Goal: Task Accomplishment & Management: Use online tool/utility

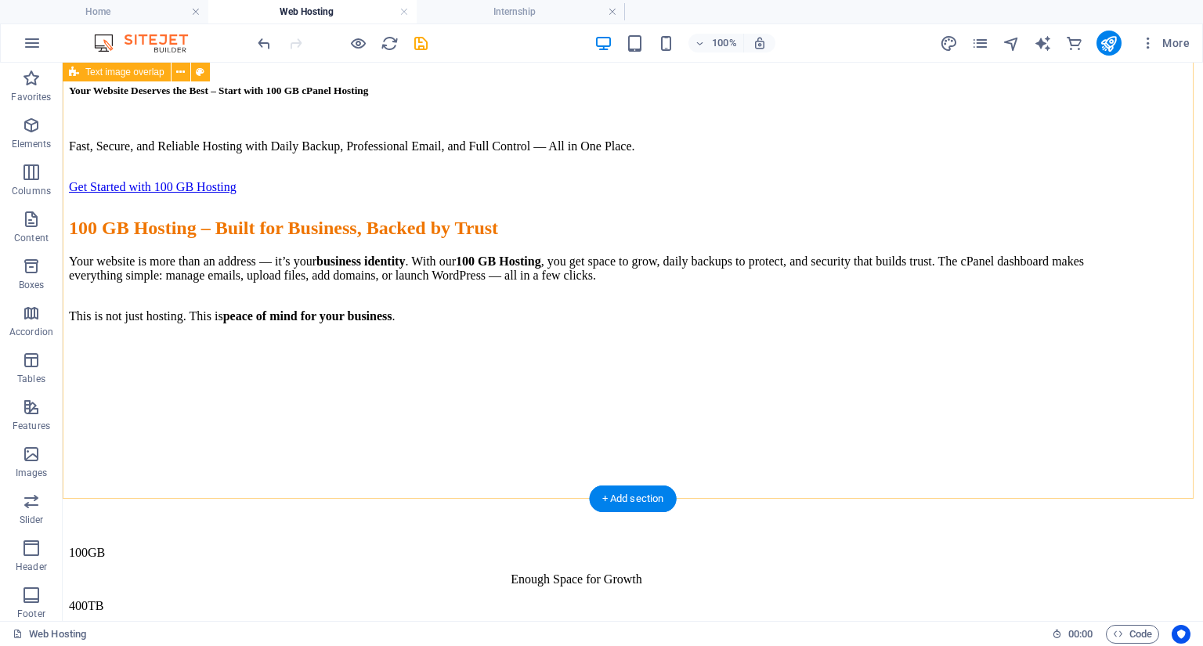
scroll to position [1879, 0]
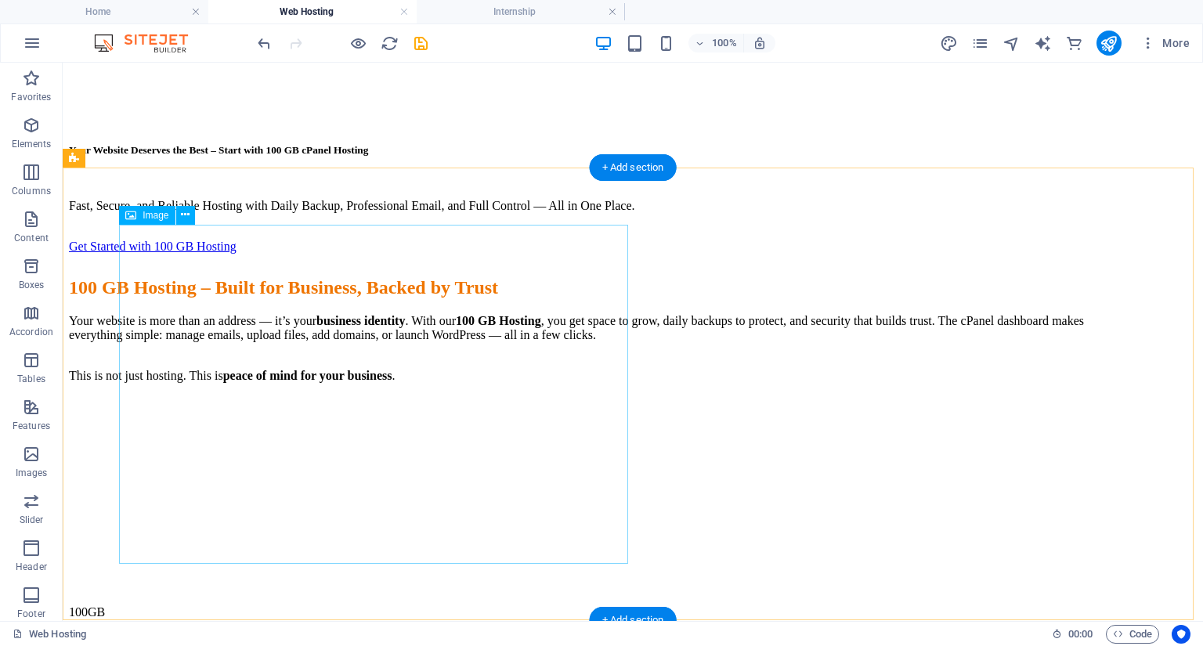
select select "%"
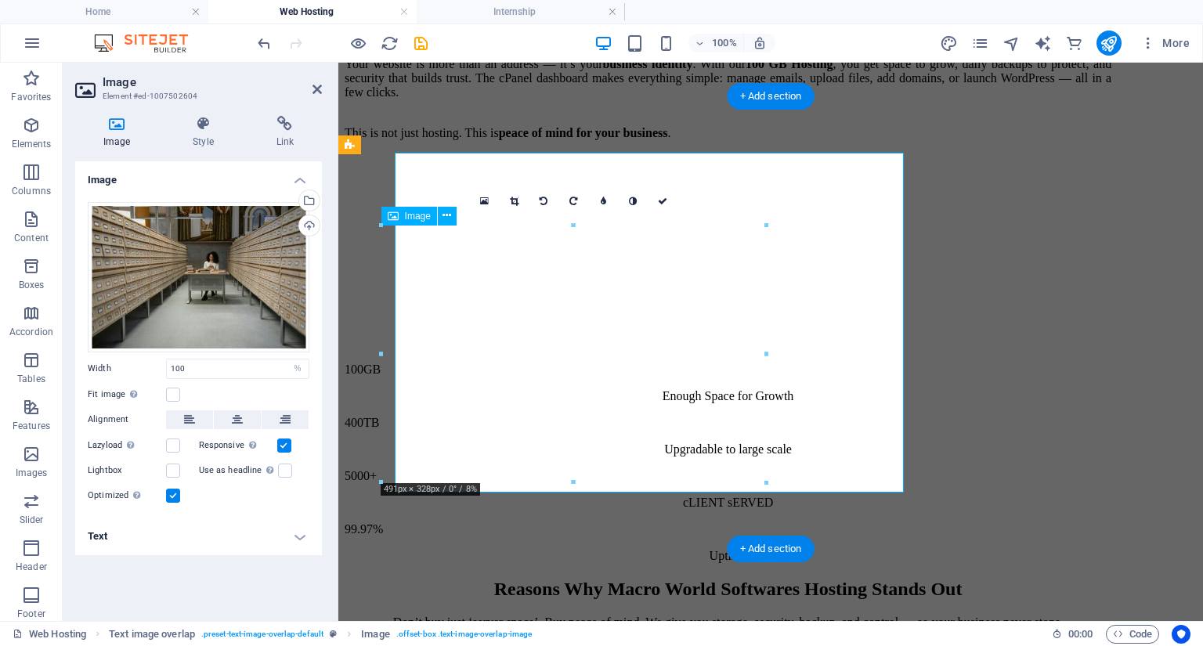
scroll to position [1951, 0]
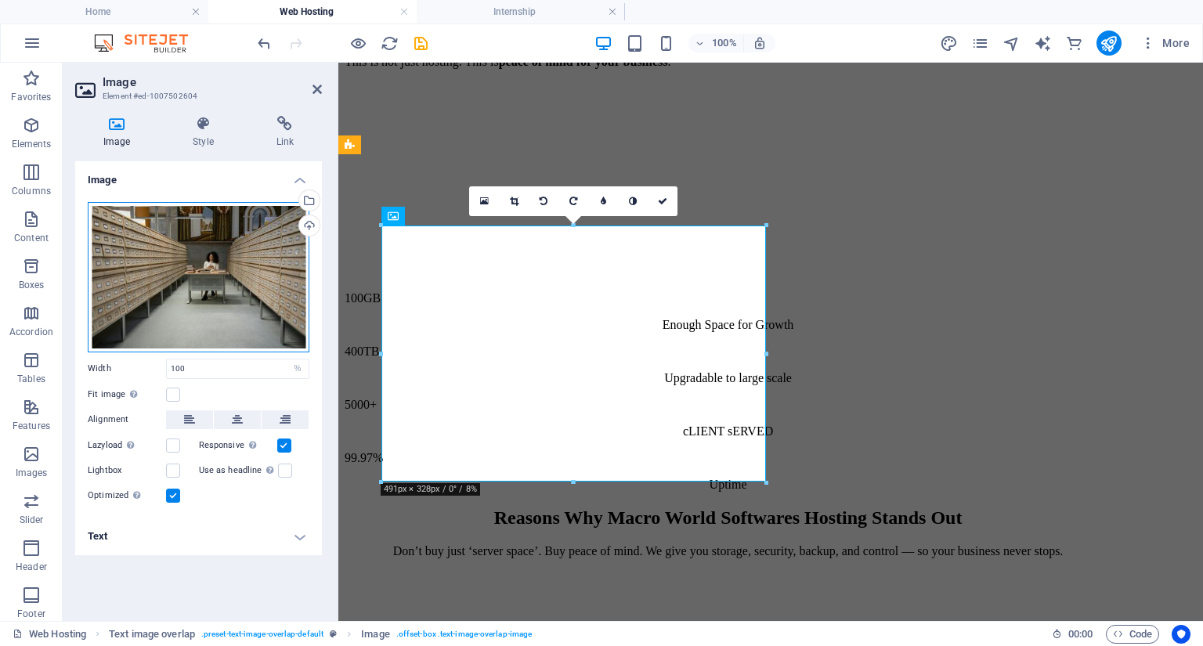
click at [185, 294] on div "Drag files here, click to choose files or select files from Files or our free s…" at bounding box center [199, 277] width 222 height 150
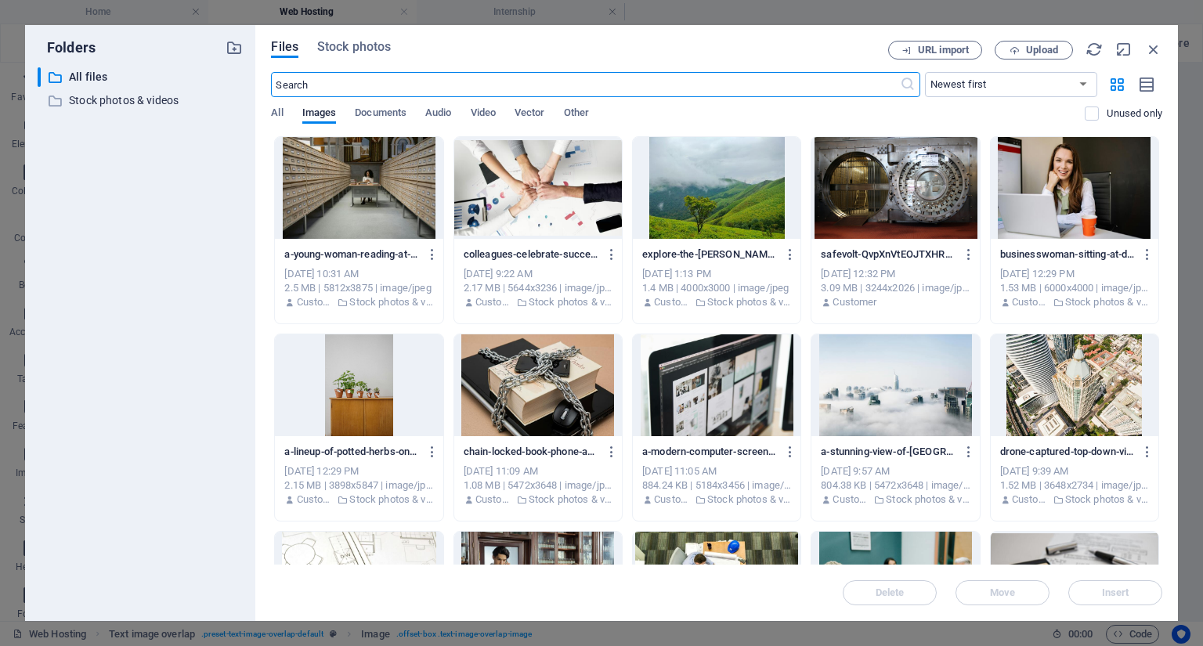
scroll to position [2039, 0]
click at [363, 55] on button "Stock photos" at bounding box center [354, 49] width 74 height 17
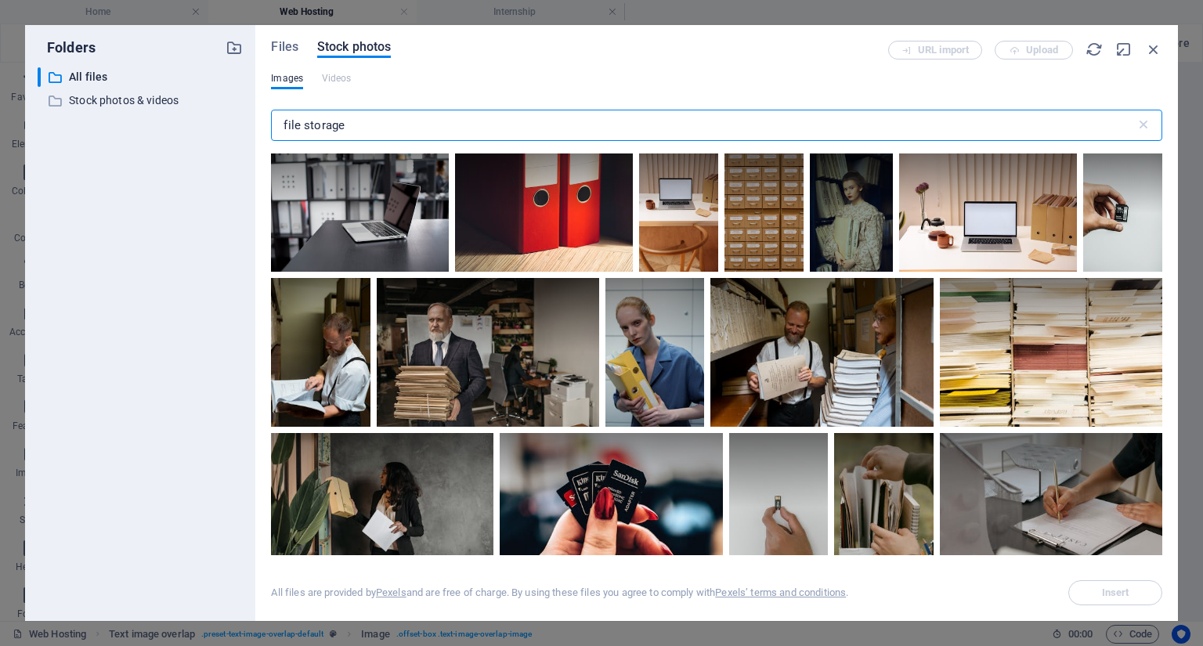
drag, startPoint x: 254, startPoint y: 100, endPoint x: 110, endPoint y: 89, distance: 144.5
click at [110, 89] on div "Folders ​ All files All files ​ Stock photos & videos Stock photos & videos Fil…" at bounding box center [601, 323] width 1153 height 596
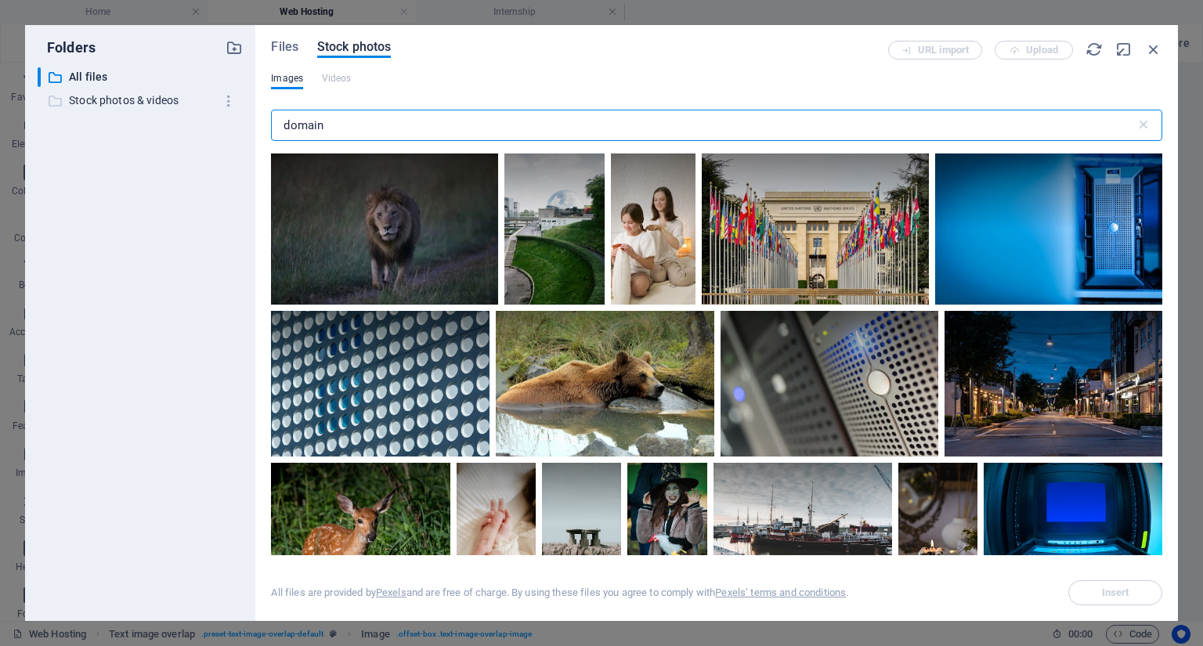
drag, startPoint x: 340, startPoint y: 122, endPoint x: 105, endPoint y: 105, distance: 235.6
click at [134, 103] on div "Folders ​ All files All files ​ Stock photos & videos Stock photos & videos Fil…" at bounding box center [601, 323] width 1153 height 596
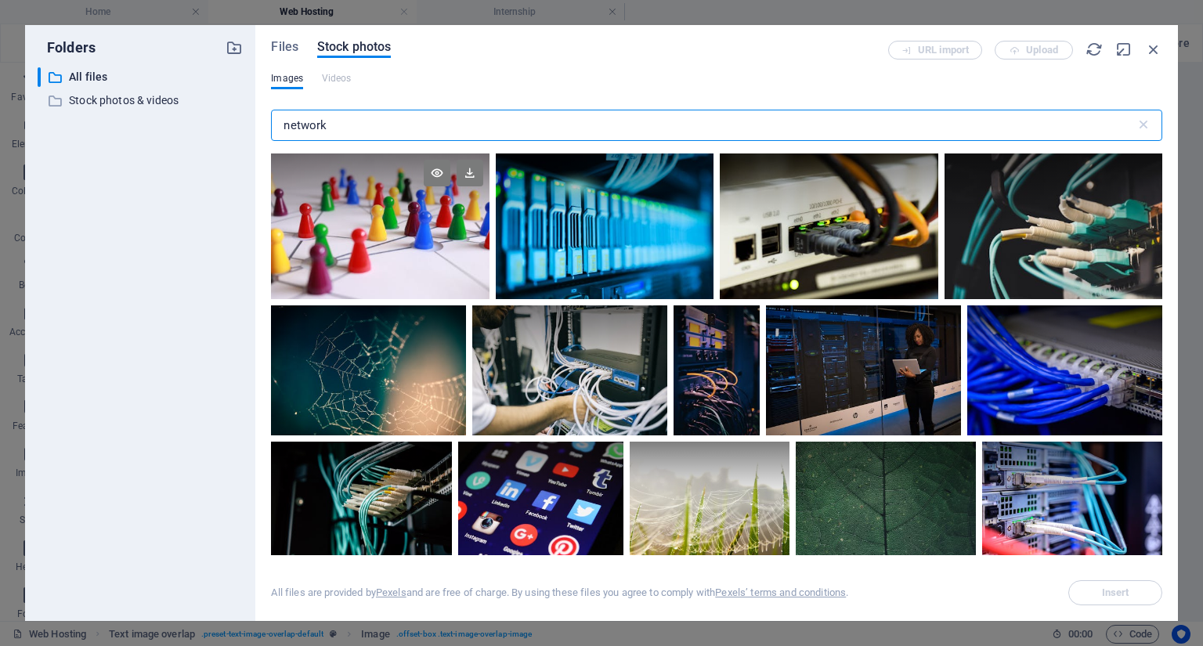
type input "network"
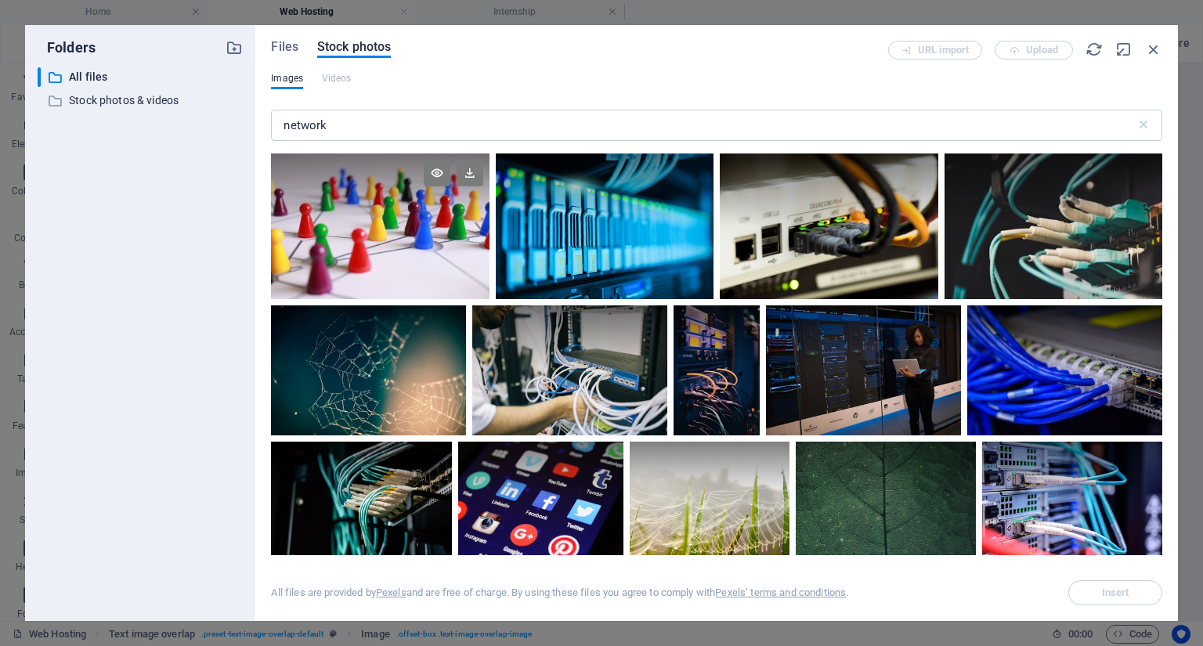
click at [459, 254] on div at bounding box center [380, 226] width 218 height 146
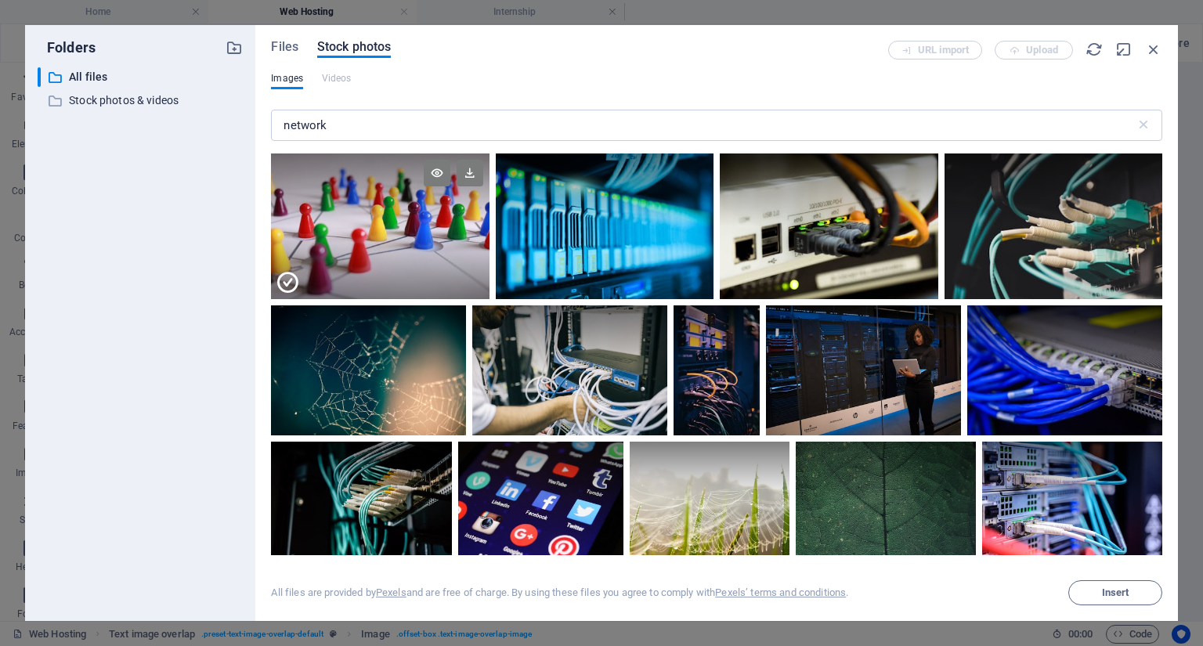
click at [459, 254] on div at bounding box center [380, 262] width 218 height 73
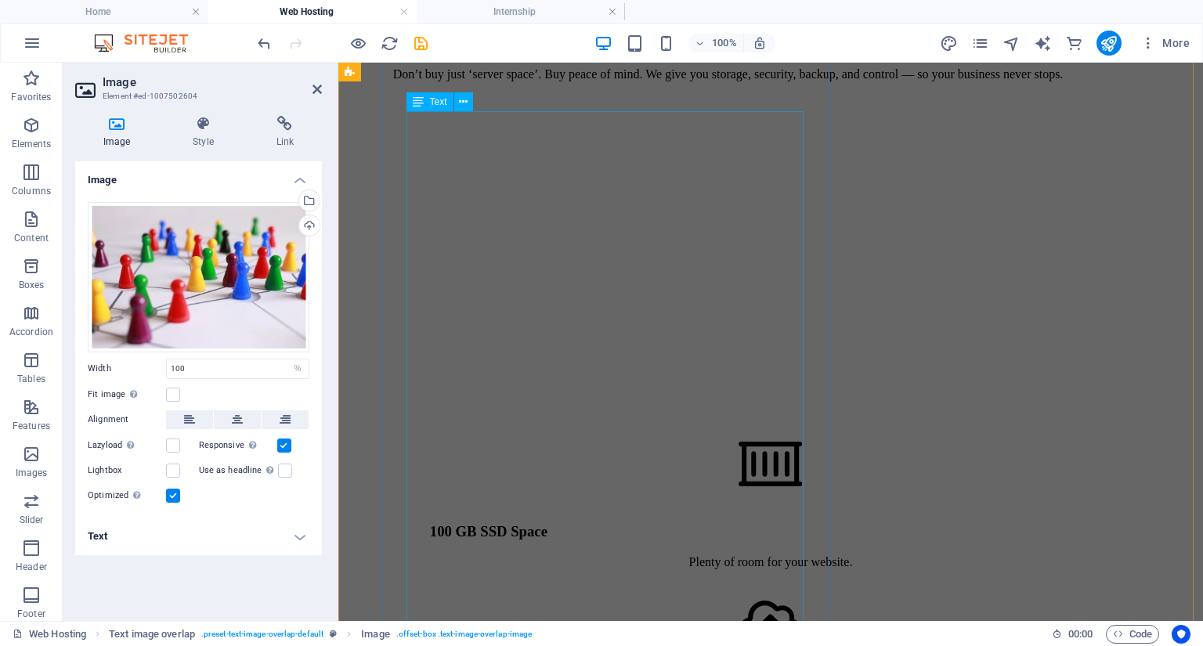
scroll to position [2514, 0]
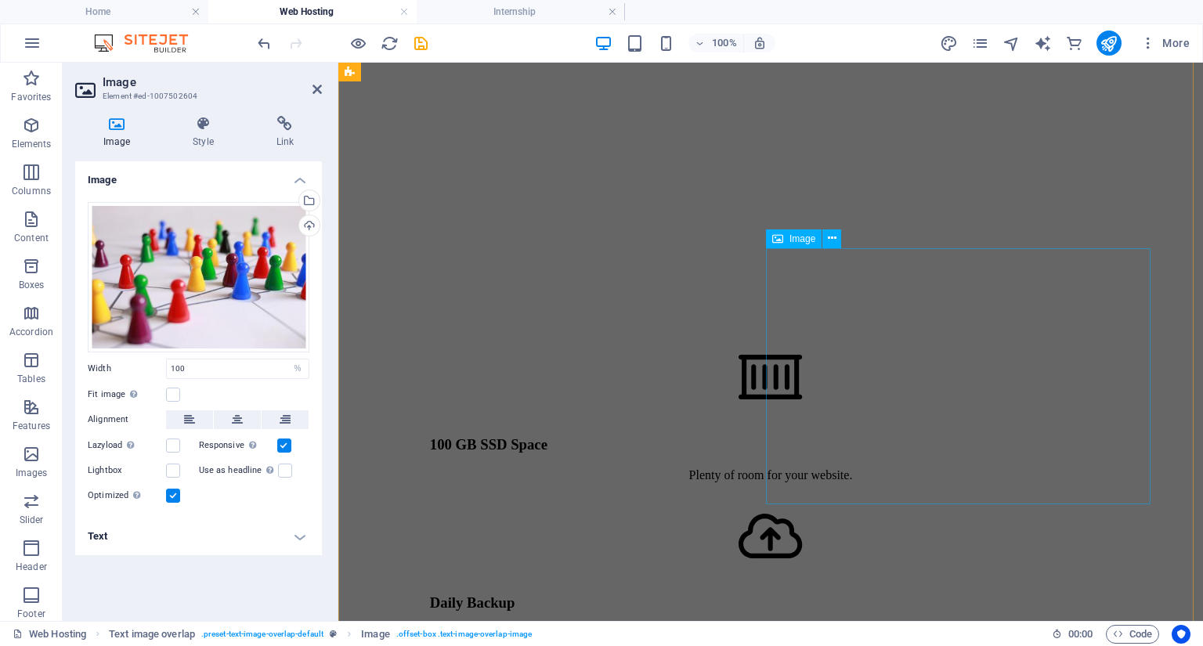
select select "%"
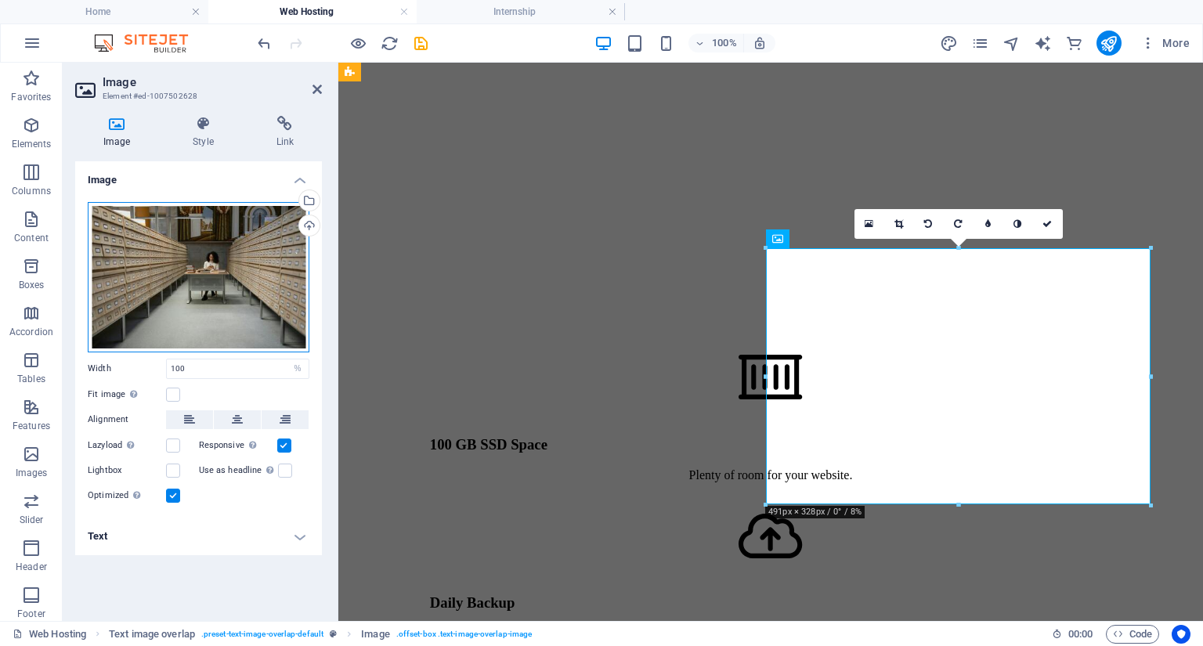
click at [269, 267] on div "Drag files here, click to choose files or select files from Files or our free s…" at bounding box center [199, 277] width 222 height 150
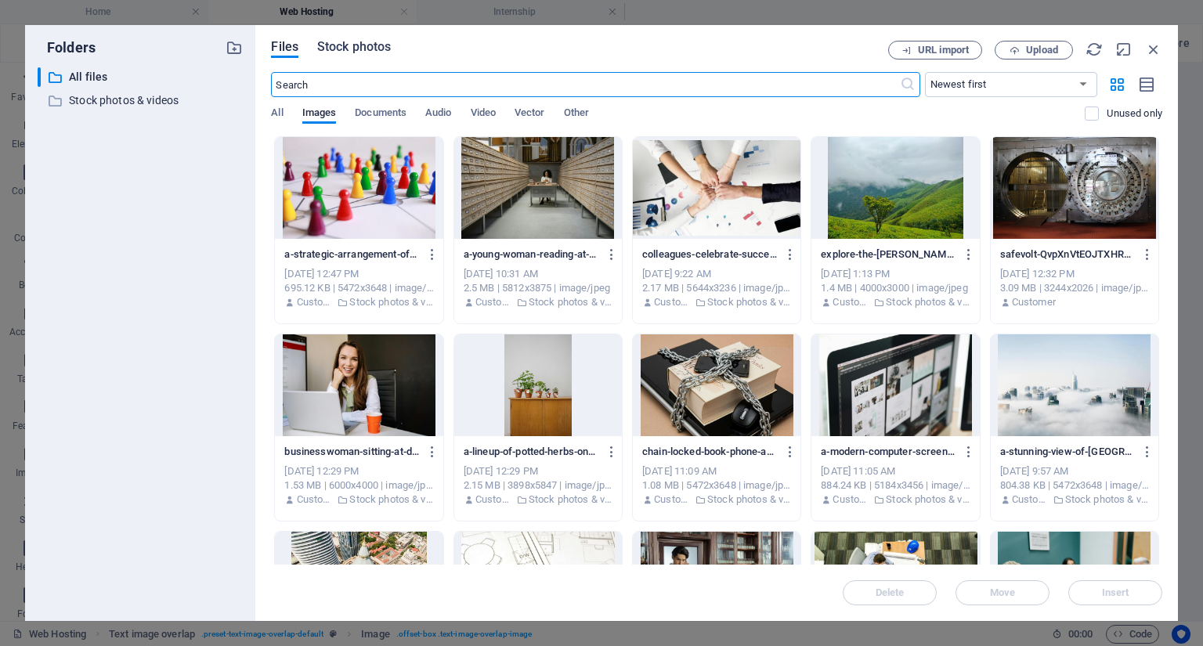
click at [375, 49] on span "Stock photos" at bounding box center [354, 47] width 74 height 19
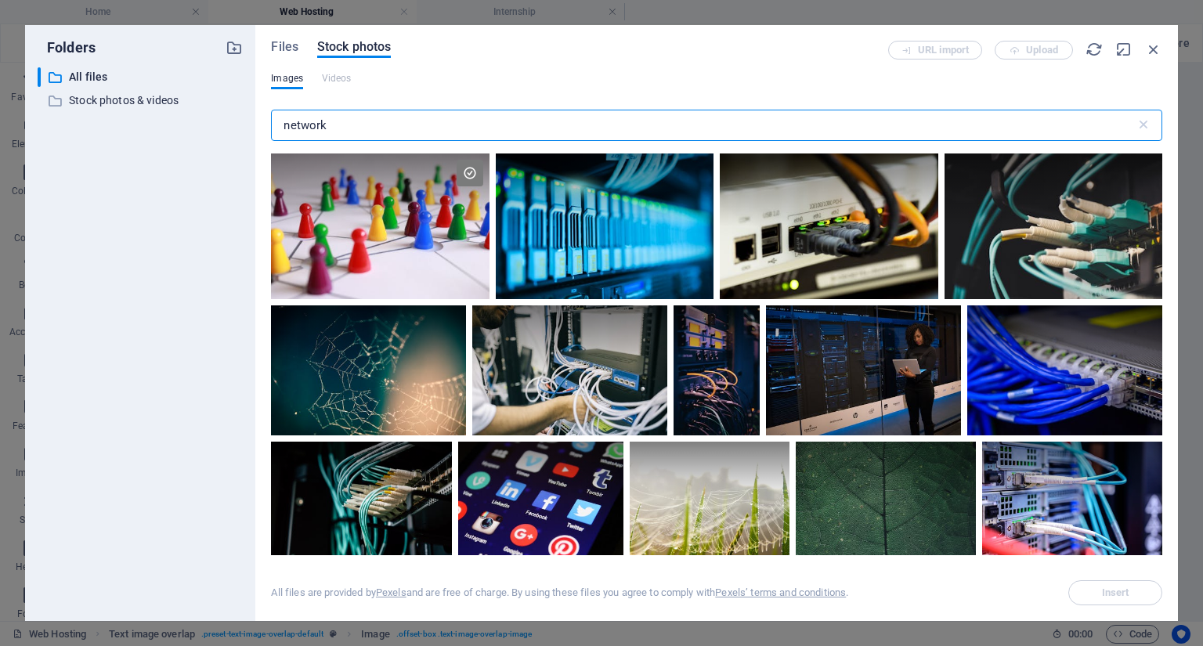
drag, startPoint x: 352, startPoint y: 124, endPoint x: 101, endPoint y: 112, distance: 251.6
click at [101, 112] on div "Folders ​ All files All files ​ Stock photos & videos Stock photos & videos Fil…" at bounding box center [601, 323] width 1153 height 596
type input "email"
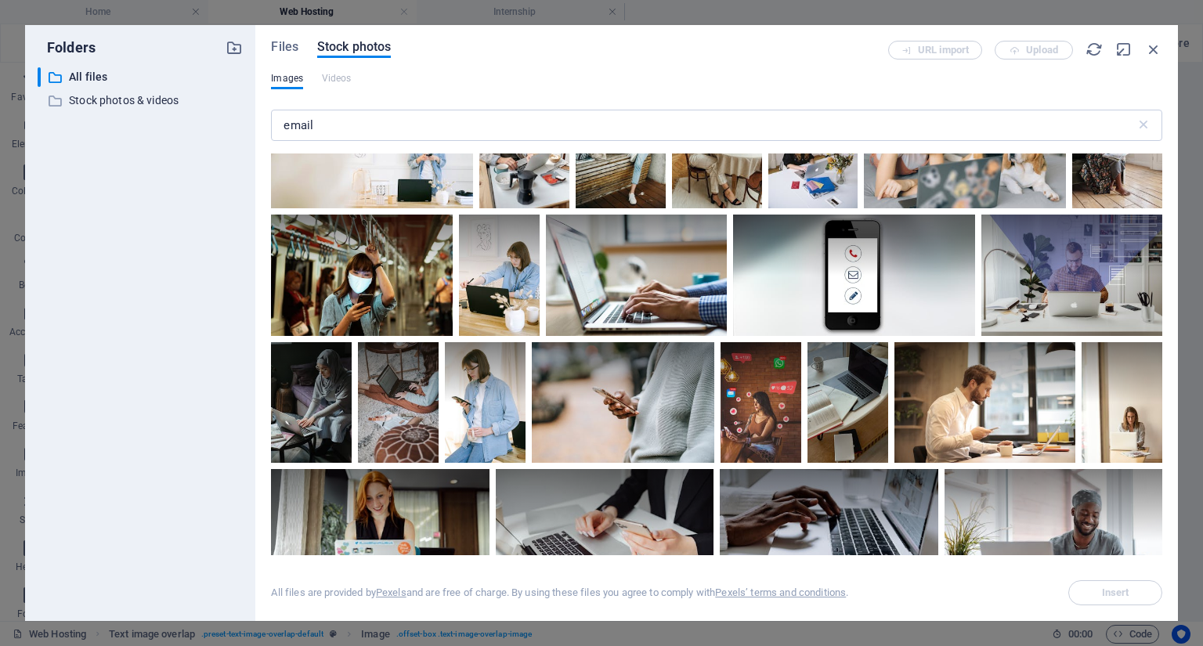
scroll to position [1065, 0]
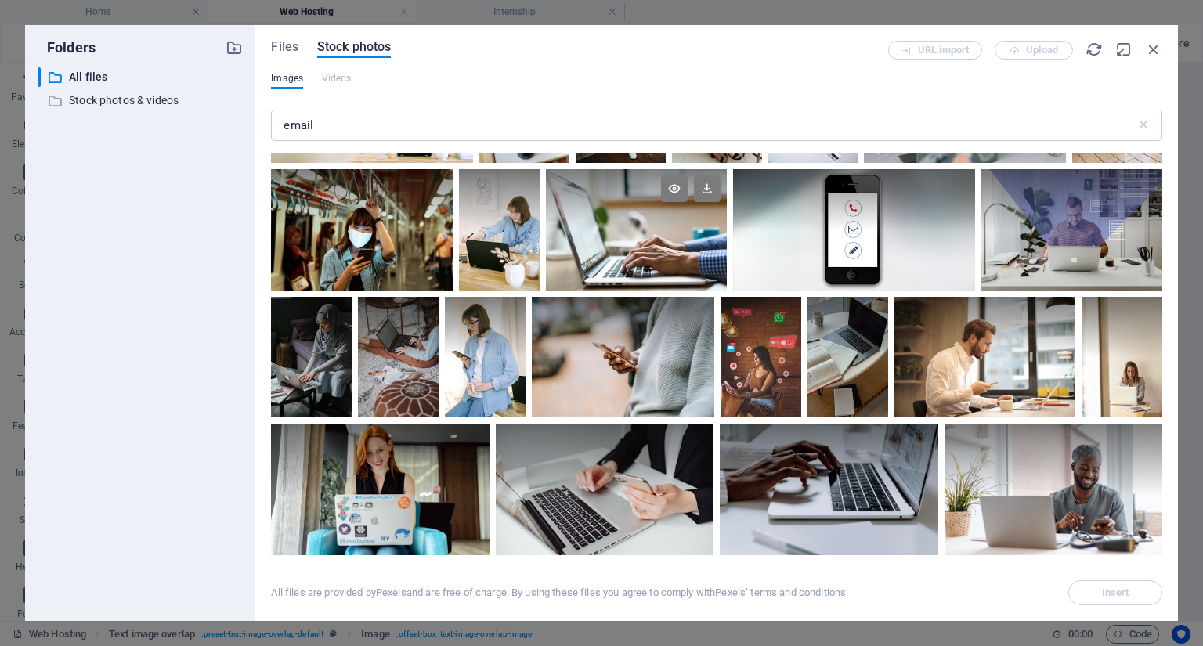
click at [611, 251] on div at bounding box center [636, 229] width 181 height 121
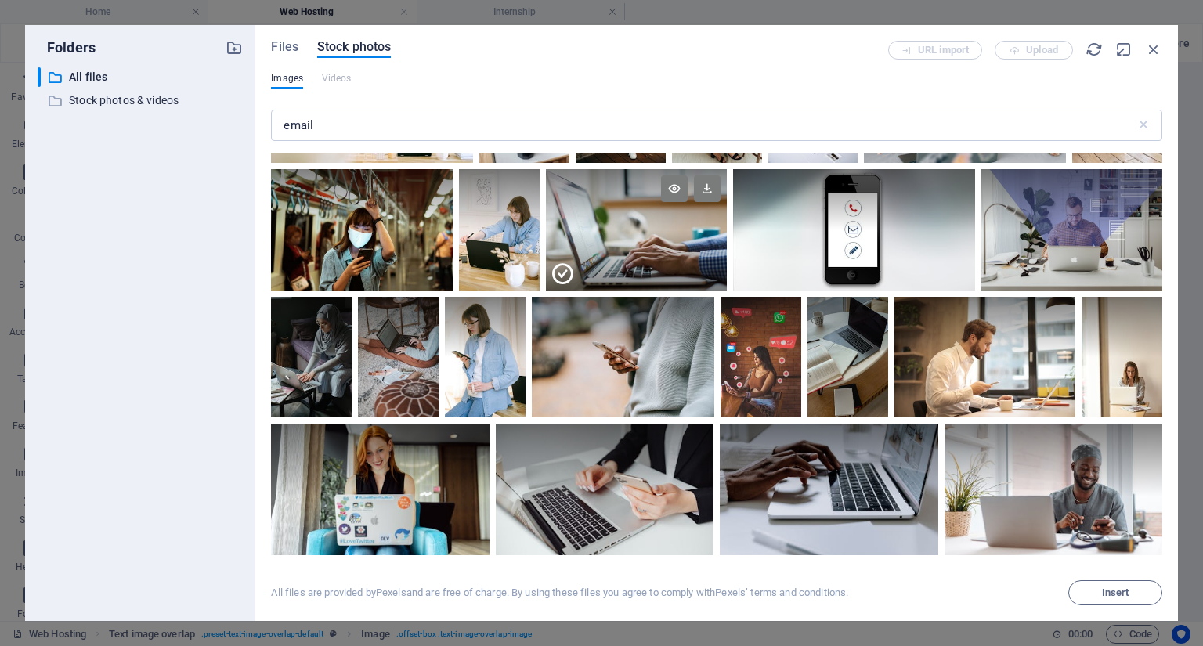
click at [611, 251] on div at bounding box center [636, 260] width 181 height 60
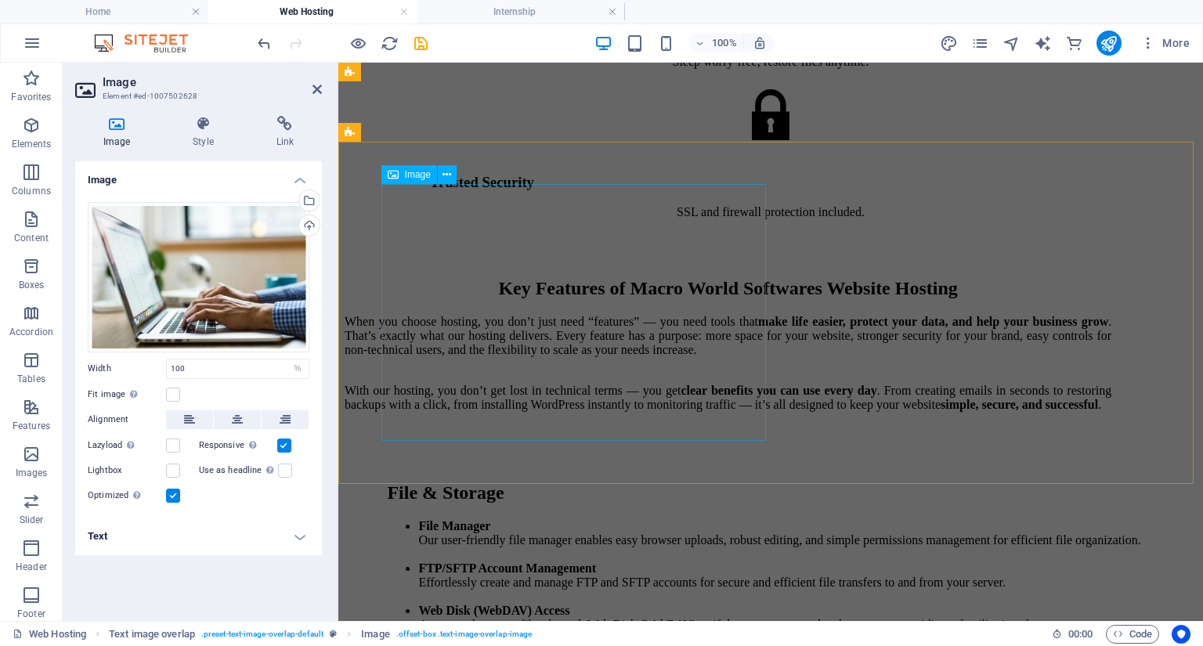
scroll to position [3141, 0]
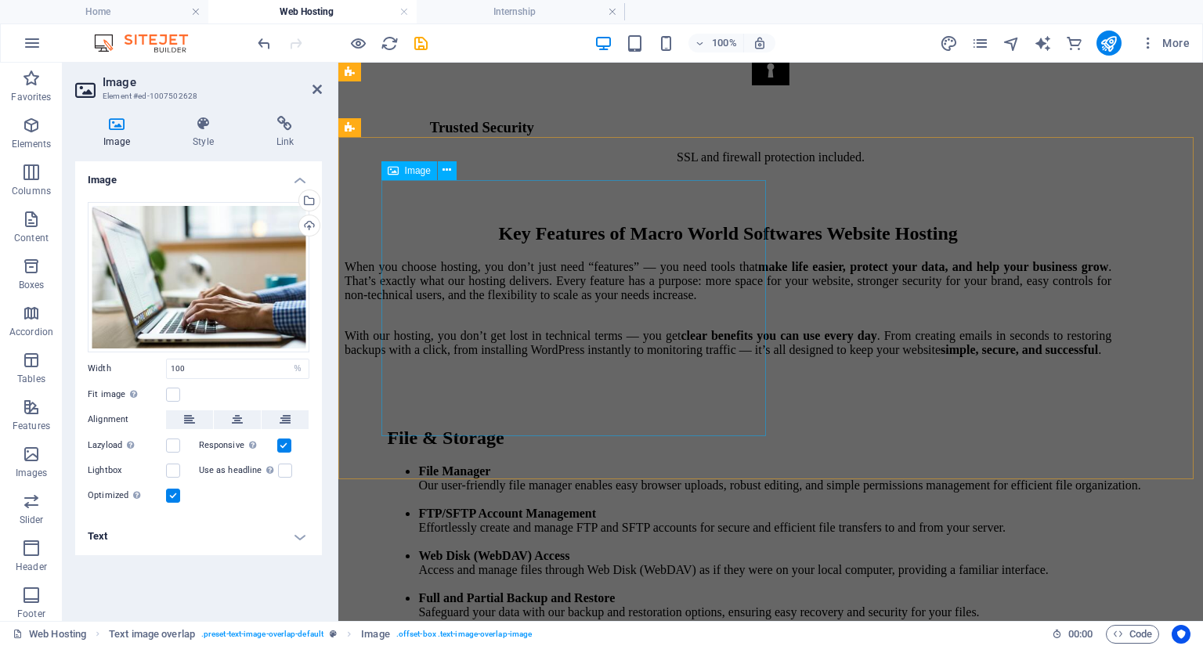
select select "%"
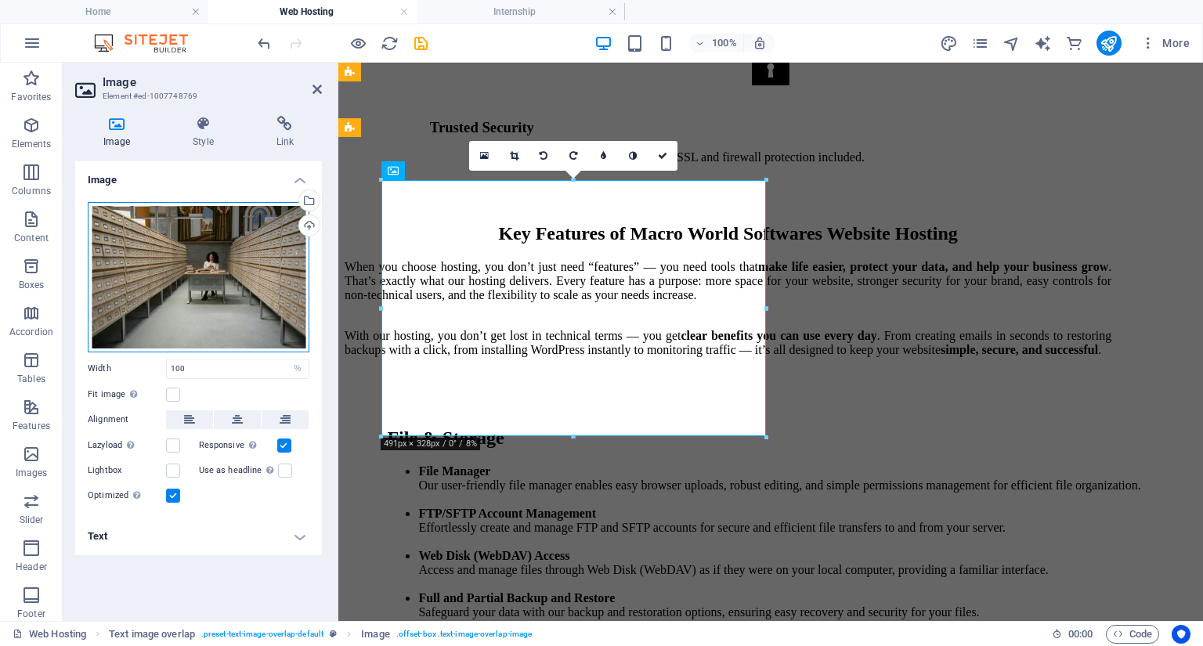
click at [168, 281] on div "Drag files here, click to choose files or select files from Files or our free s…" at bounding box center [199, 277] width 222 height 150
click at [168, 280] on div "Drag files here, click to choose files or select files from Files or our free s…" at bounding box center [199, 277] width 222 height 150
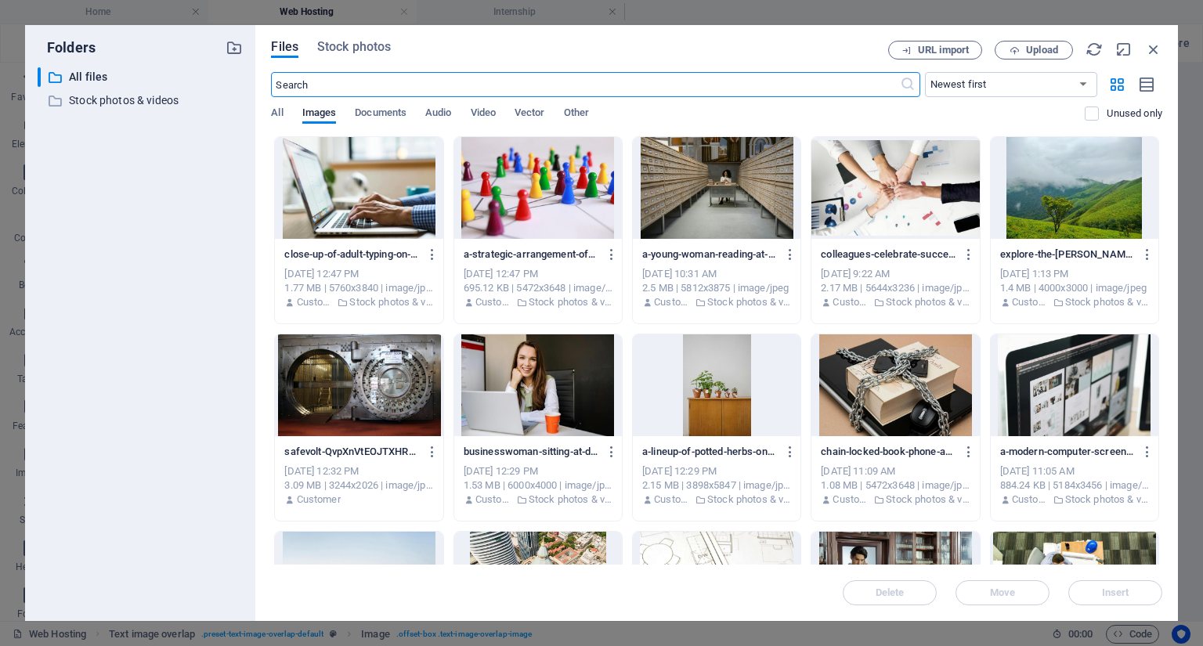
scroll to position [3273, 0]
drag, startPoint x: 373, startPoint y: 55, endPoint x: 363, endPoint y: 60, distance: 10.5
click at [373, 54] on span "Stock photos" at bounding box center [354, 47] width 74 height 19
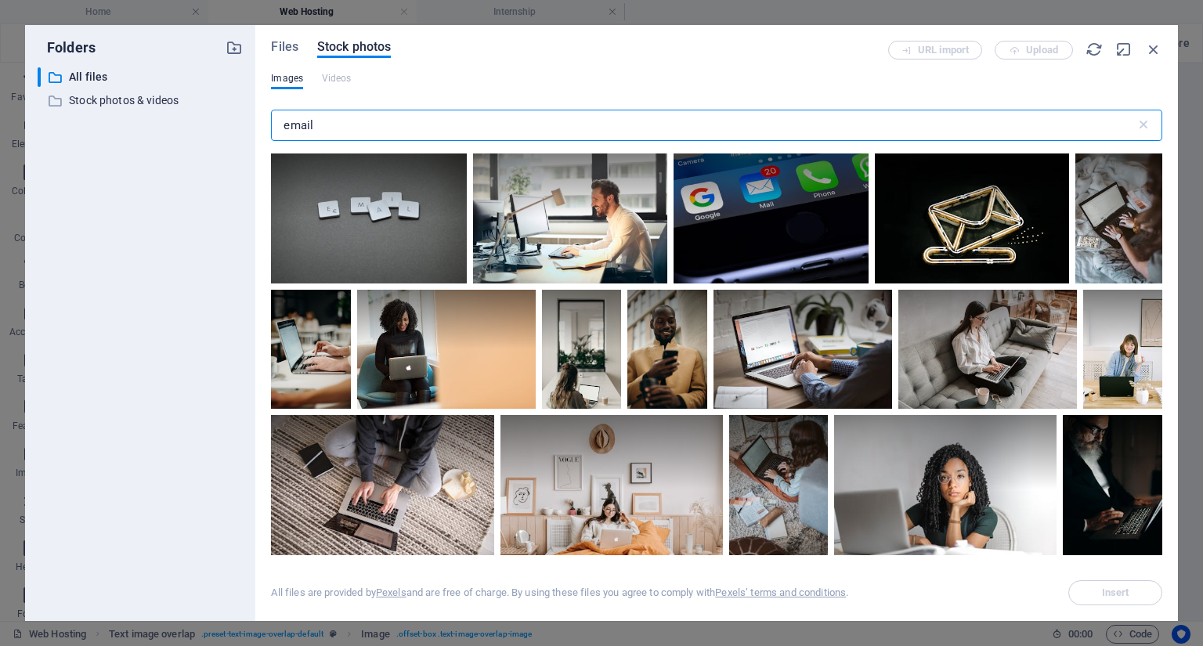
drag, startPoint x: 338, startPoint y: 123, endPoint x: 158, endPoint y: 124, distance: 180.1
click at [161, 123] on div "Folders ​ All files All files ​ Stock photos & videos Stock photos & videos Fil…" at bounding box center [601, 323] width 1153 height 596
type input "database"
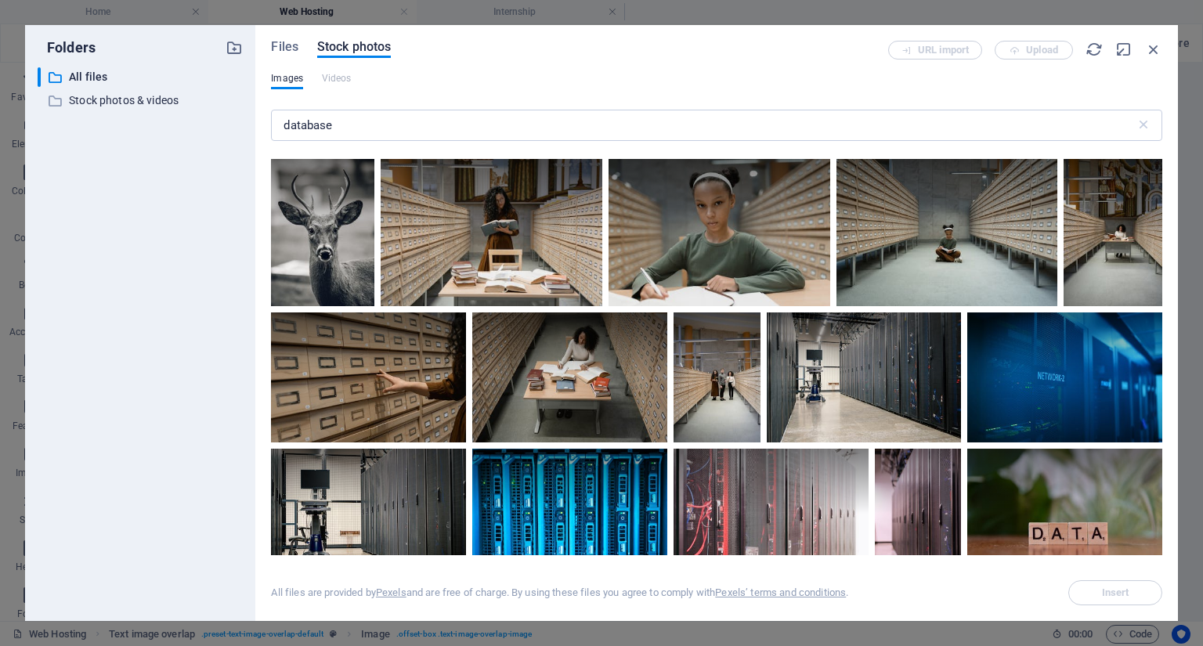
scroll to position [564, 0]
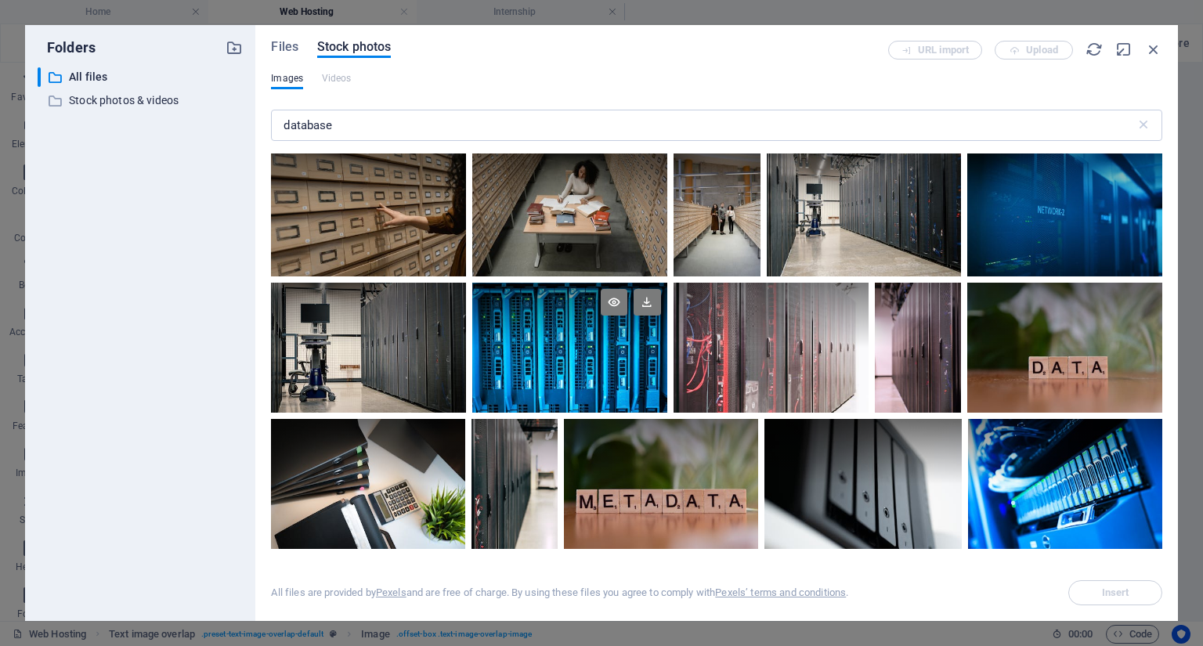
click at [641, 350] on div at bounding box center [569, 348] width 194 height 130
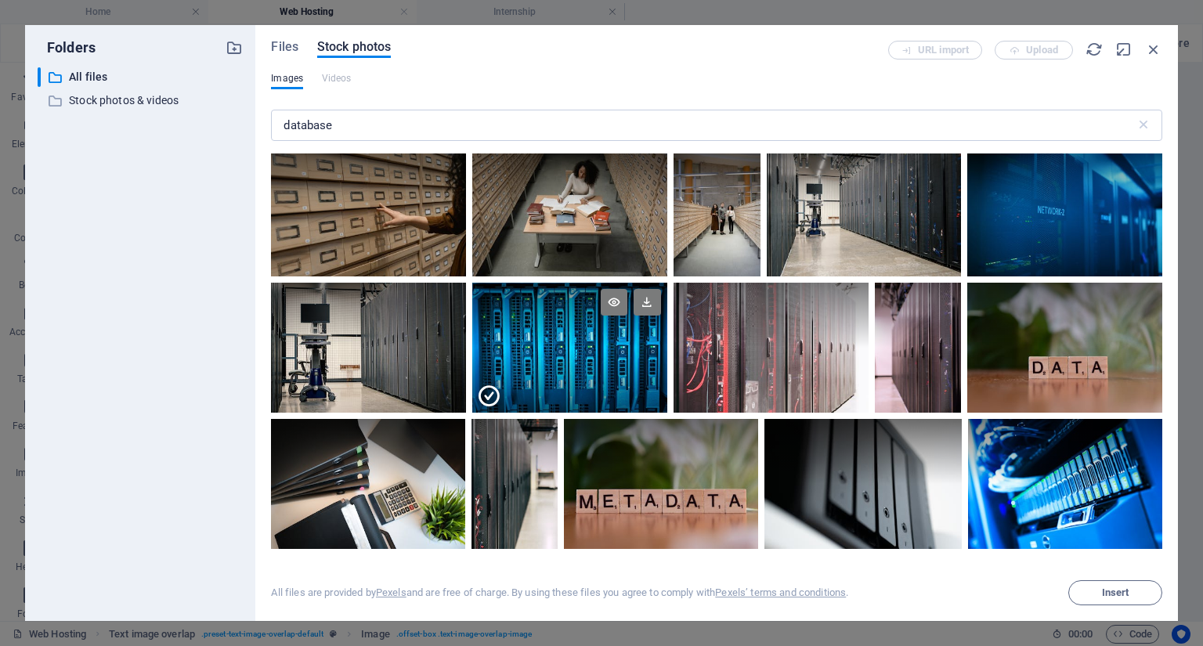
click at [641, 350] on div at bounding box center [569, 380] width 194 height 65
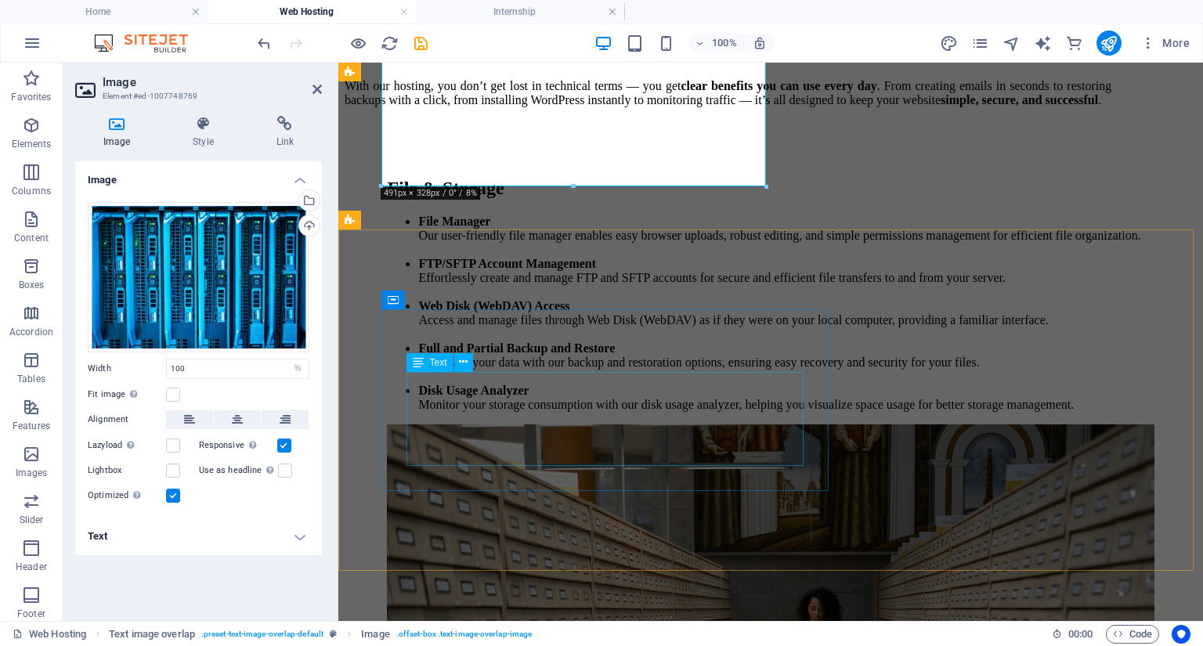
scroll to position [3391, 0]
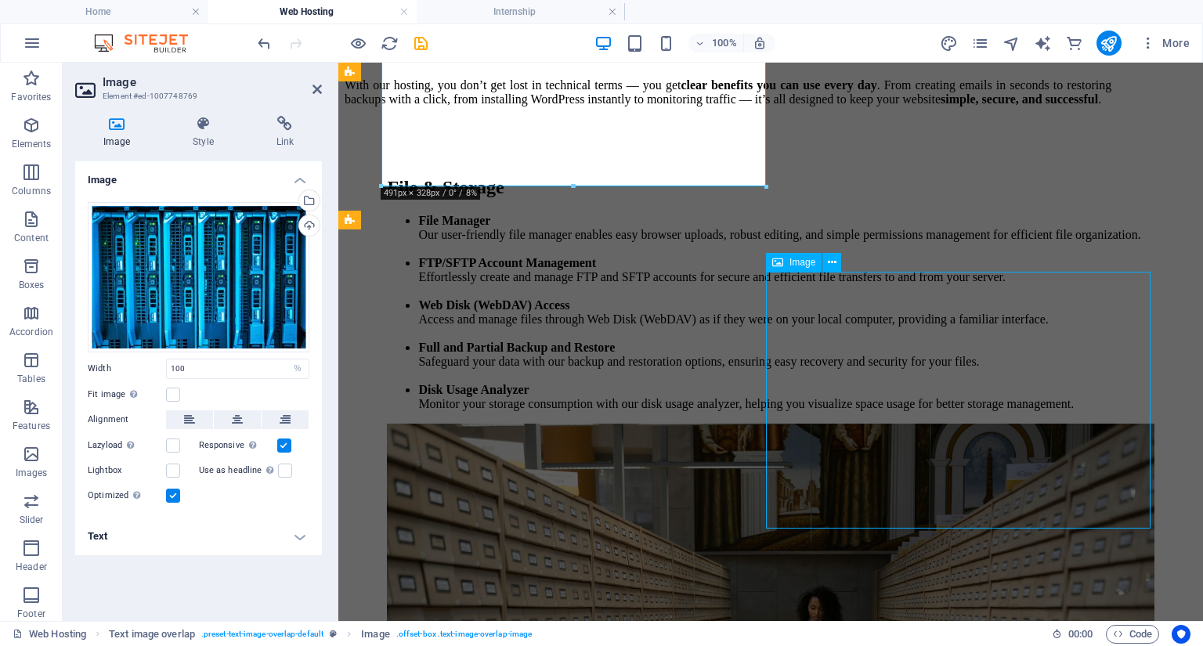
select select "%"
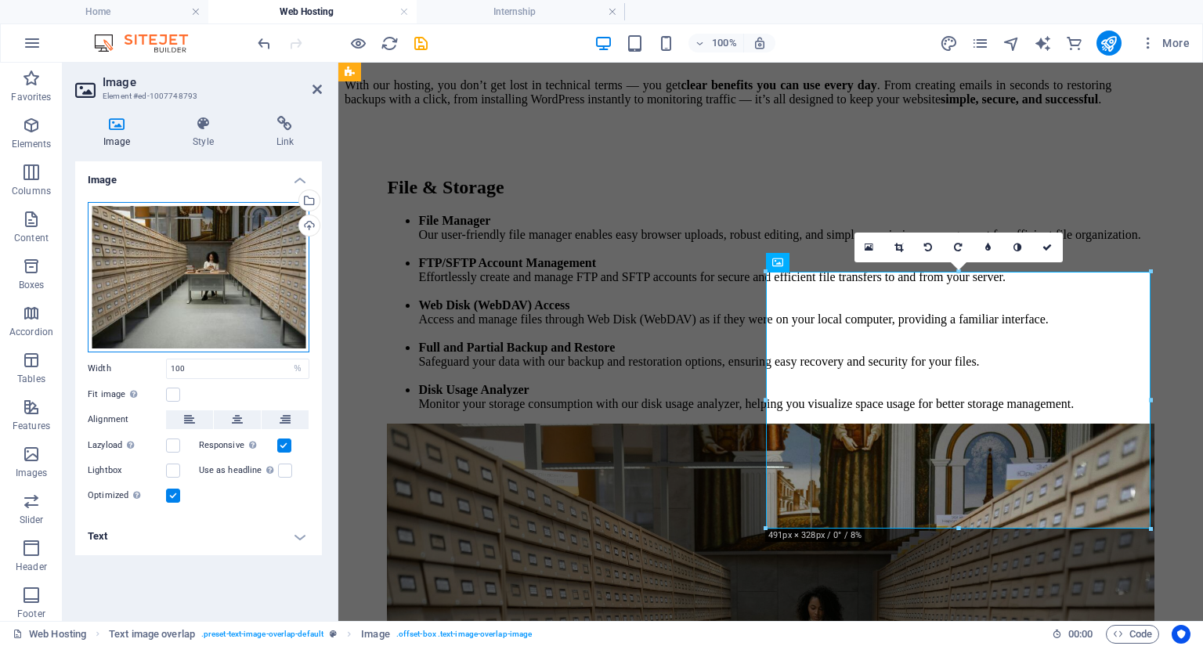
click at [287, 314] on div "Drag files here, click to choose files or select files from Files or our free s…" at bounding box center [199, 277] width 222 height 150
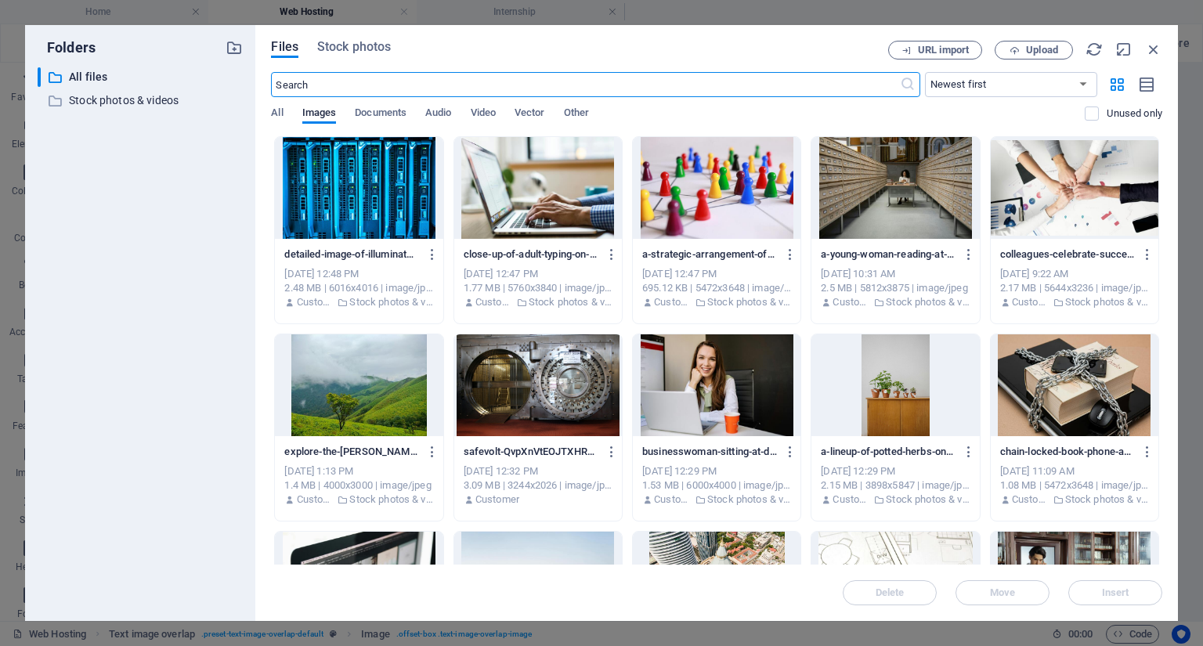
scroll to position [3536, 0]
click at [386, 43] on span "Stock photos" at bounding box center [354, 47] width 74 height 19
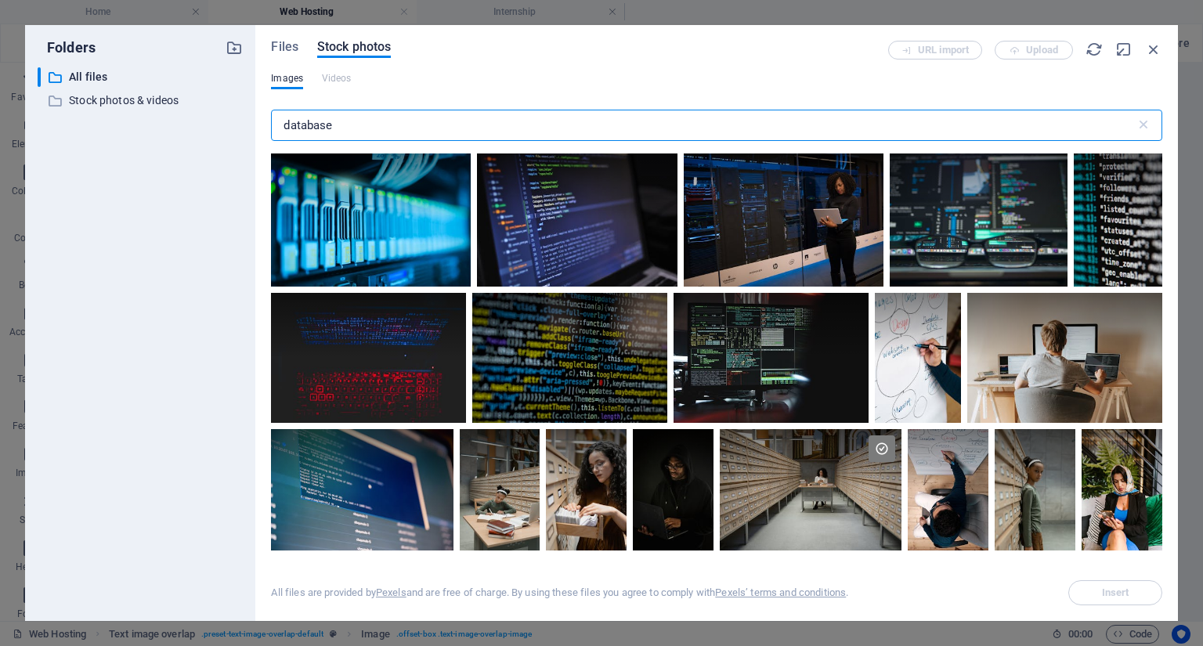
drag, startPoint x: 351, startPoint y: 125, endPoint x: 163, endPoint y: 116, distance: 188.2
click at [169, 116] on div "Folders ​ All files All files ​ Stock photos & videos Stock photos & videos Fil…" at bounding box center [601, 323] width 1153 height 596
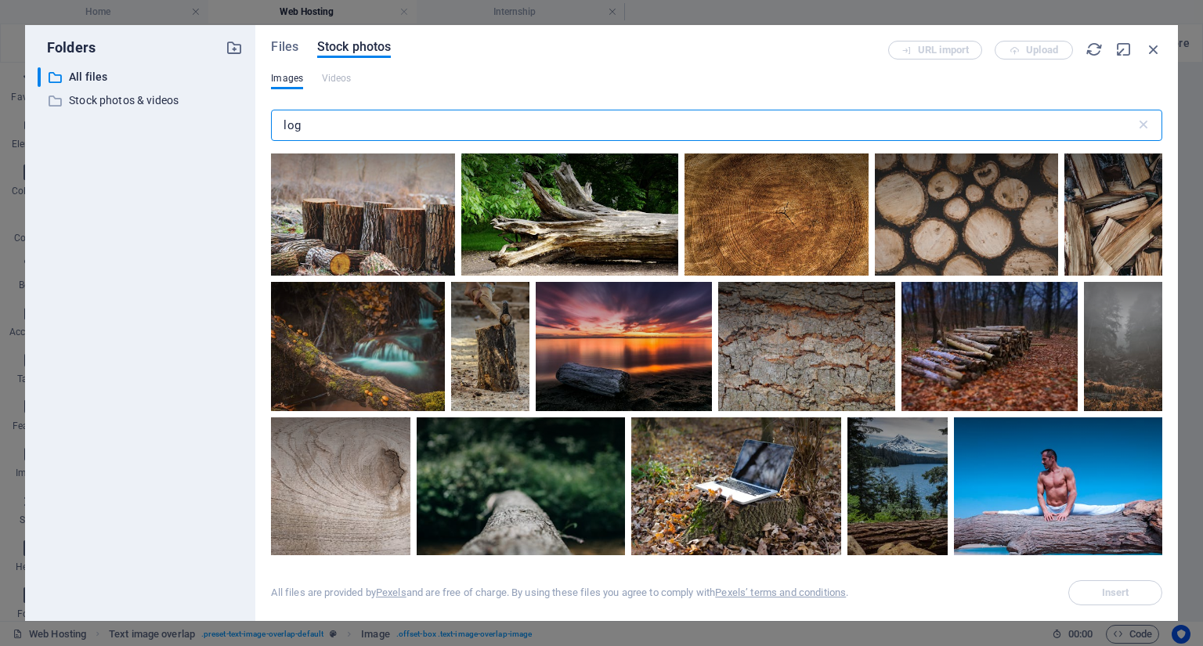
drag, startPoint x: 309, startPoint y: 132, endPoint x: 301, endPoint y: 131, distance: 7.9
click at [301, 132] on input "log" at bounding box center [703, 125] width 864 height 31
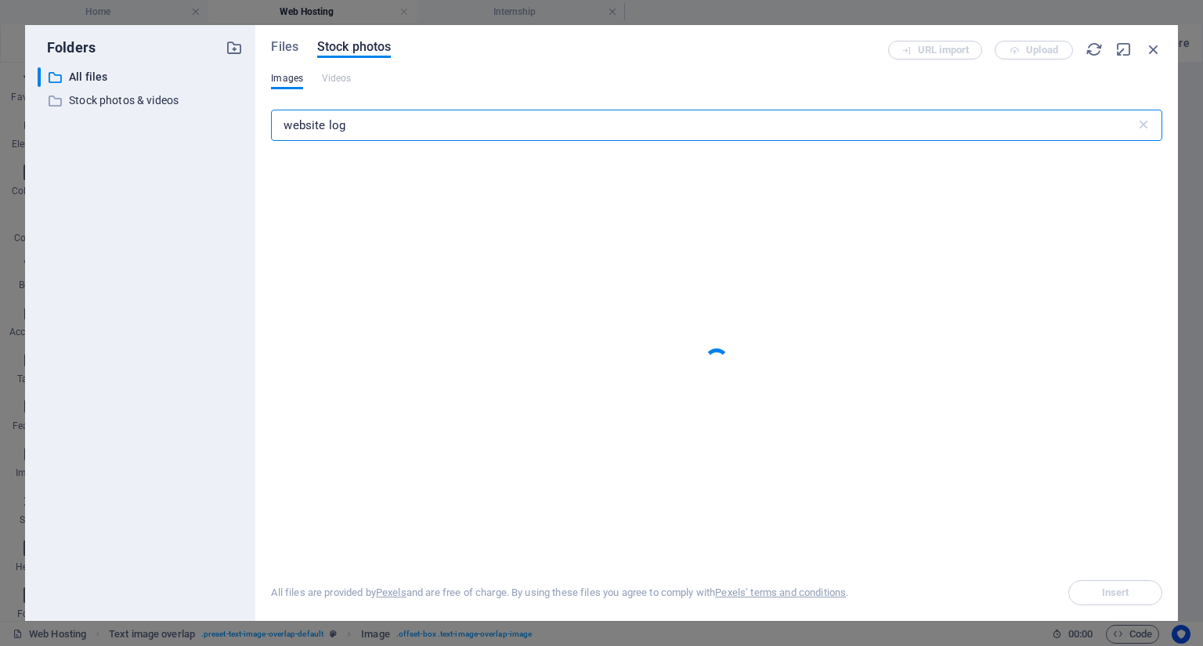
type input "website log"
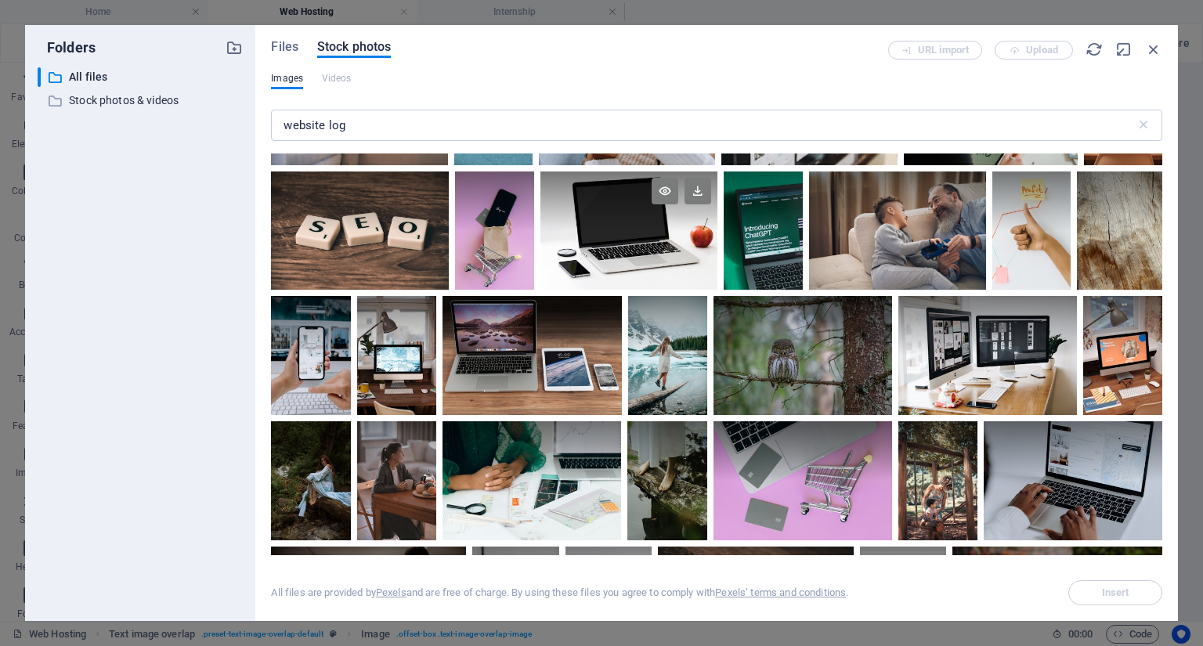
scroll to position [877, 0]
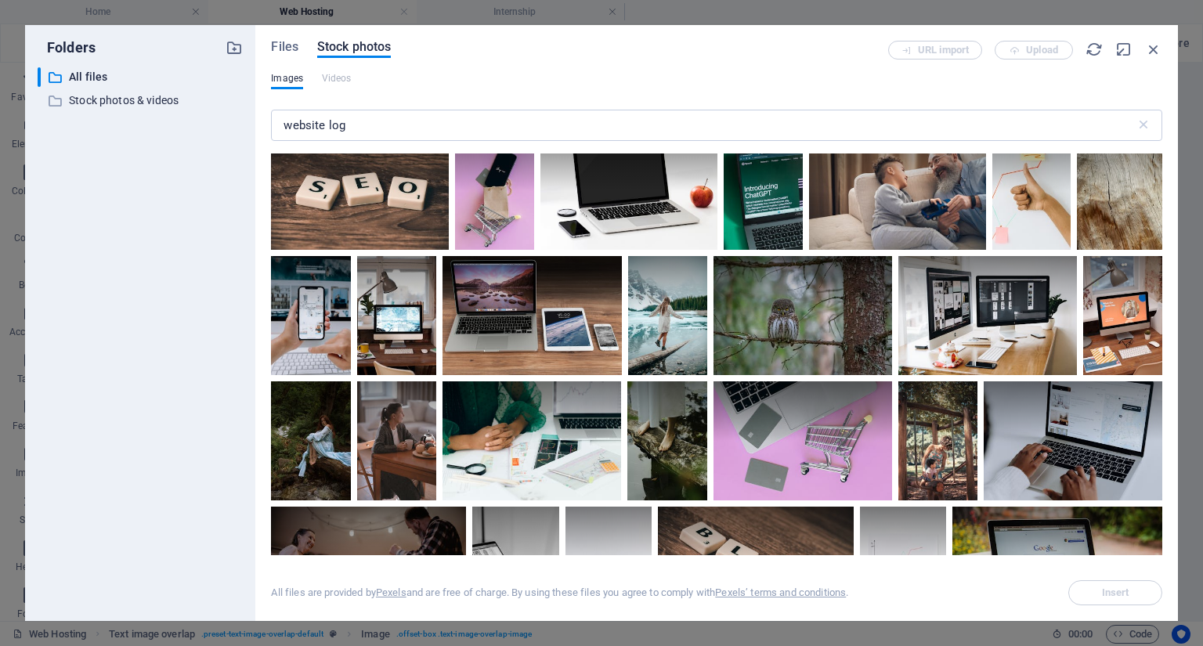
click at [1084, 125] on div at bounding box center [1123, 56] width 78 height 139
click at [1084, 126] on div at bounding box center [1123, 91] width 78 height 70
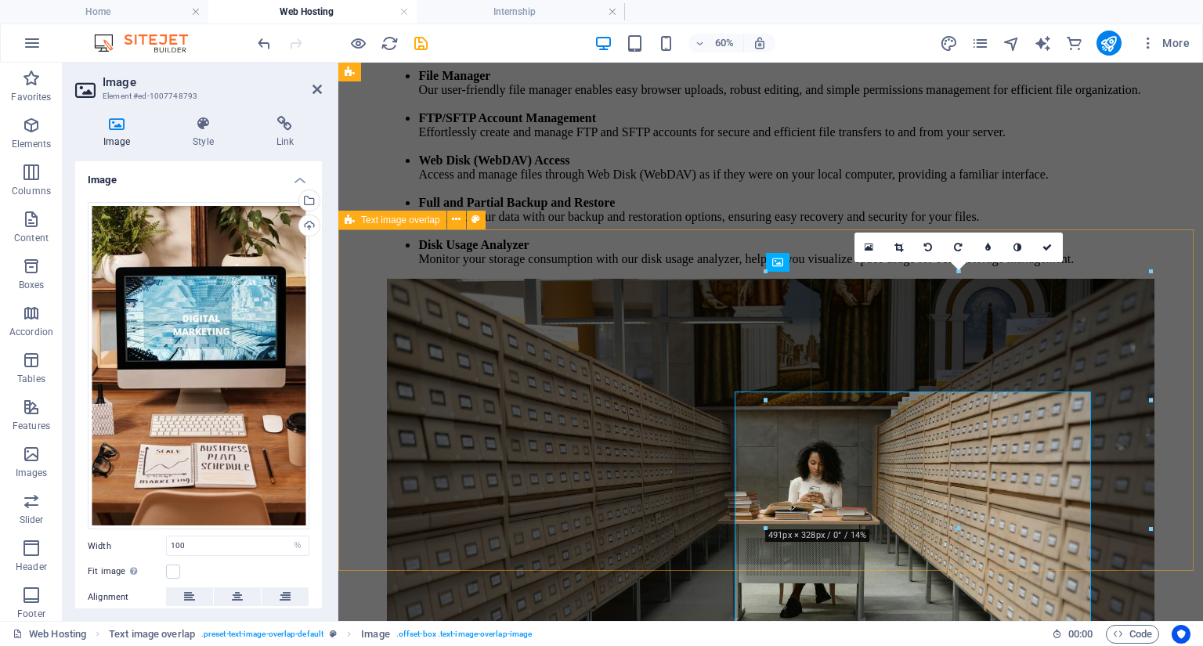
scroll to position [3391, 0]
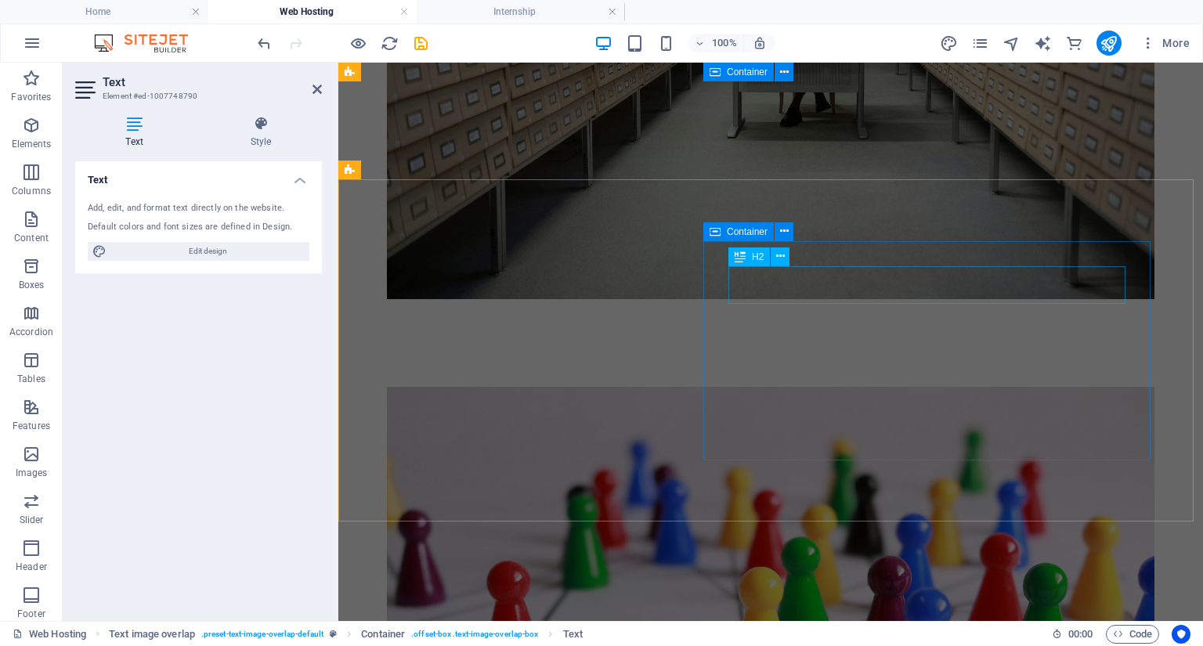
scroll to position [4115, 0]
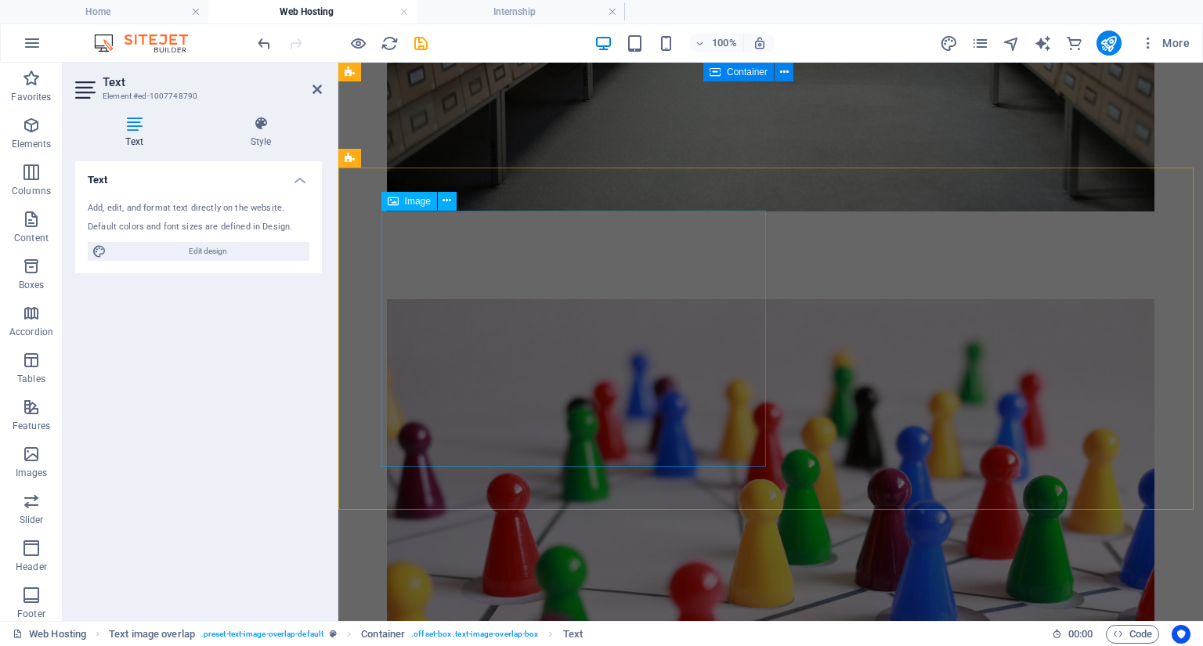
select select "%"
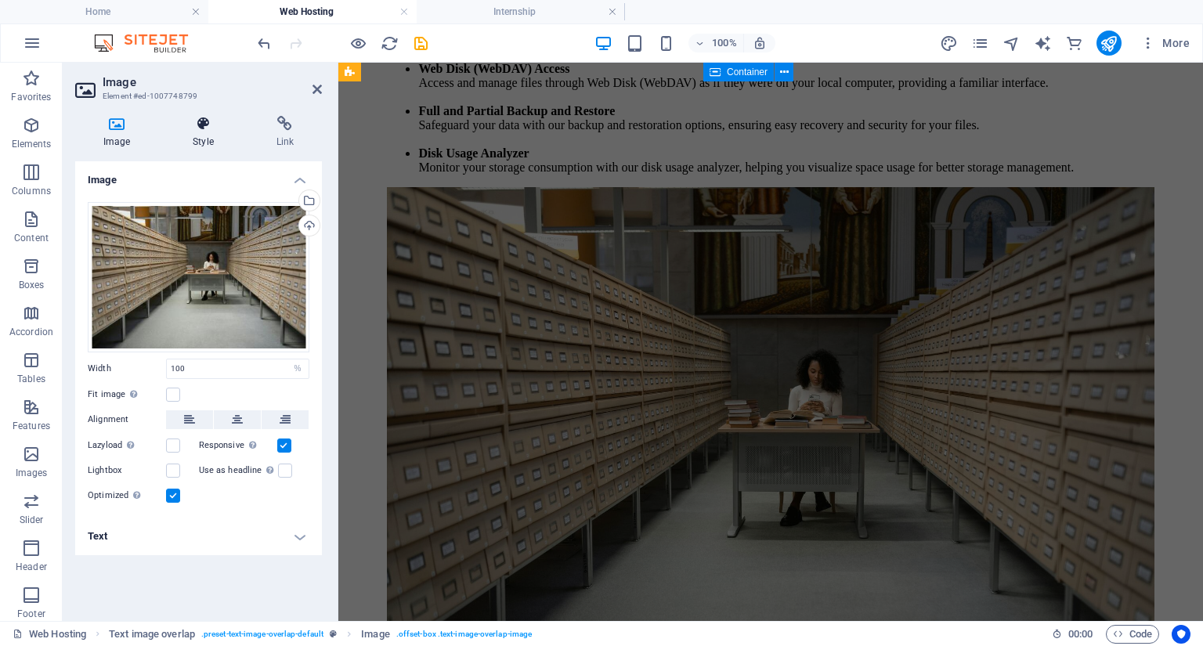
scroll to position [4112, 0]
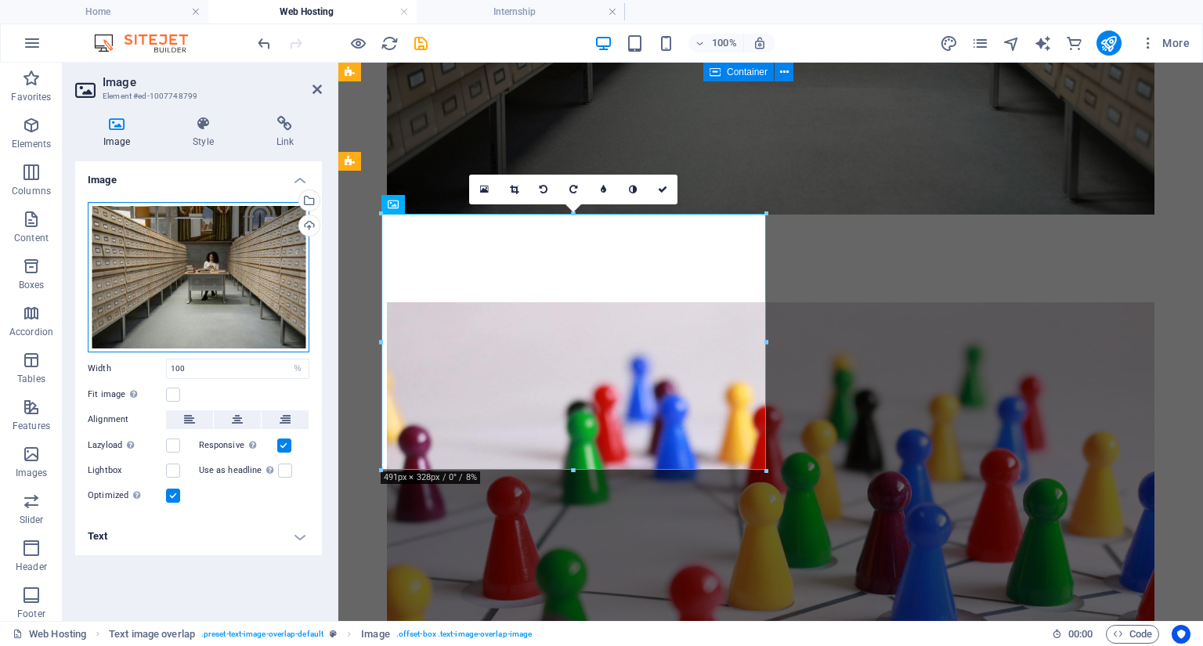
click at [186, 262] on div "Drag files here, click to choose files or select files from Files or our free s…" at bounding box center [199, 277] width 222 height 150
click at [186, 260] on div "Drag files here, click to choose files or select files from Files or our free s…" at bounding box center [199, 277] width 222 height 150
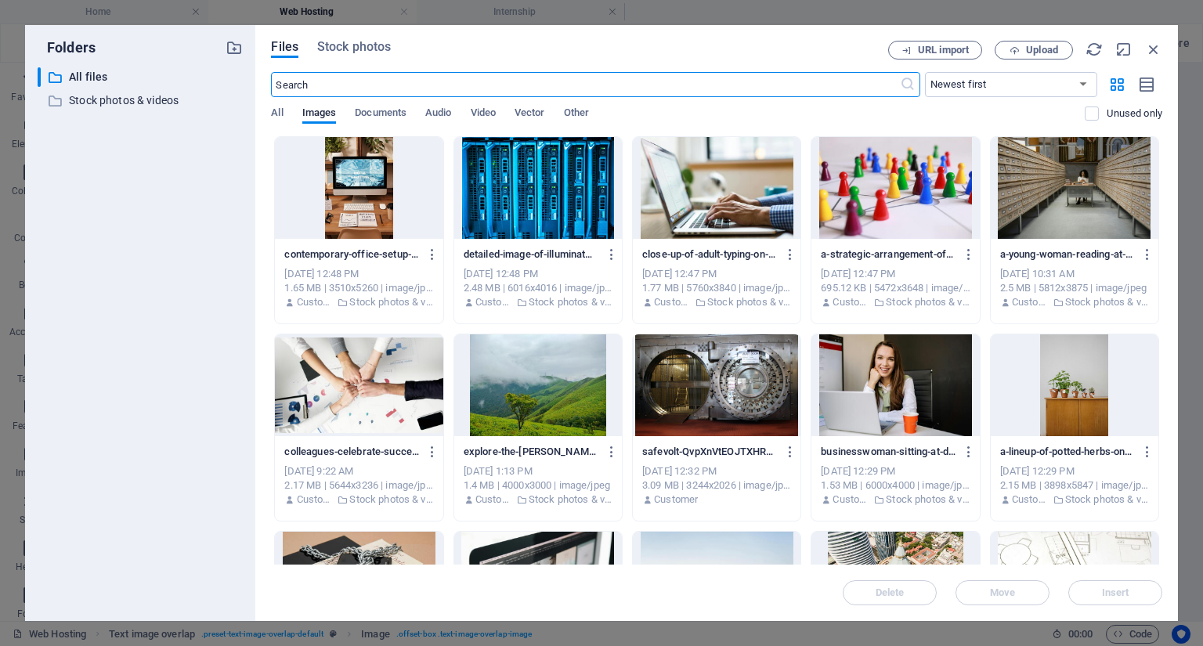
scroll to position [4232, 0]
click at [374, 42] on span "Stock photos" at bounding box center [354, 47] width 74 height 19
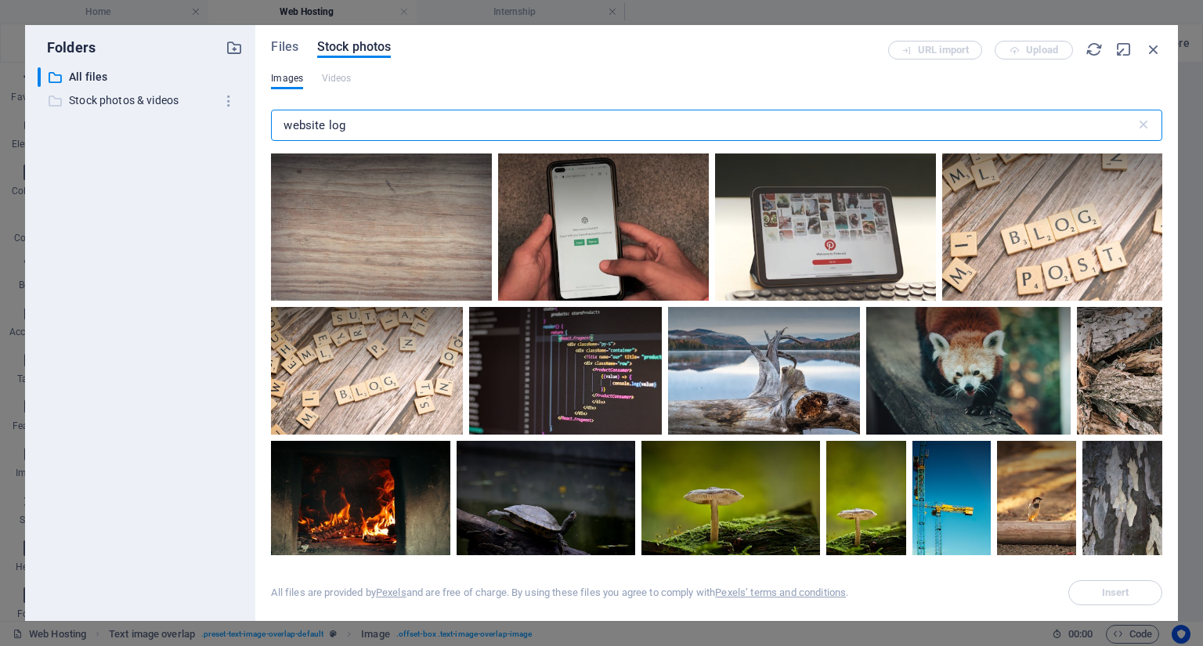
drag, startPoint x: 338, startPoint y: 121, endPoint x: 175, endPoint y: 92, distance: 165.6
click at [180, 93] on div "Folders ​ All files All files ​ Stock photos & videos Stock photos & videos Fil…" at bounding box center [601, 323] width 1153 height 596
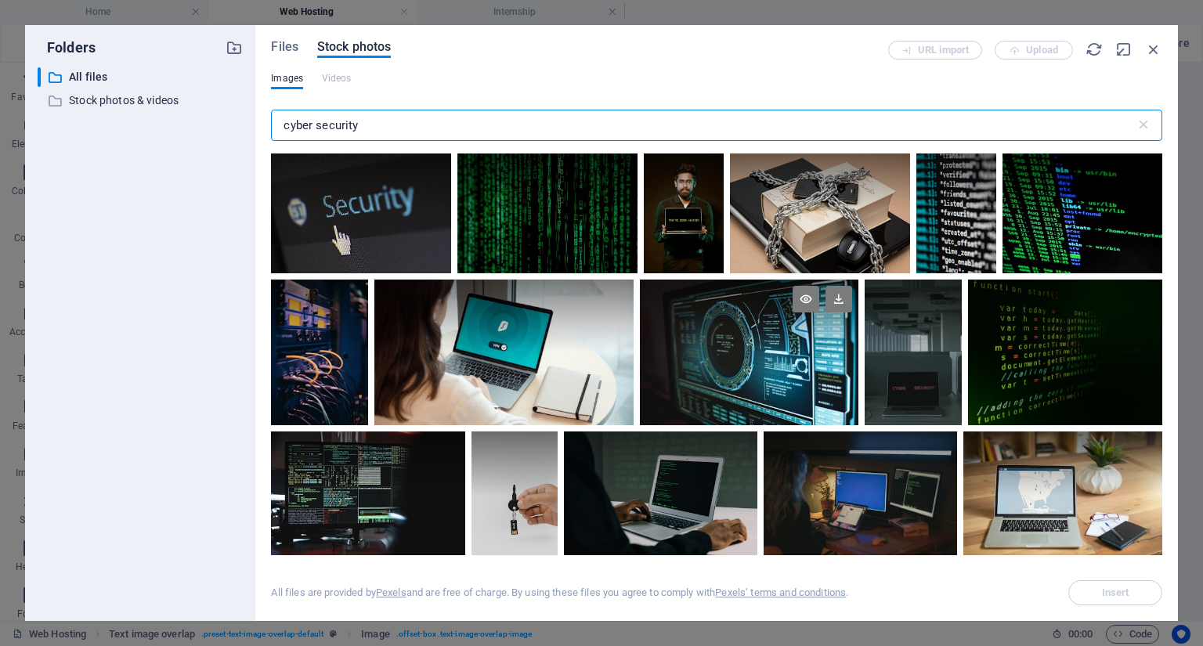
type input "cyber security"
click at [699, 341] on div at bounding box center [749, 316] width 218 height 73
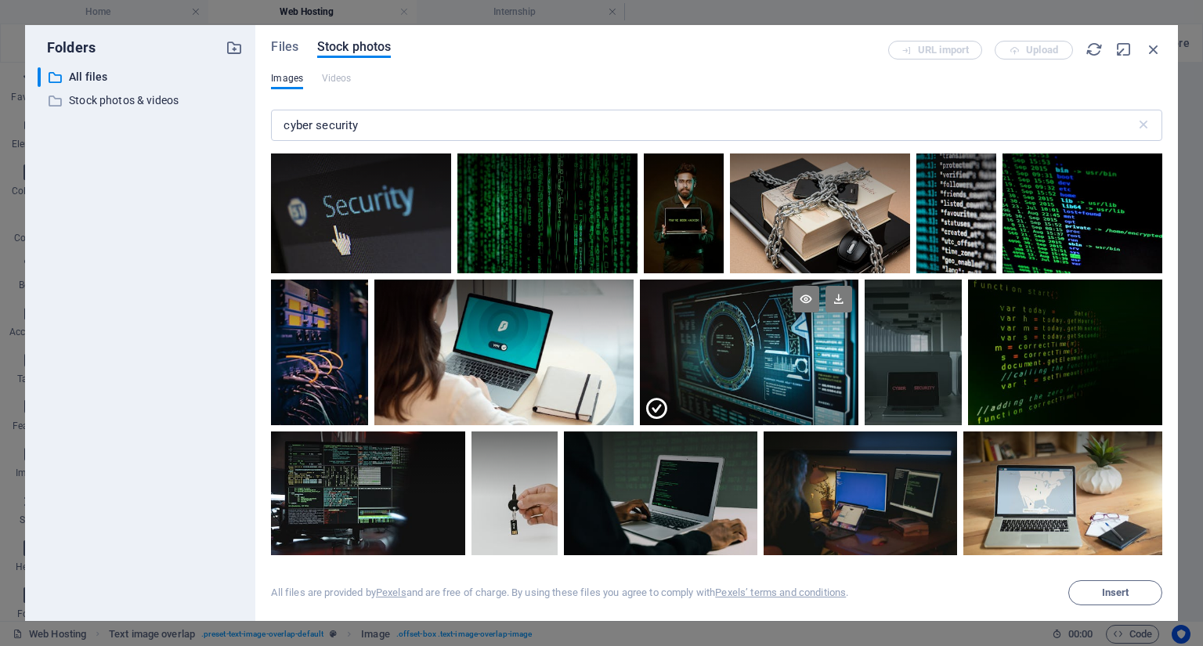
click at [699, 341] on div at bounding box center [749, 316] width 218 height 73
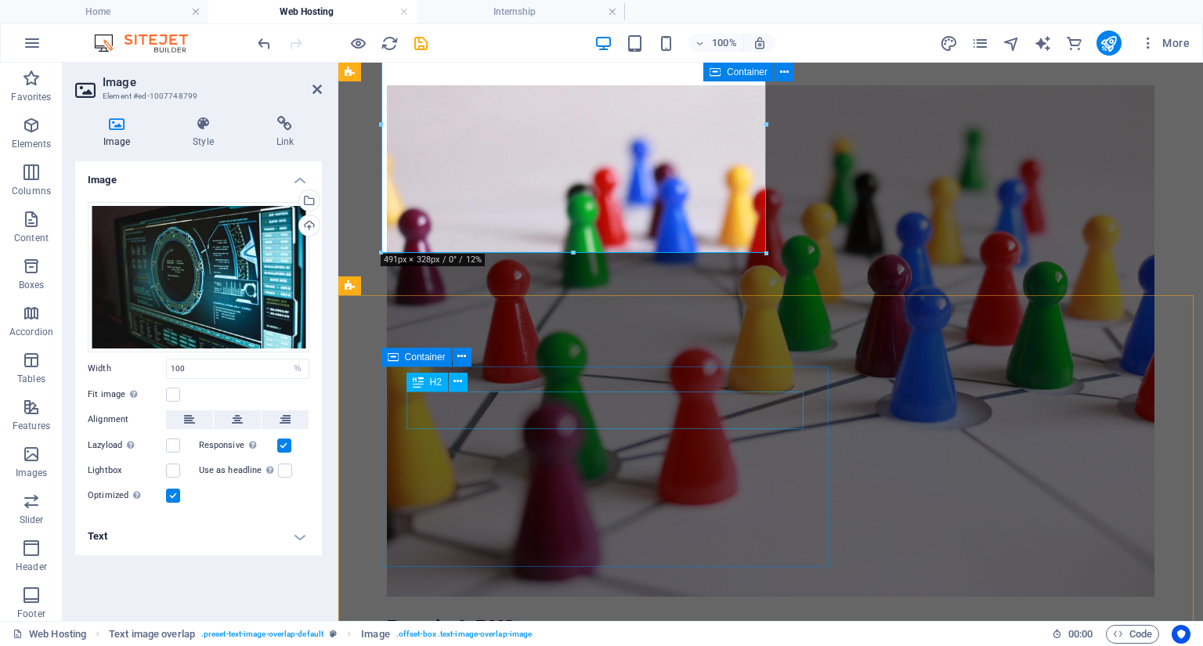
scroll to position [4363, 0]
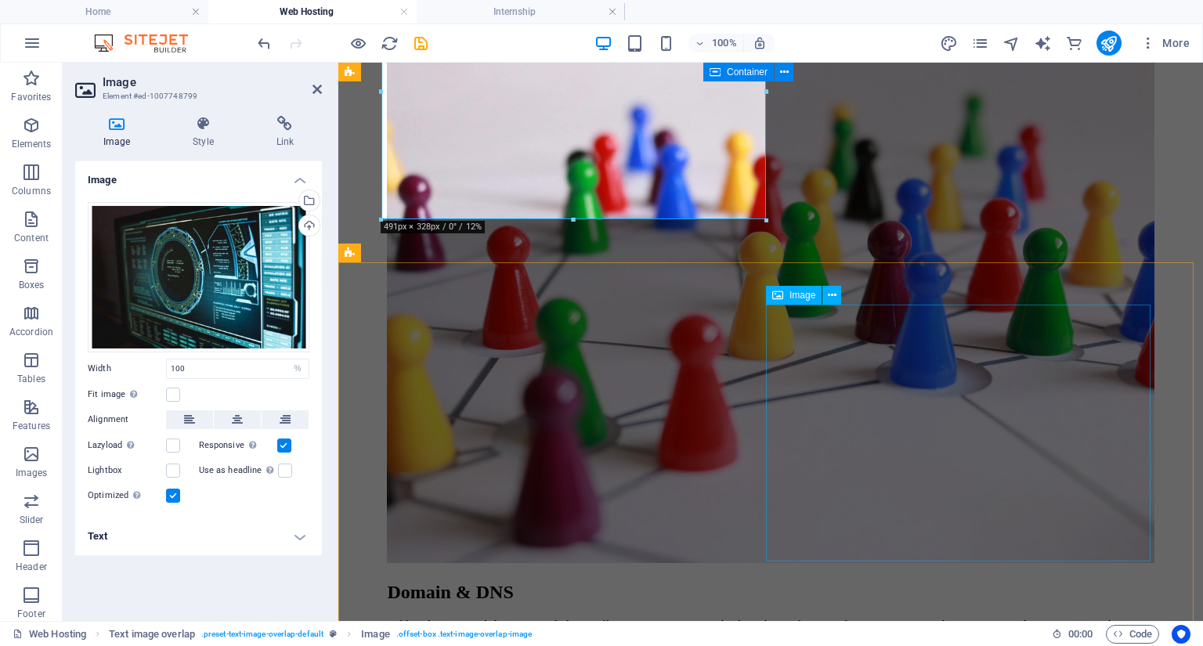
select select "%"
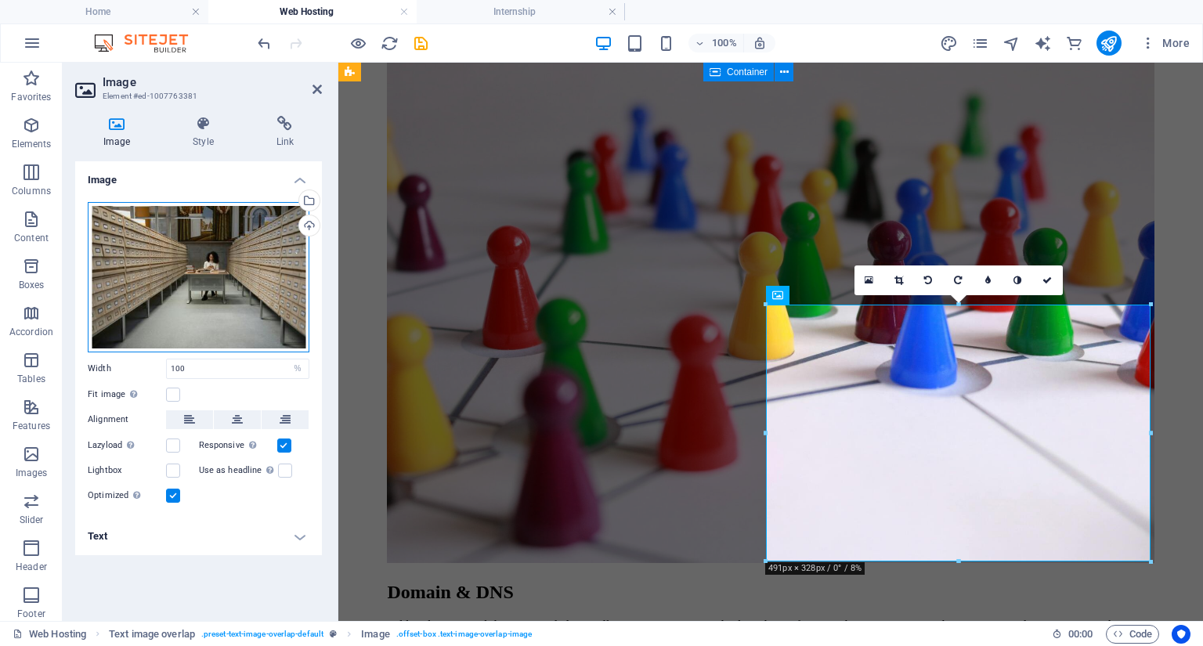
click at [113, 221] on div "Drag files here, click to choose files or select files from Files or our free s…" at bounding box center [199, 277] width 222 height 150
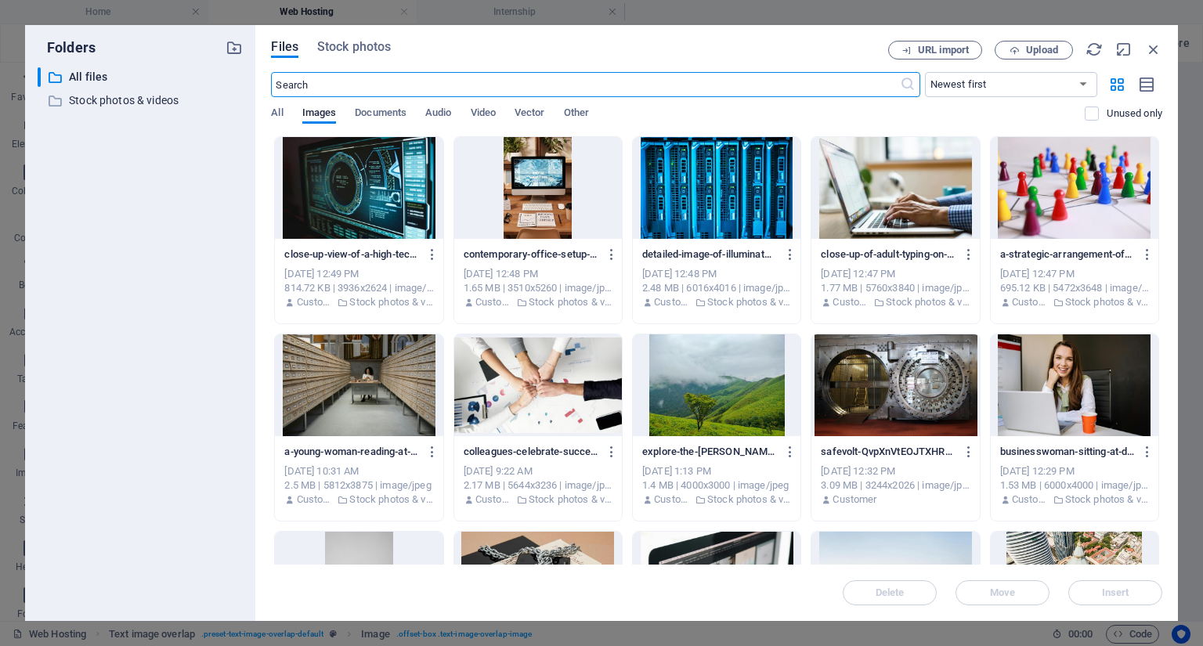
scroll to position [4433, 0]
click at [371, 51] on span "Stock photos" at bounding box center [354, 47] width 74 height 19
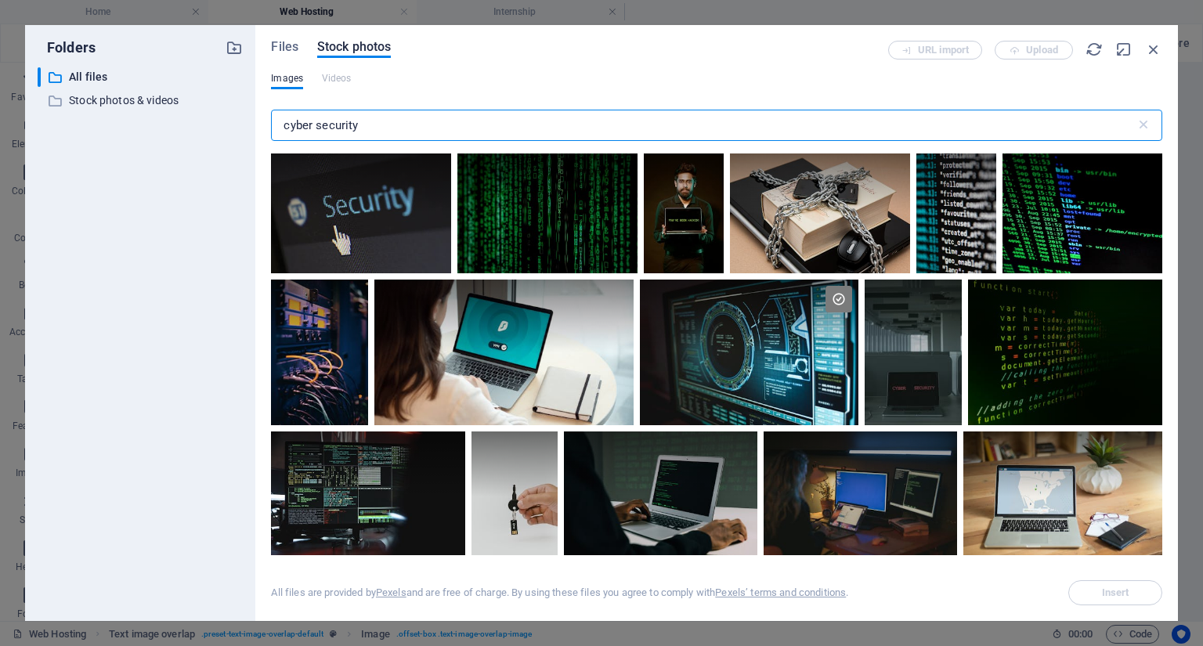
drag, startPoint x: 368, startPoint y: 123, endPoint x: 9, endPoint y: 110, distance: 358.9
click at [42, 110] on div "Folders ​ All files All files ​ Stock photos & videos Stock photos & videos Fil…" at bounding box center [601, 323] width 1153 height 596
type input "software"
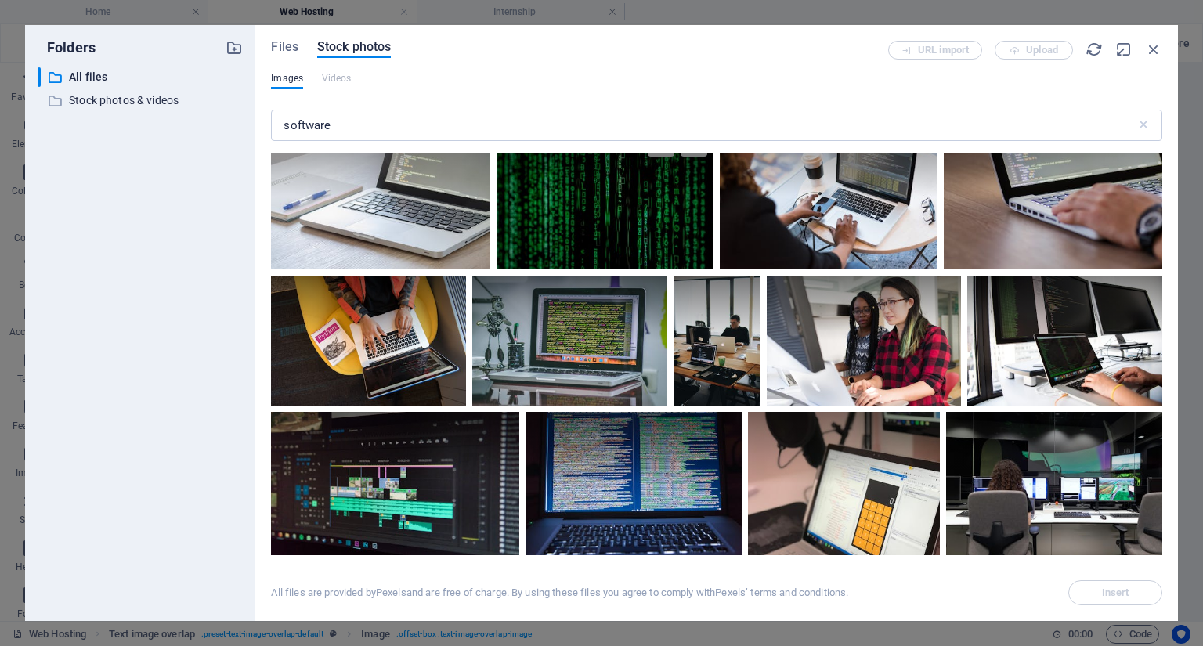
scroll to position [439, 0]
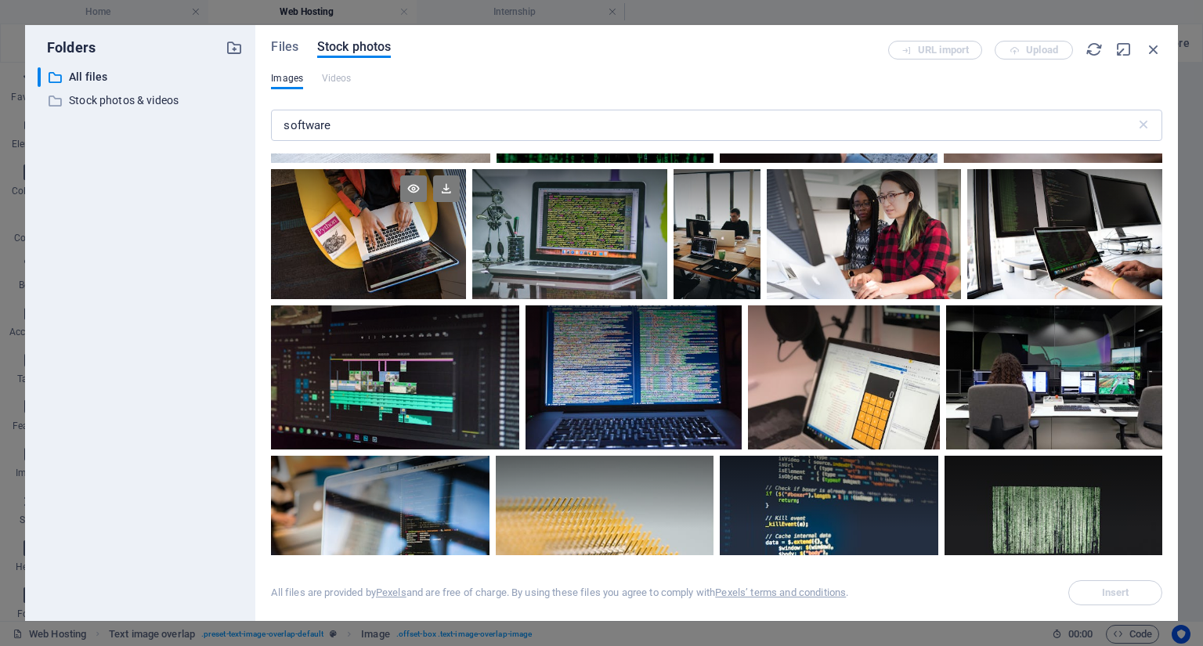
click at [377, 252] on div at bounding box center [368, 234] width 195 height 130
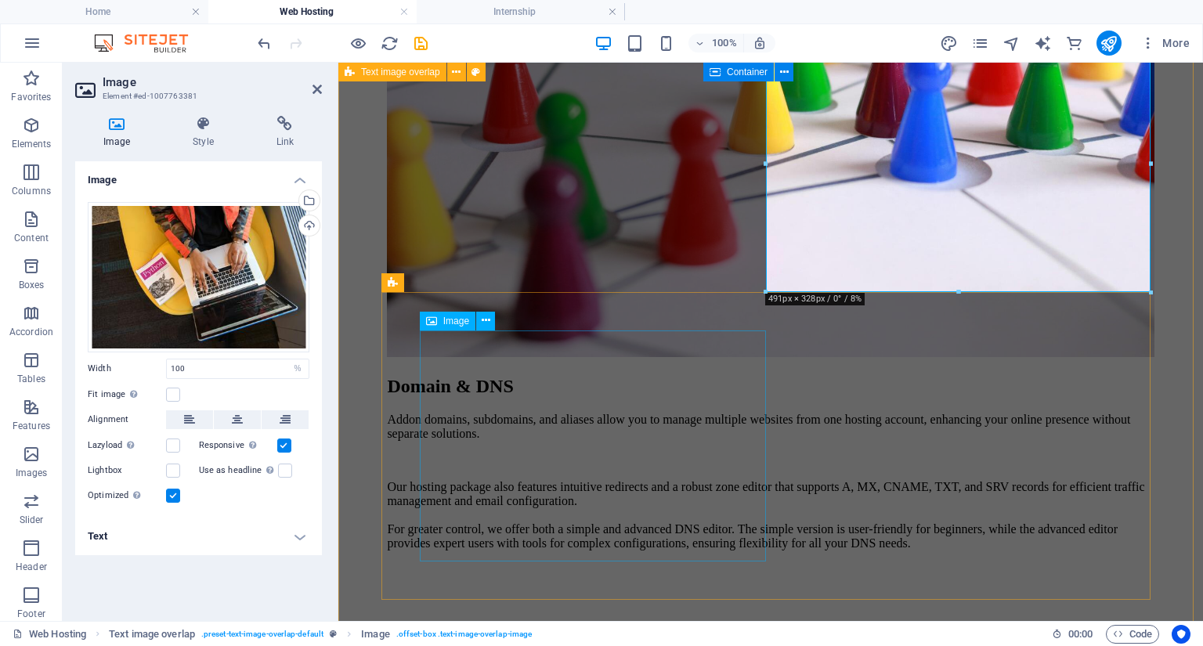
scroll to position [4676, 0]
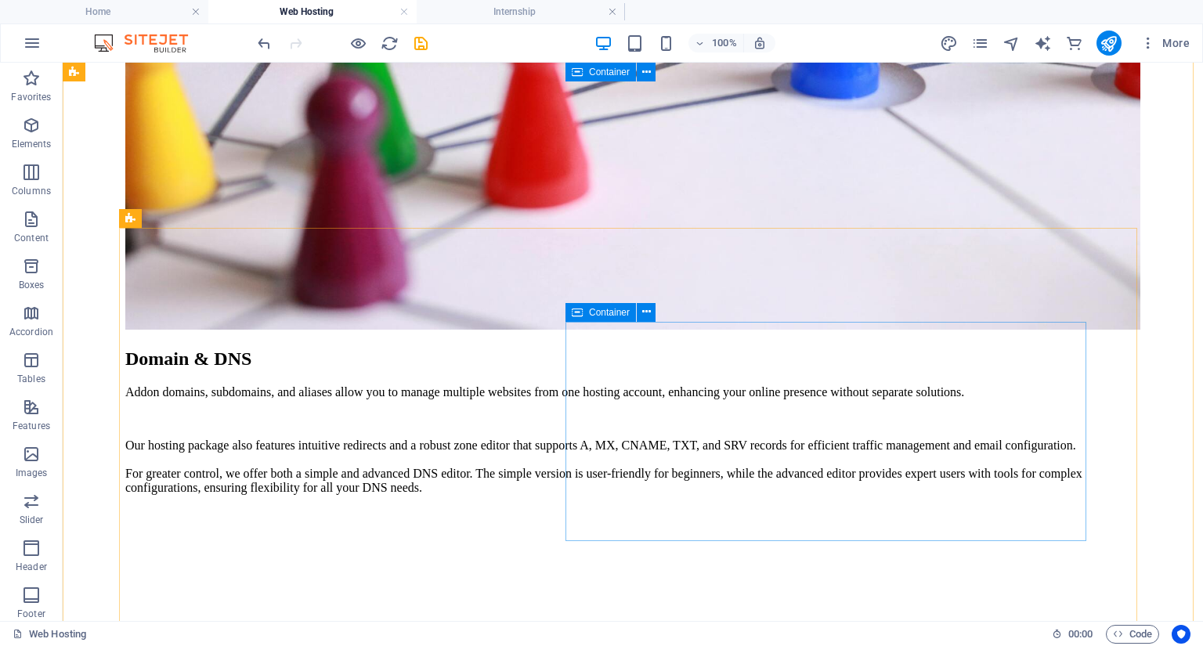
scroll to position [5294, 0]
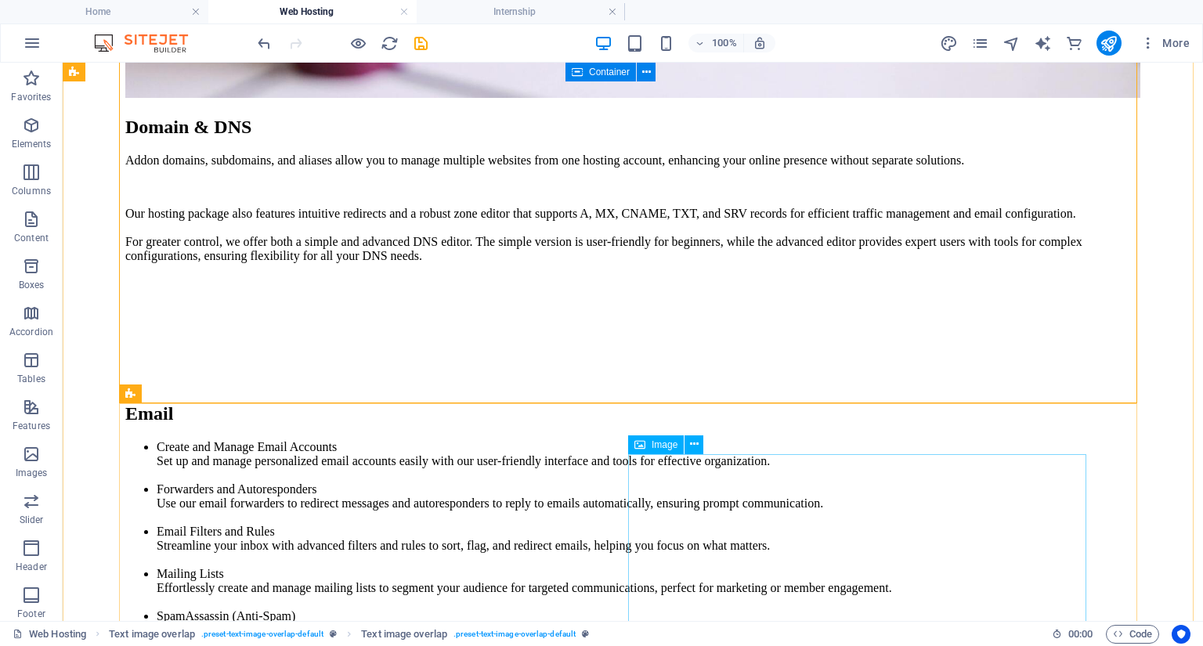
scroll to position [5482, 0]
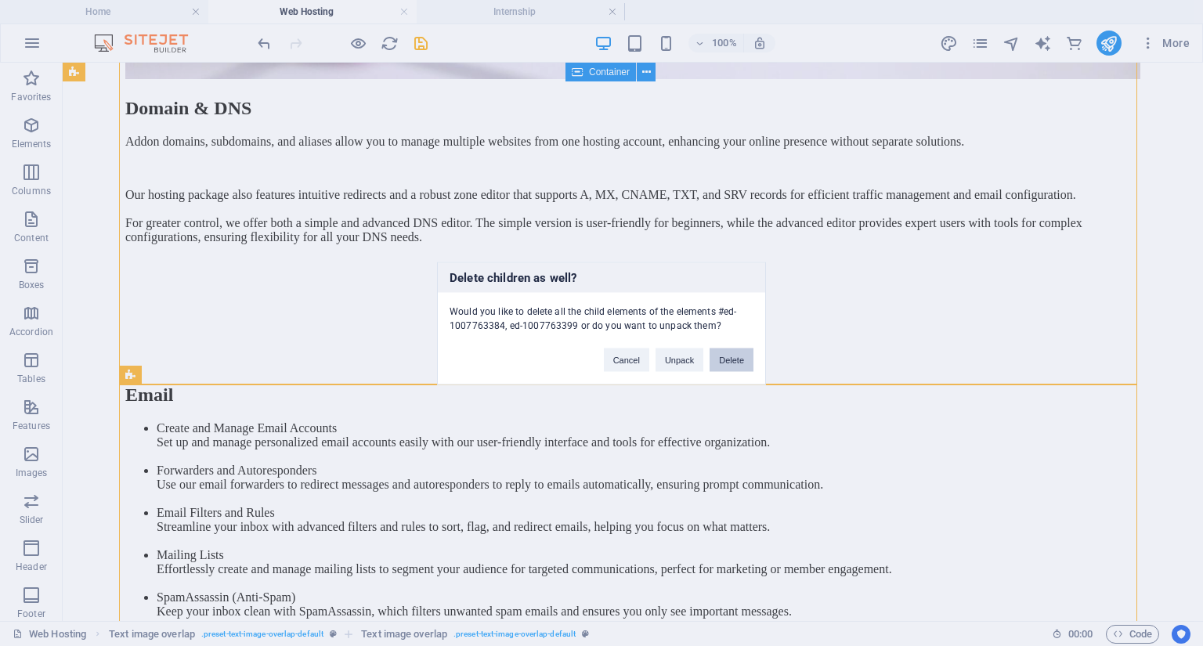
drag, startPoint x: 747, startPoint y: 356, endPoint x: 684, endPoint y: 292, distance: 89.2
click at [747, 356] on button "Delete" at bounding box center [731, 359] width 44 height 23
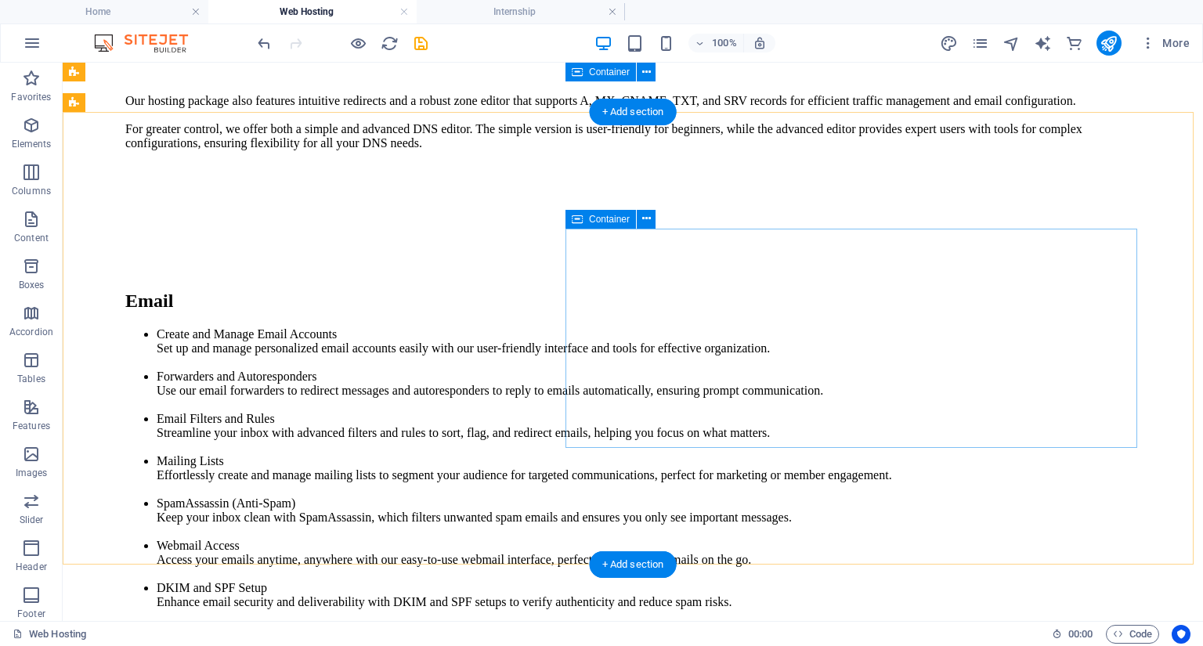
scroll to position [5388, 0]
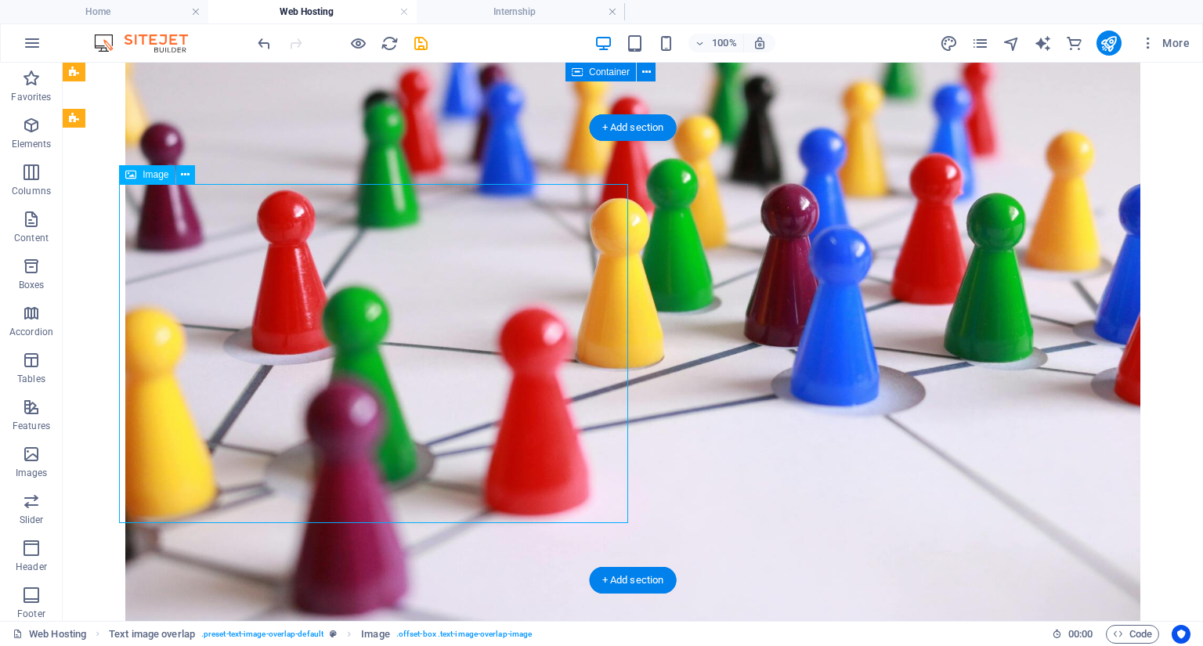
select select "%"
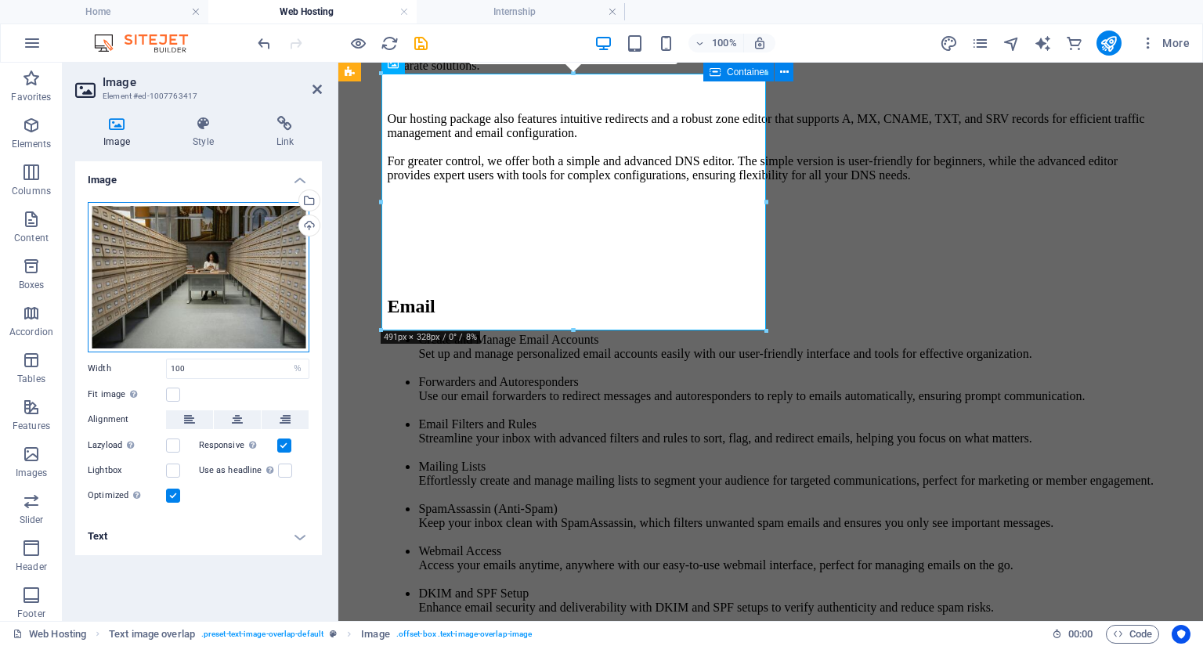
click at [193, 226] on div "Drag files here, click to choose files or select files from Files or our free s…" at bounding box center [199, 277] width 222 height 150
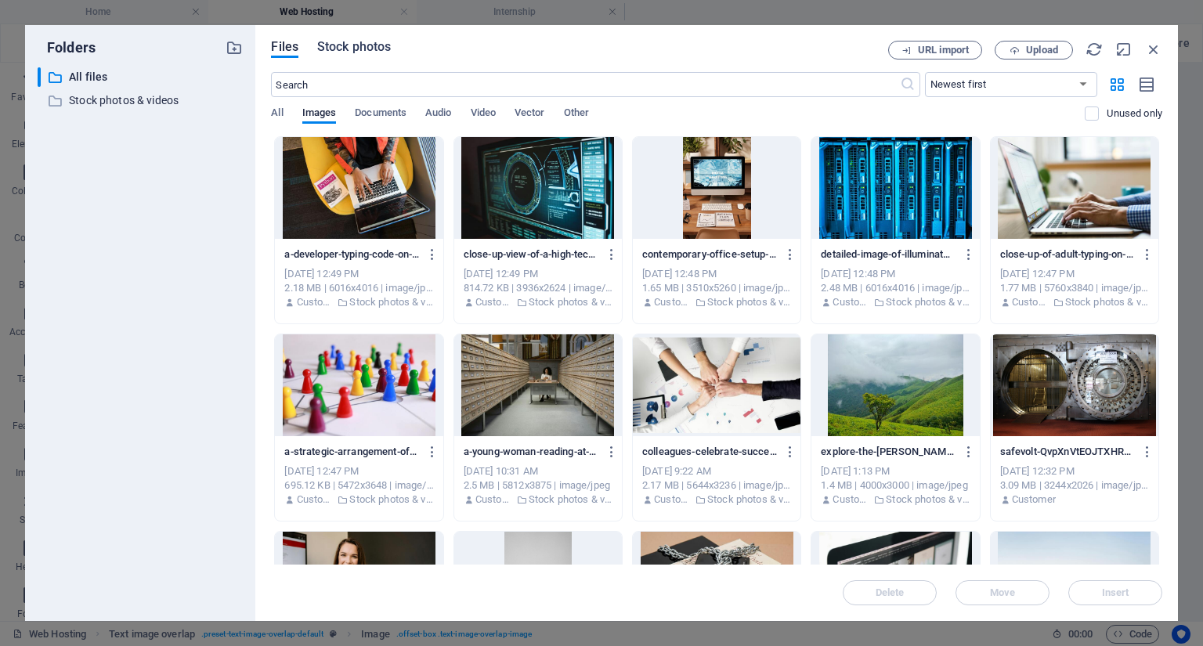
click at [352, 46] on span "Stock photos" at bounding box center [354, 47] width 74 height 19
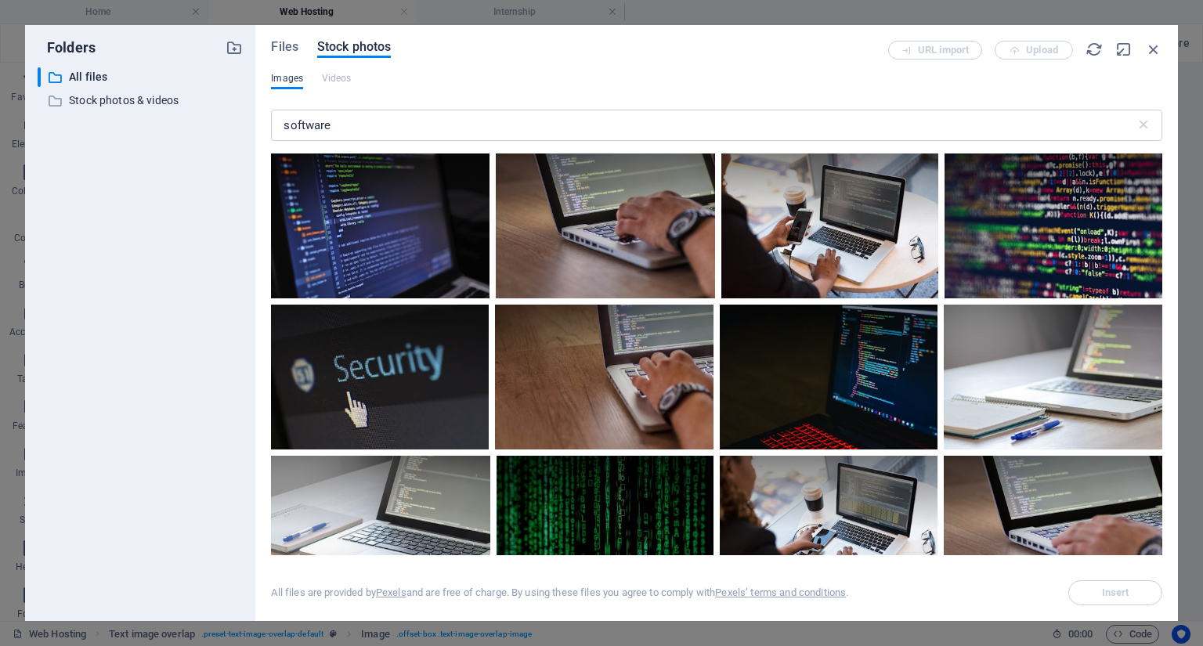
click at [292, 77] on span "Images" at bounding box center [287, 78] width 32 height 19
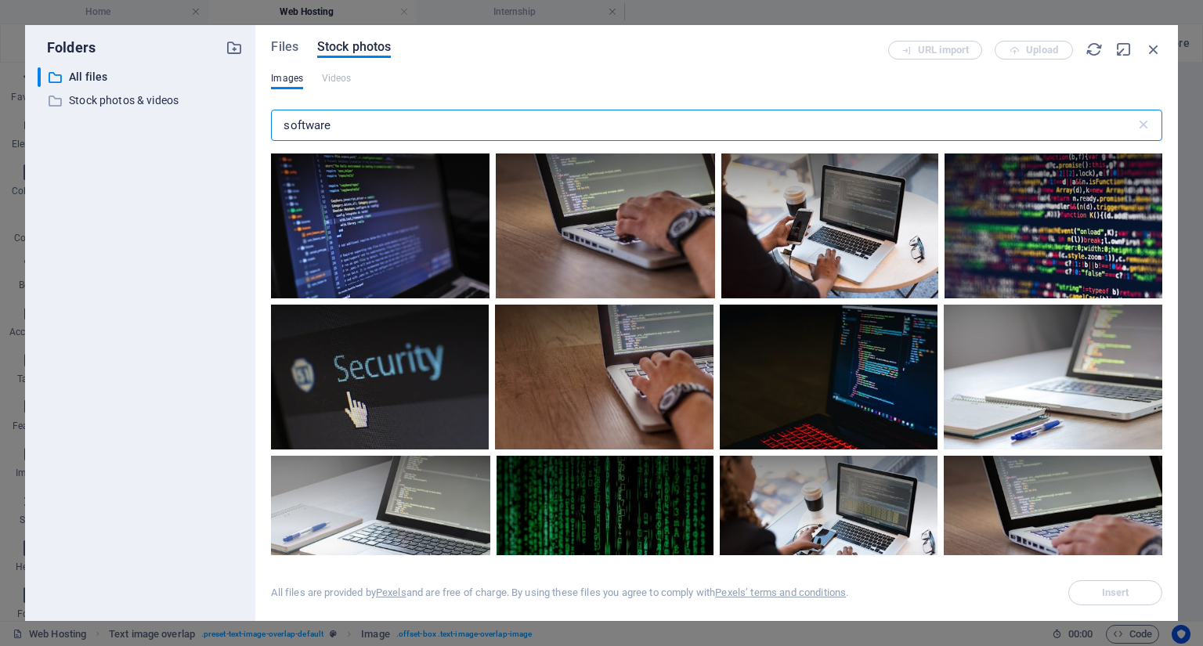
drag, startPoint x: 341, startPoint y: 116, endPoint x: 208, endPoint y: 116, distance: 133.1
click at [210, 117] on div "Folders ​ All files All files ​ Stock photos & videos Stock photos & videos Fil…" at bounding box center [601, 323] width 1153 height 596
type input "wordpress"
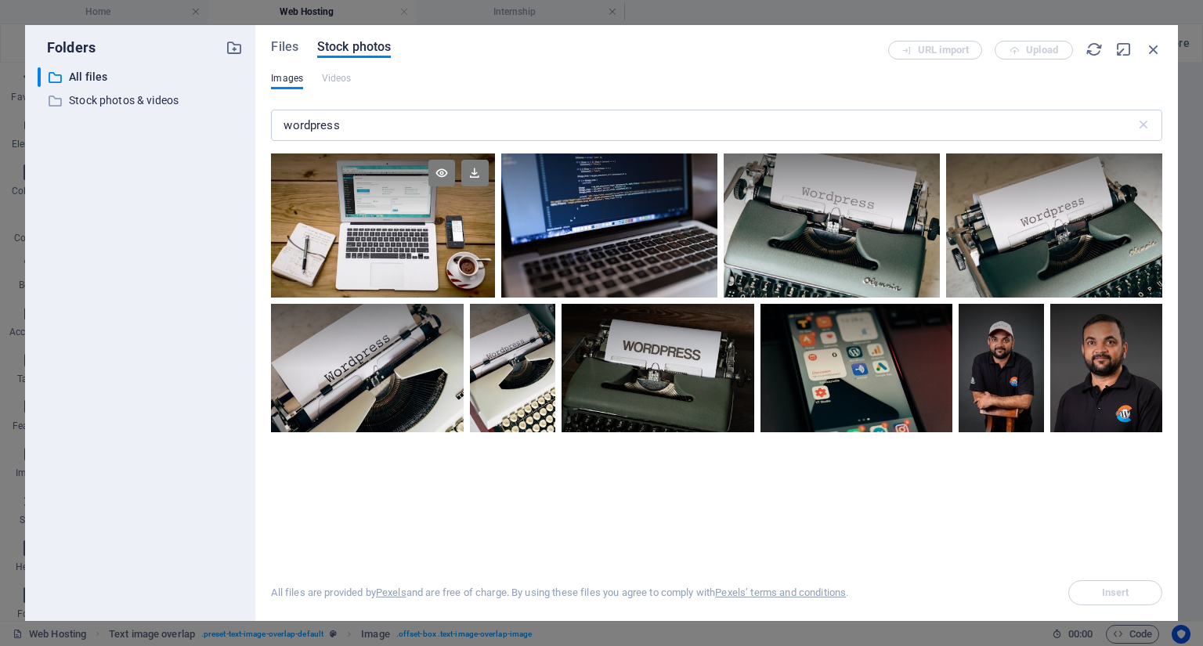
click at [421, 205] on div at bounding box center [382, 189] width 223 height 72
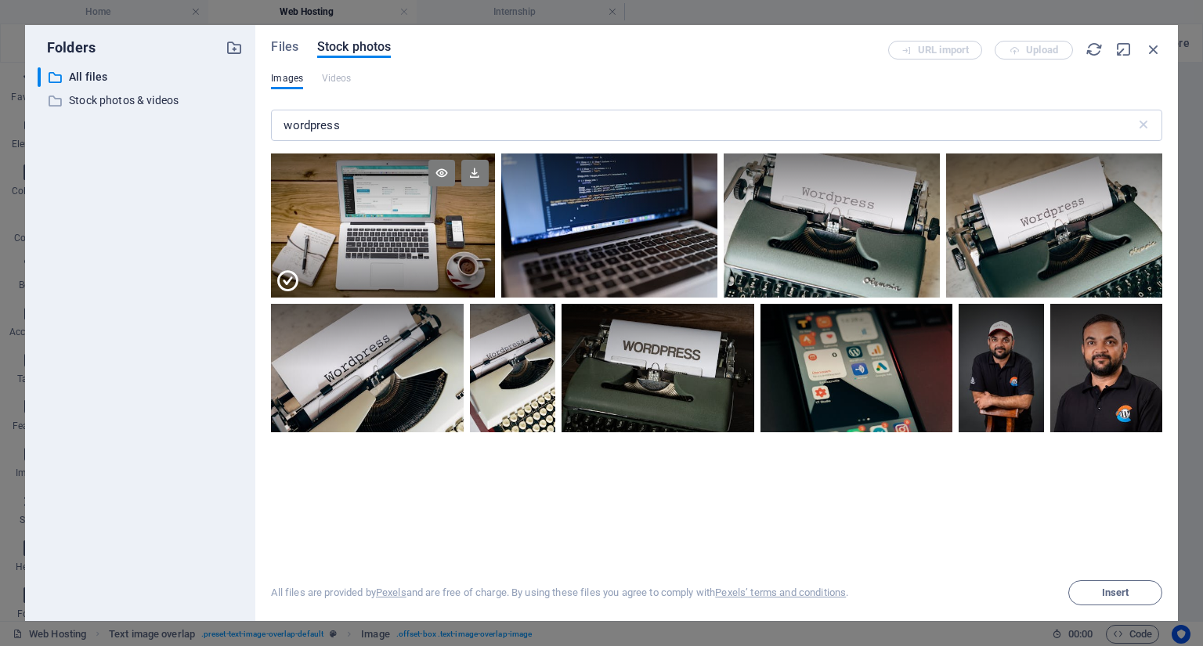
click at [421, 205] on div at bounding box center [382, 189] width 223 height 72
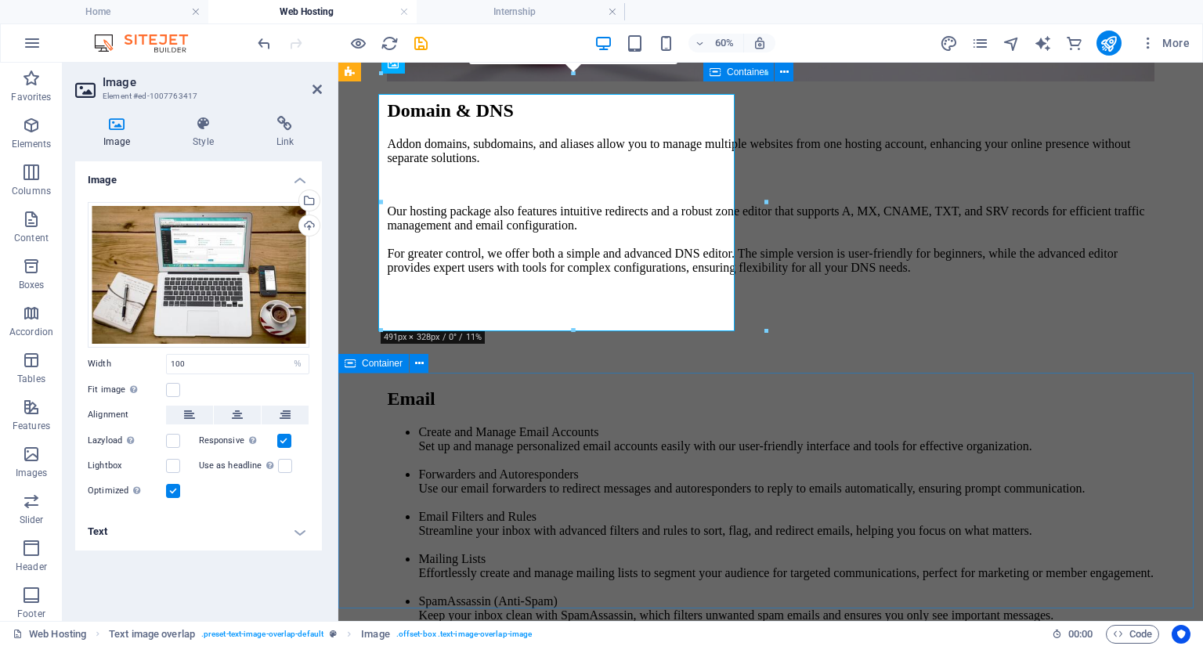
scroll to position [4937, 0]
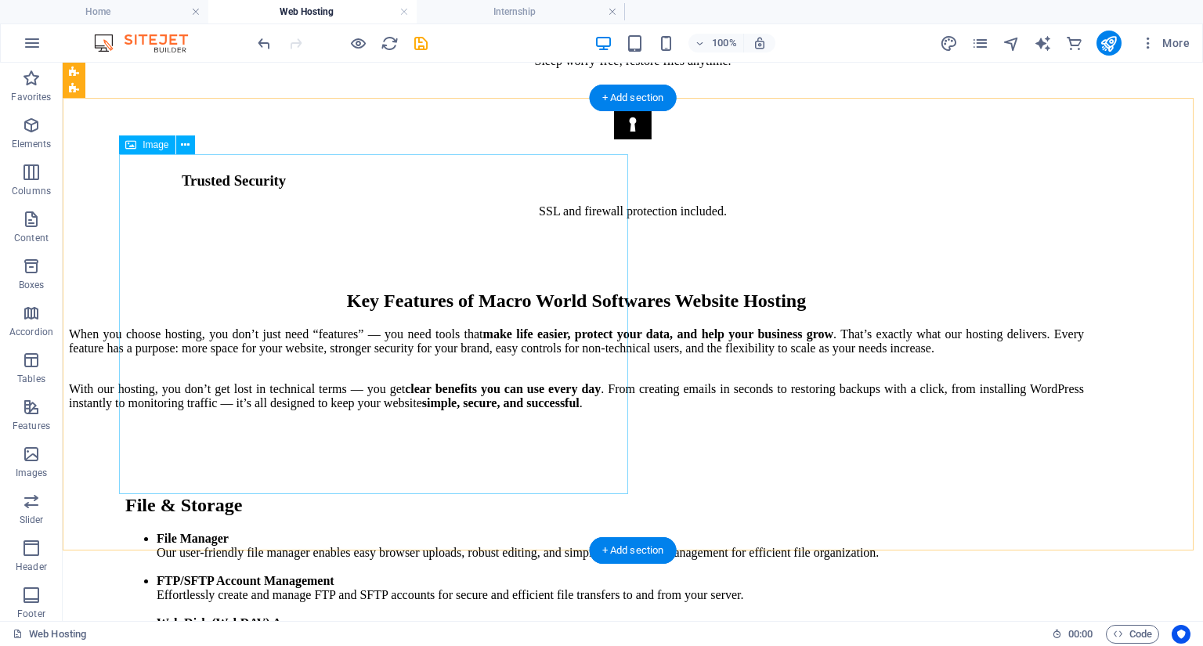
scroll to position [3173, 0]
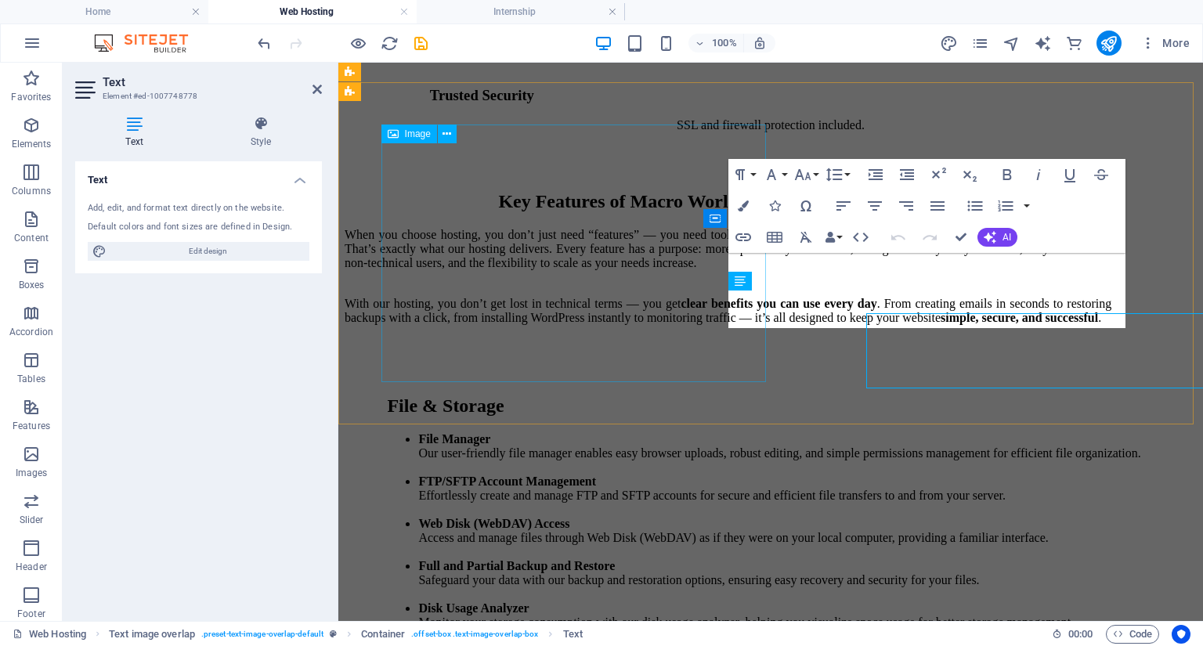
scroll to position [3177, 0]
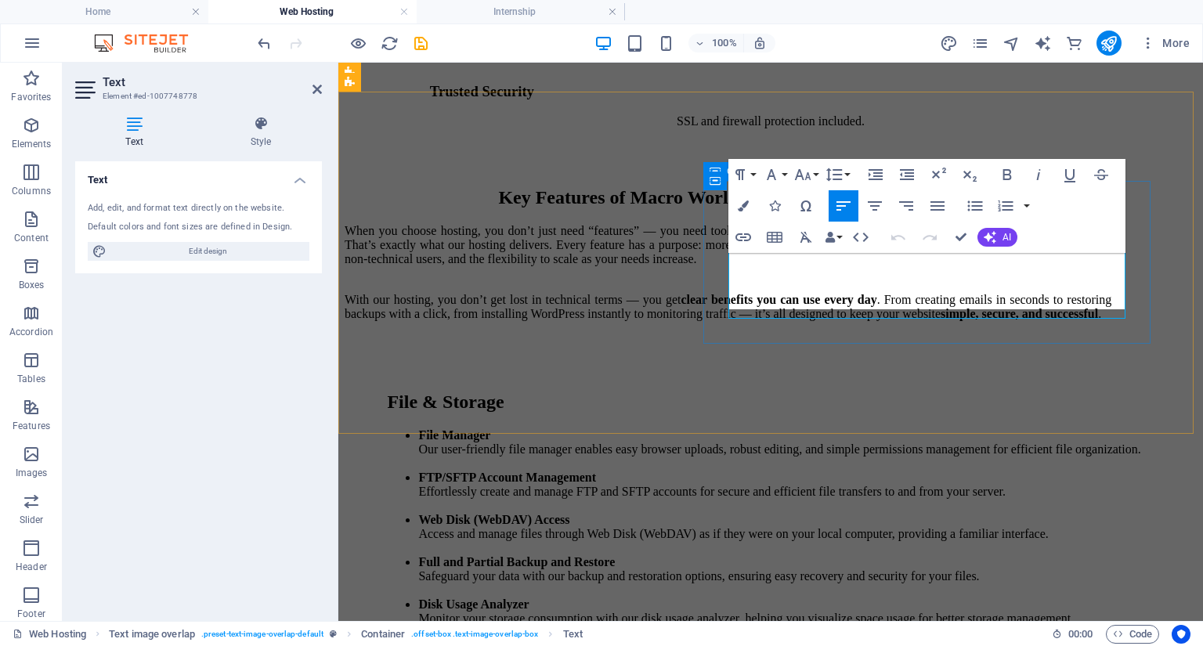
scroll to position [3186, 0]
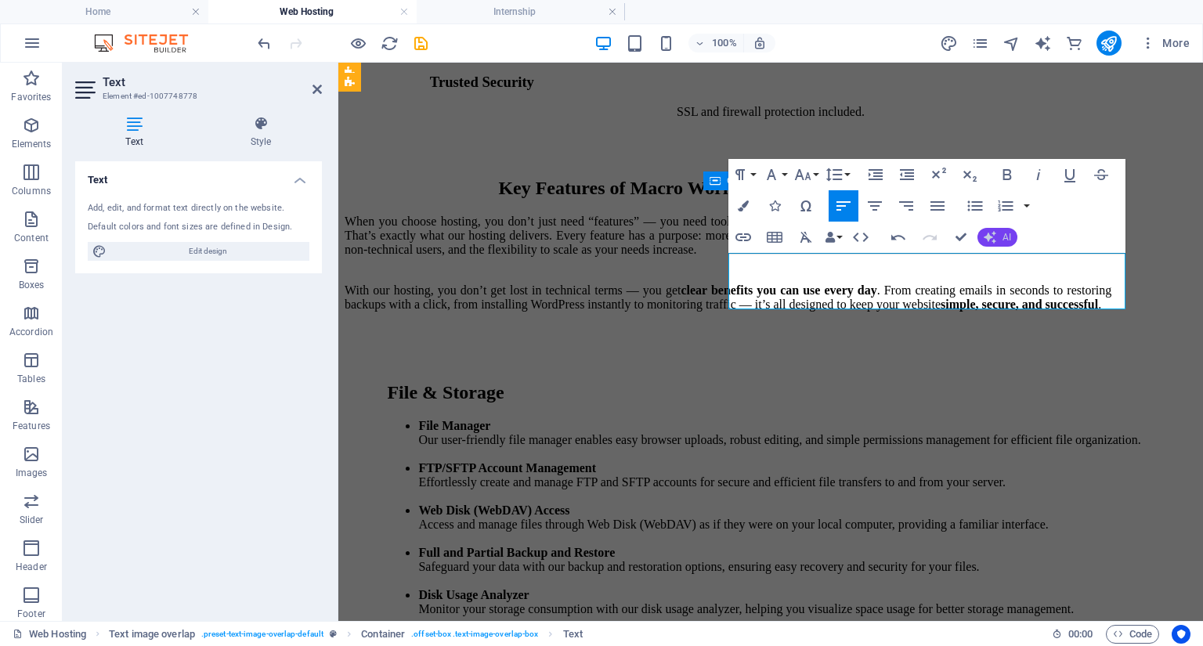
click at [1007, 233] on span "AI" at bounding box center [1006, 237] width 9 height 9
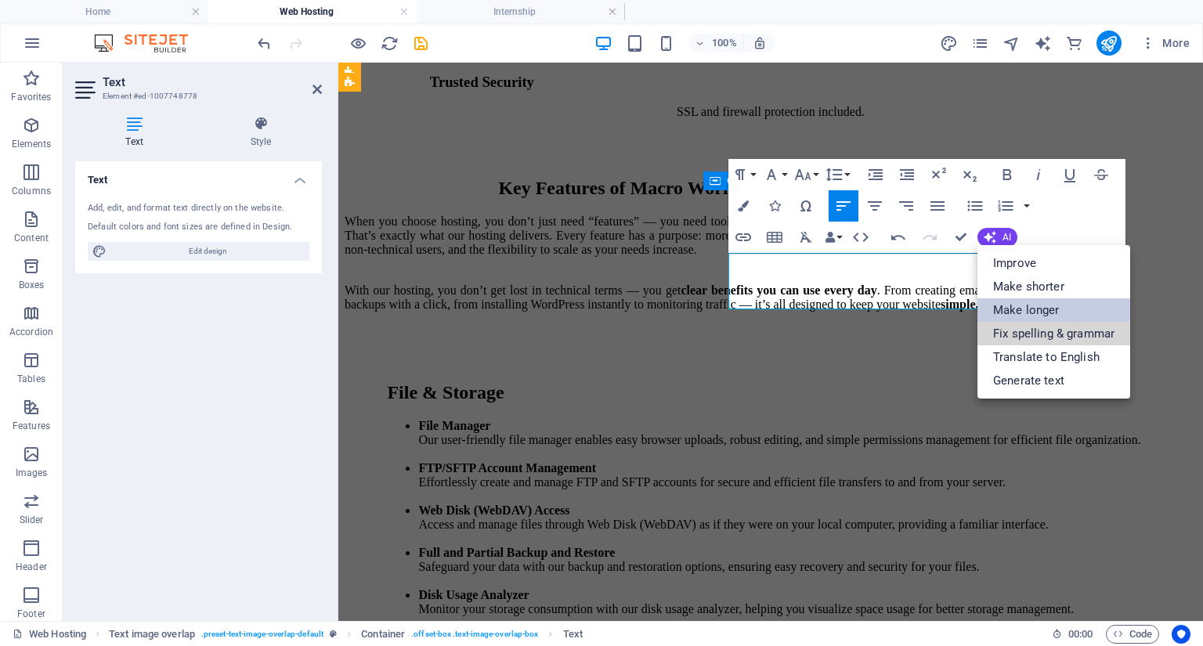
drag, startPoint x: 1020, startPoint y: 322, endPoint x: 1027, endPoint y: 310, distance: 13.3
click at [1027, 310] on ul "Improve Make shorter Make longer Fix spelling & grammar Translate to English Ge…" at bounding box center [1053, 321] width 153 height 153
click at [1027, 309] on link "Make longer" at bounding box center [1053, 309] width 153 height 23
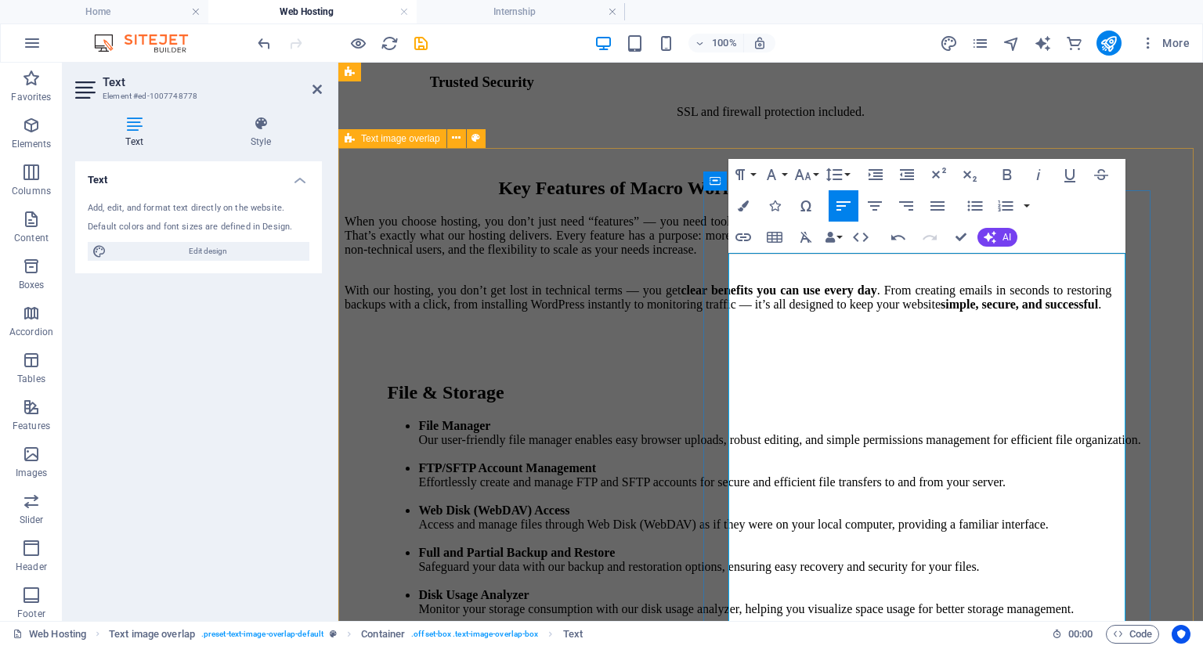
scroll to position [3130, 0]
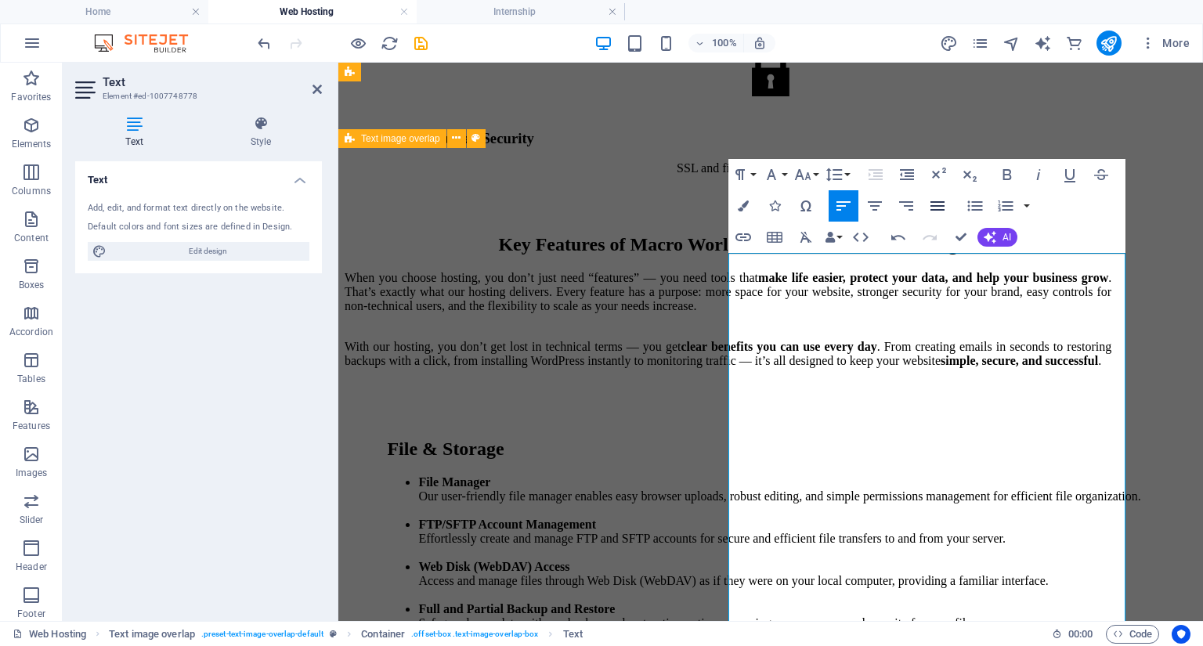
click at [942, 209] on icon "button" at bounding box center [937, 206] width 19 height 19
click at [999, 237] on button "AI" at bounding box center [997, 237] width 40 height 19
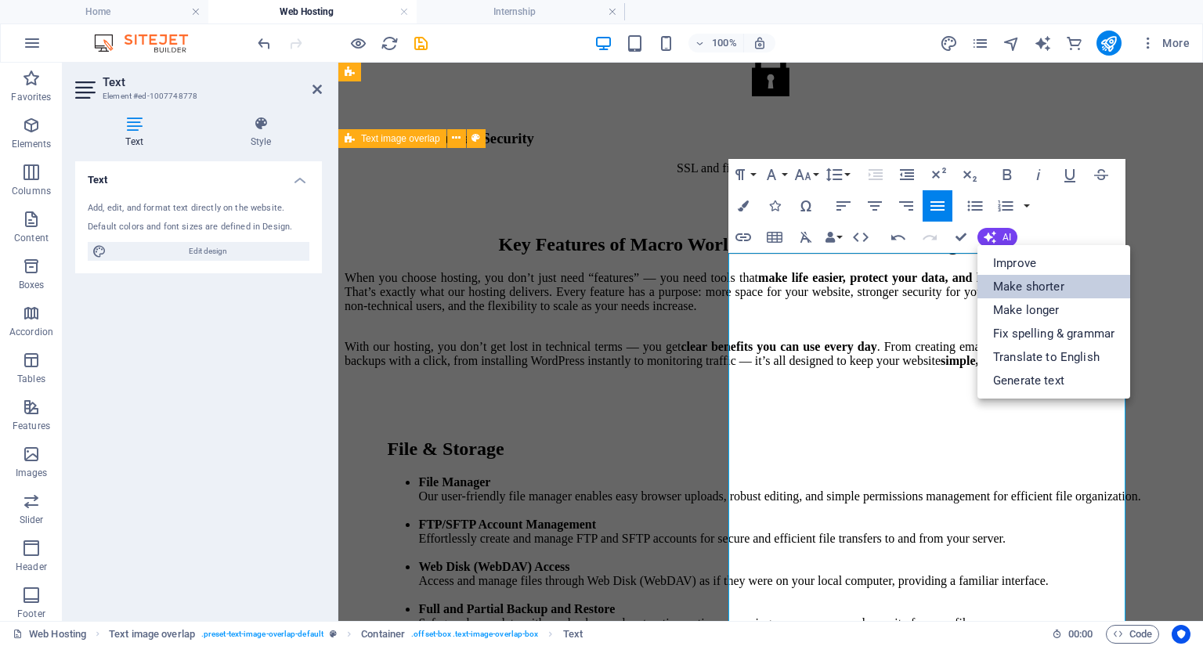
click at [1030, 291] on link "Make shorter" at bounding box center [1053, 286] width 153 height 23
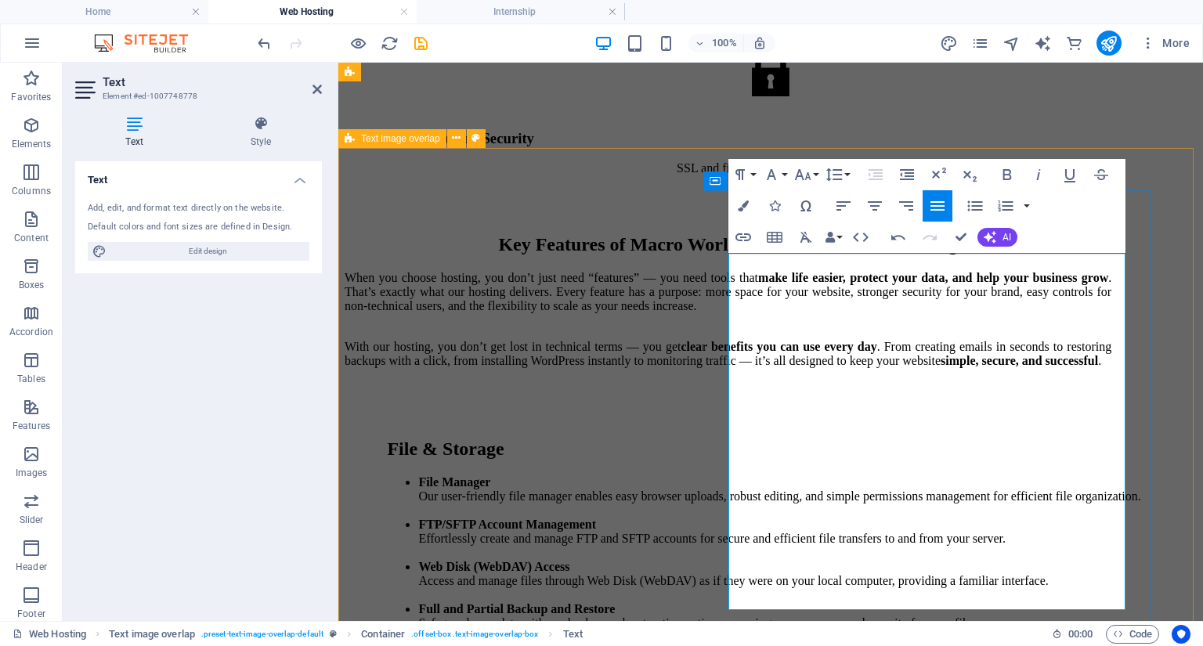
copy li "**MySQL/MariaDB Management** Easily manage your MySQL or MariaDB databases with…"
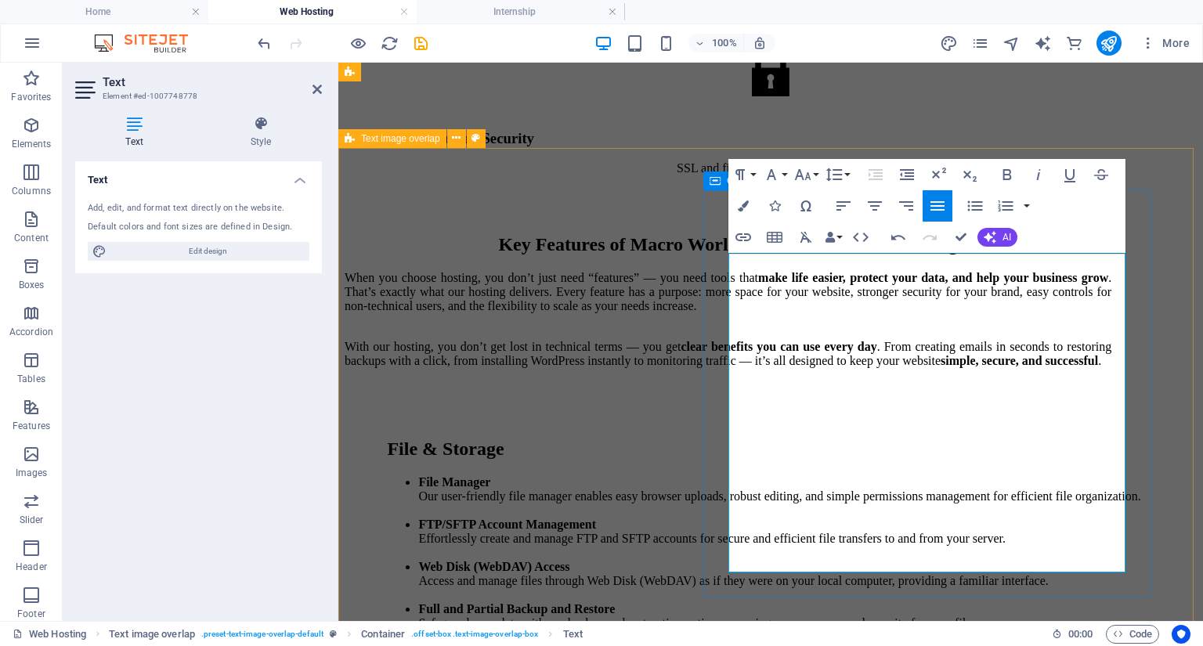
scroll to position [10000, 0]
drag, startPoint x: 630, startPoint y: 235, endPoint x: 908, endPoint y: 234, distance: 277.2
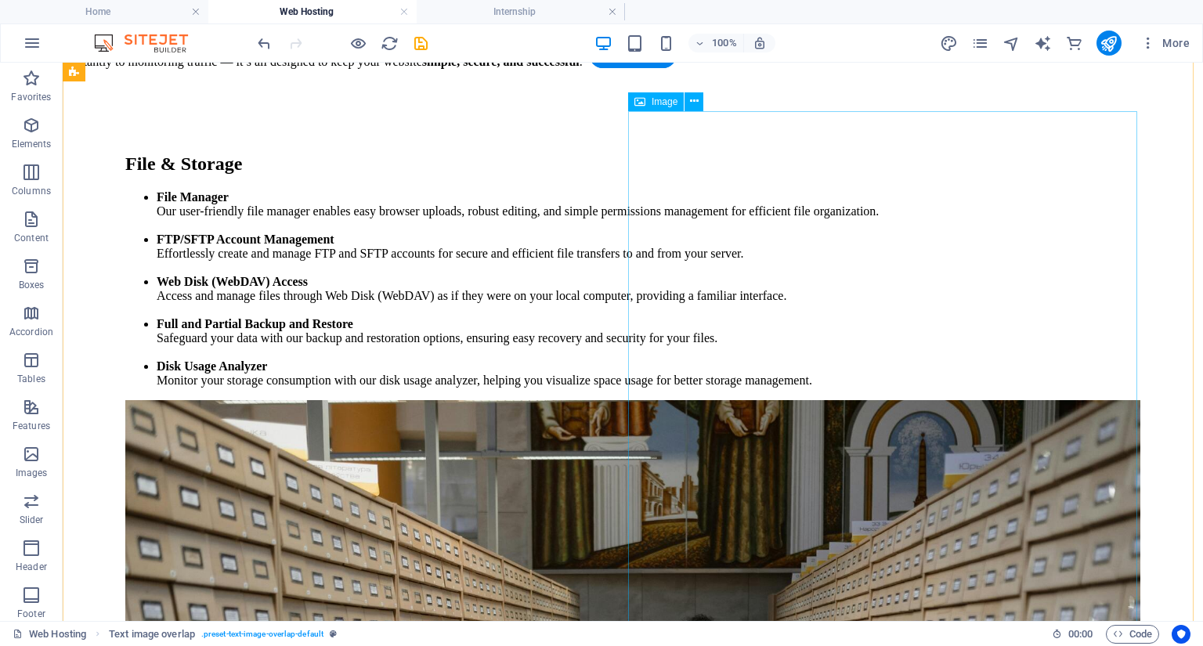
scroll to position [3747, 0]
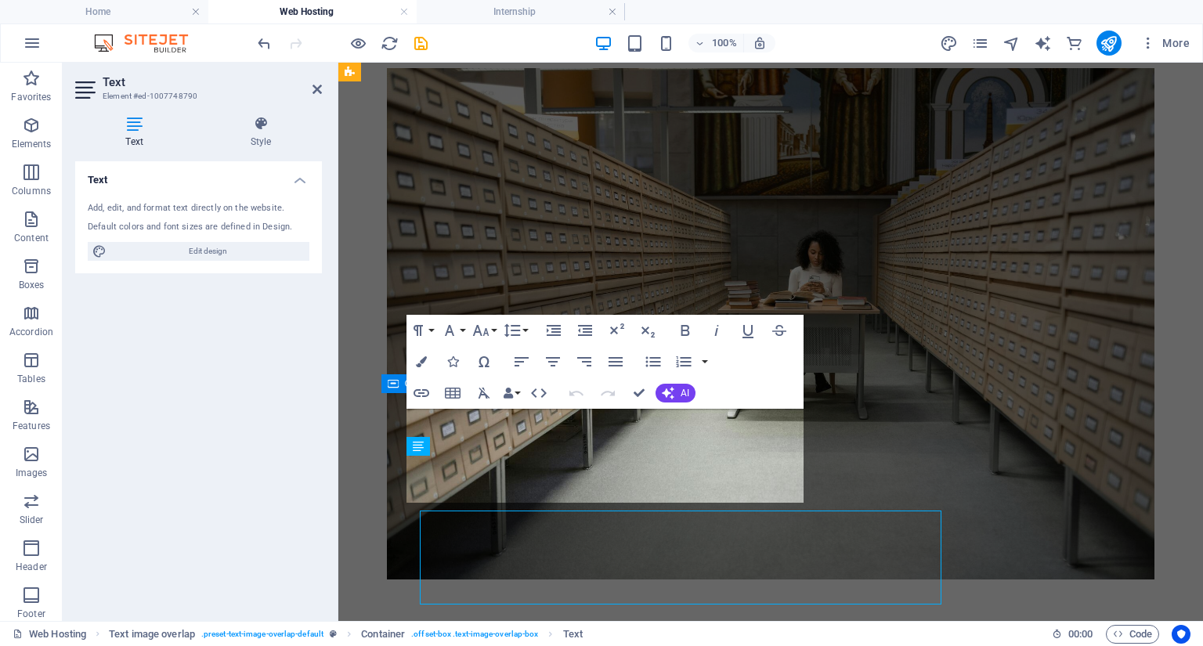
scroll to position [3646, 0]
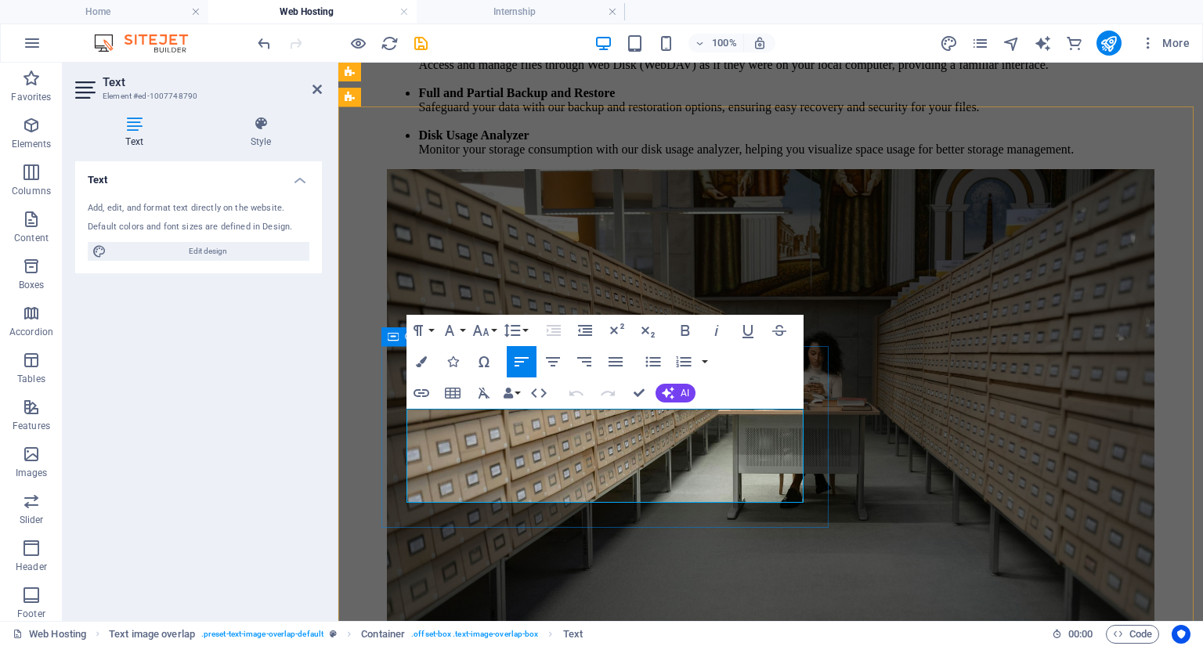
copy div "Webalizer, AWStats Resource usage (CPU/RAM/IO) Bandwidth usage Error logs, acce…"
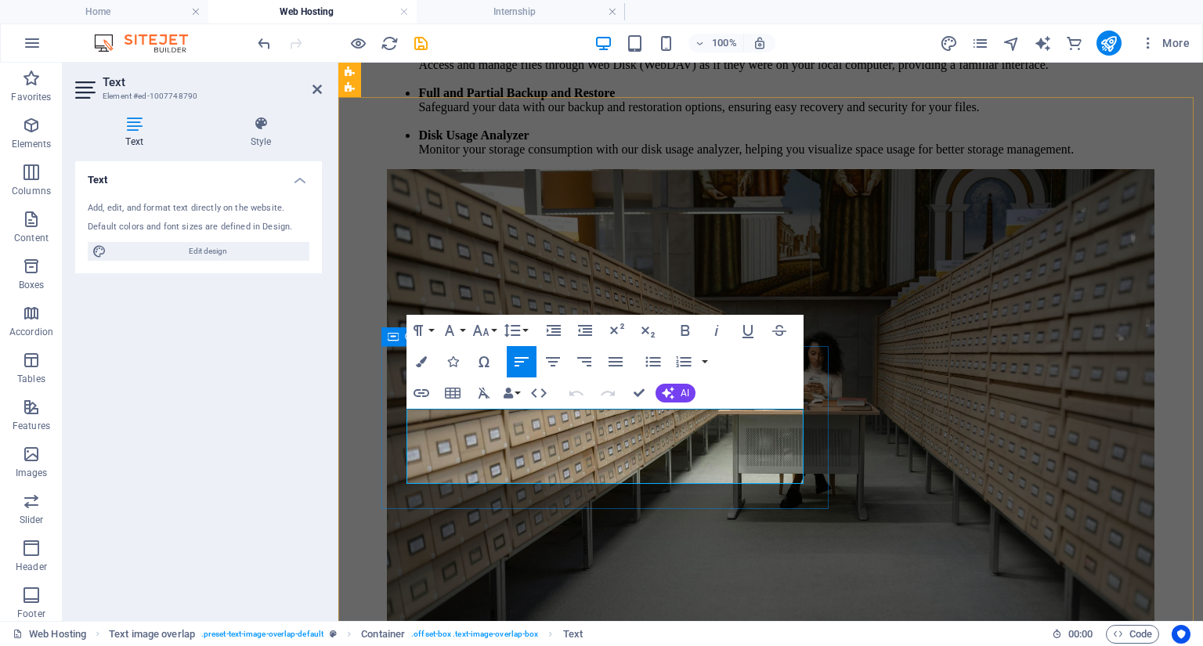
scroll to position [3655, 0]
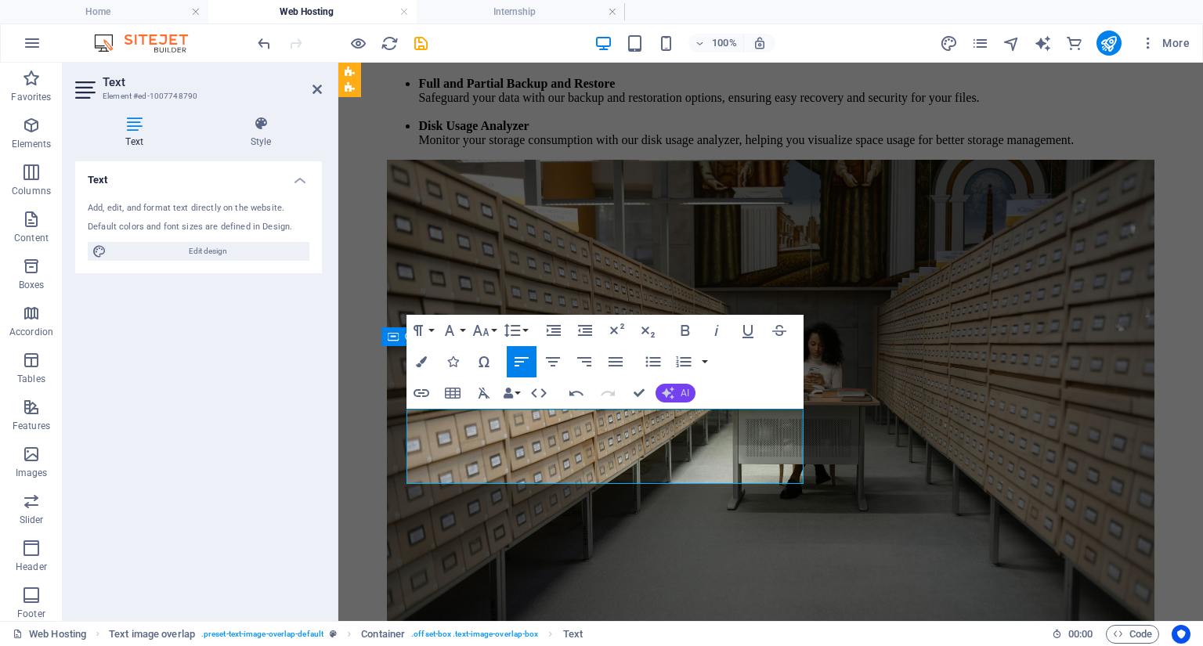
click at [680, 395] on span "AI" at bounding box center [684, 392] width 9 height 9
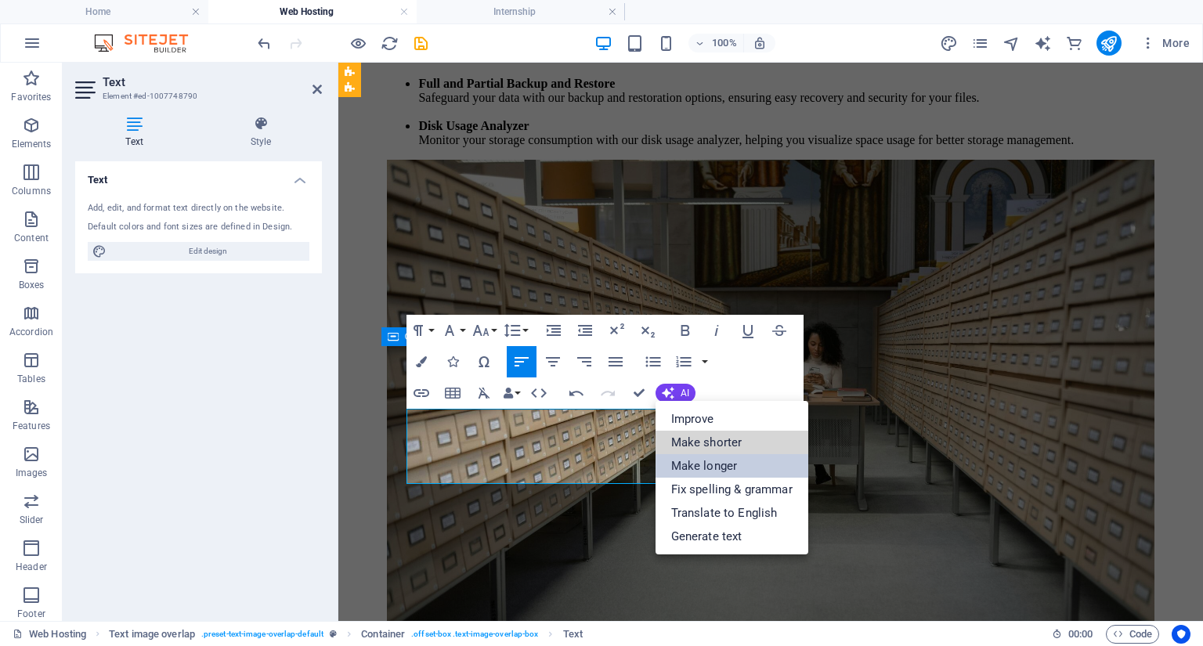
drag, startPoint x: 698, startPoint y: 449, endPoint x: 702, endPoint y: 467, distance: 18.4
click at [702, 467] on ul "Improve Make shorter Make longer Fix spelling & grammar Translate to English Ge…" at bounding box center [731, 477] width 153 height 153
click at [702, 467] on link "Make longer" at bounding box center [731, 465] width 153 height 23
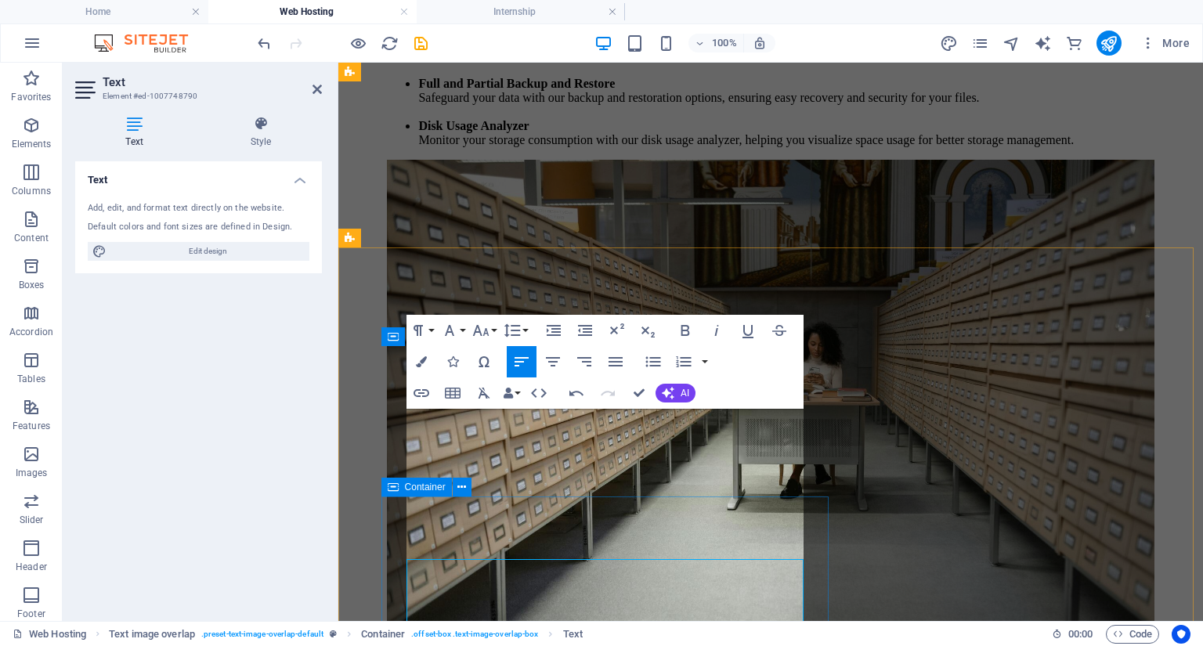
scroll to position [3505, 0]
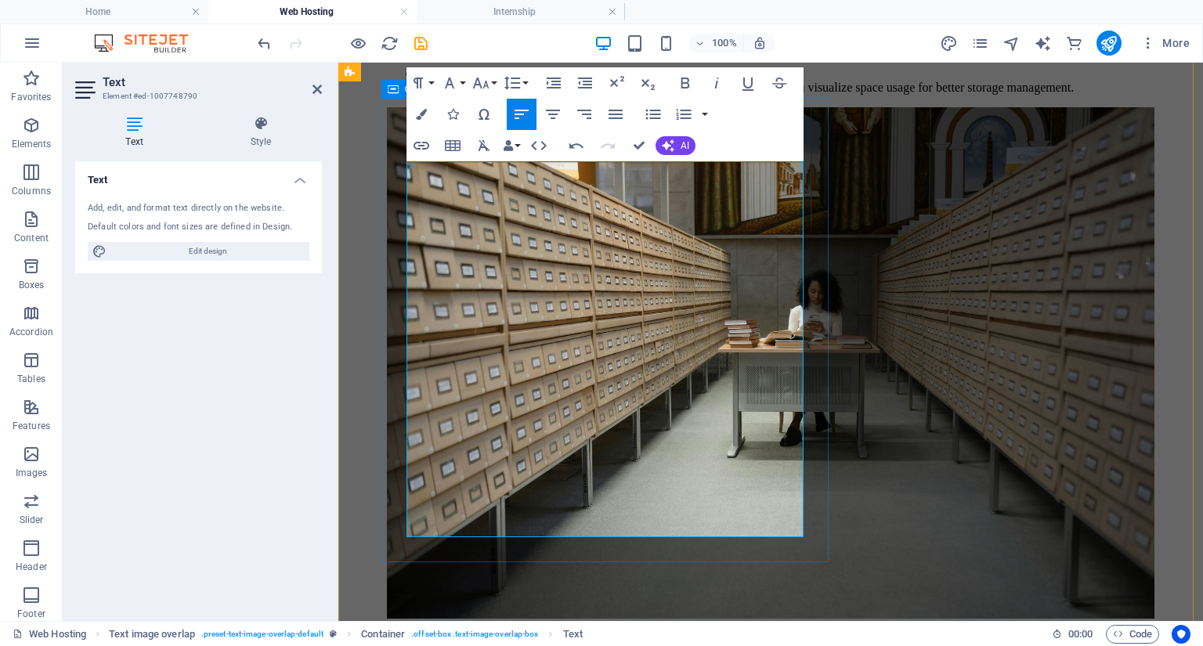
scroll to position [3756, 0]
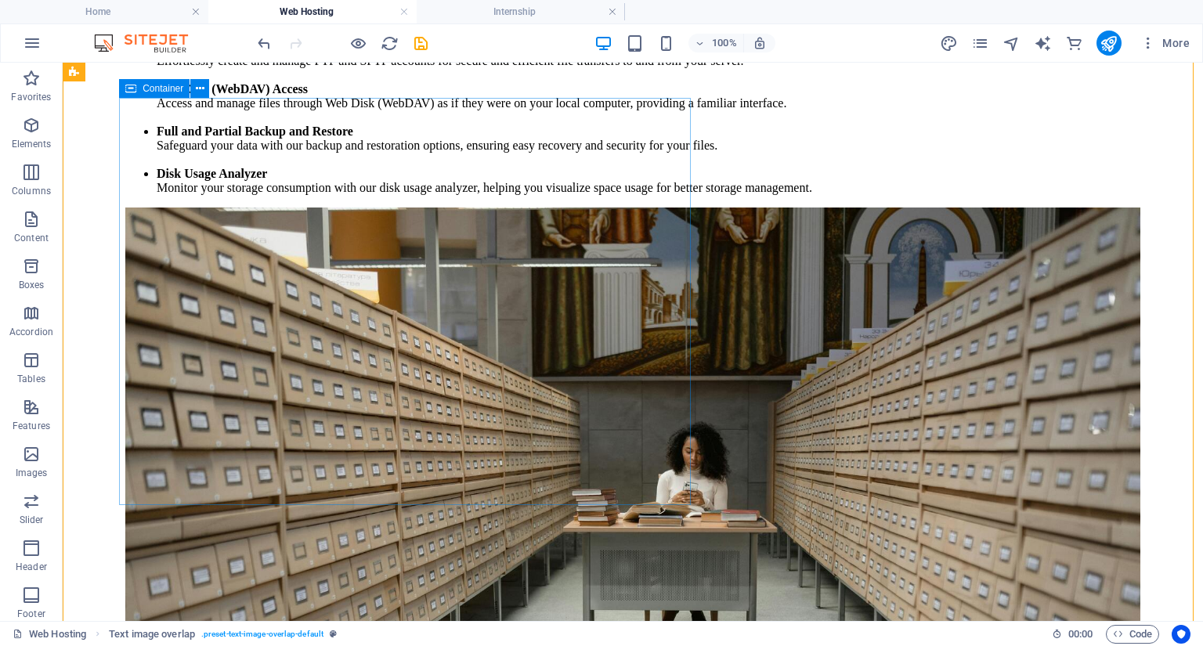
scroll to position [3634, 0]
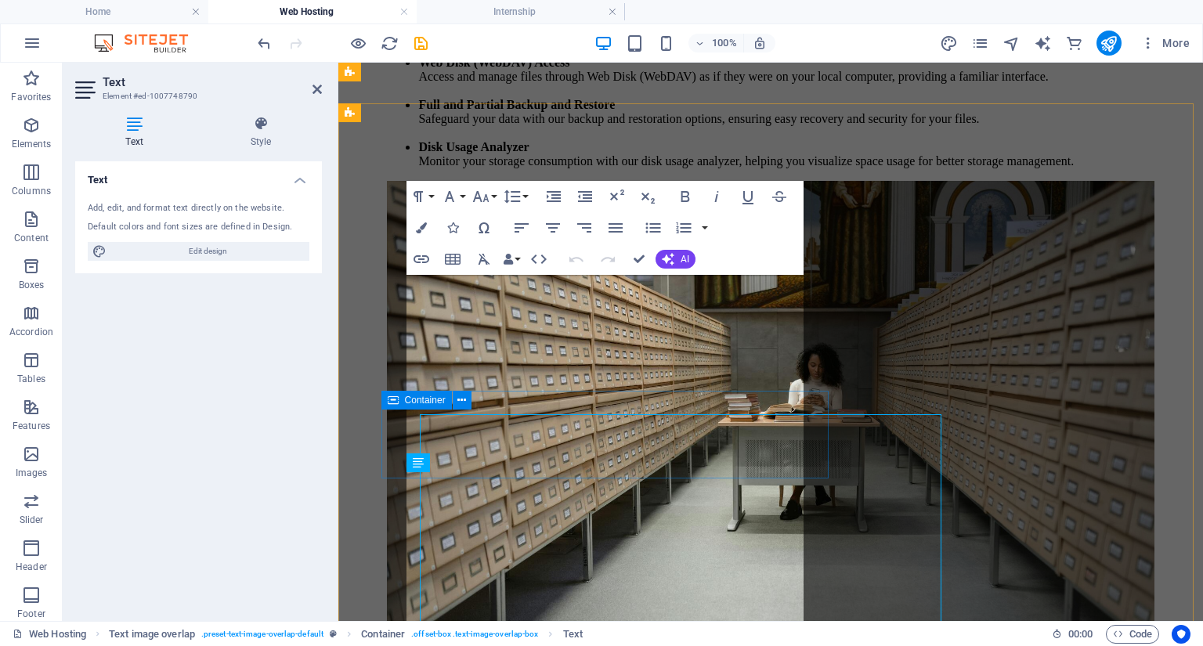
scroll to position [3630, 0]
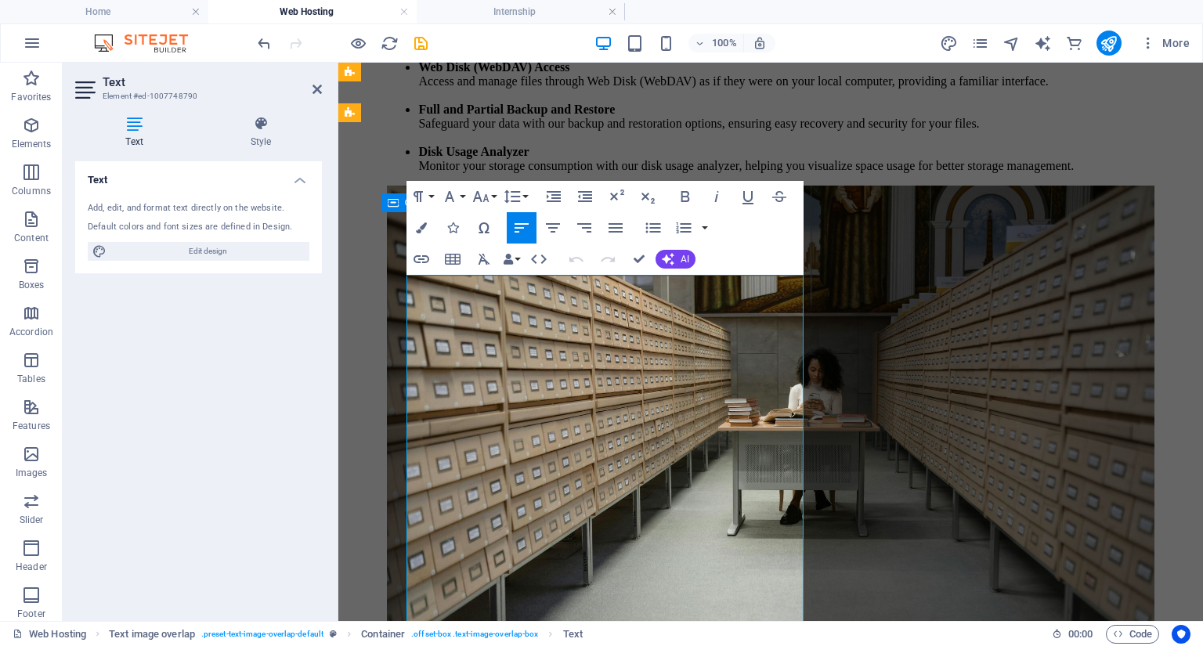
click at [657, 233] on icon "button" at bounding box center [653, 227] width 19 height 19
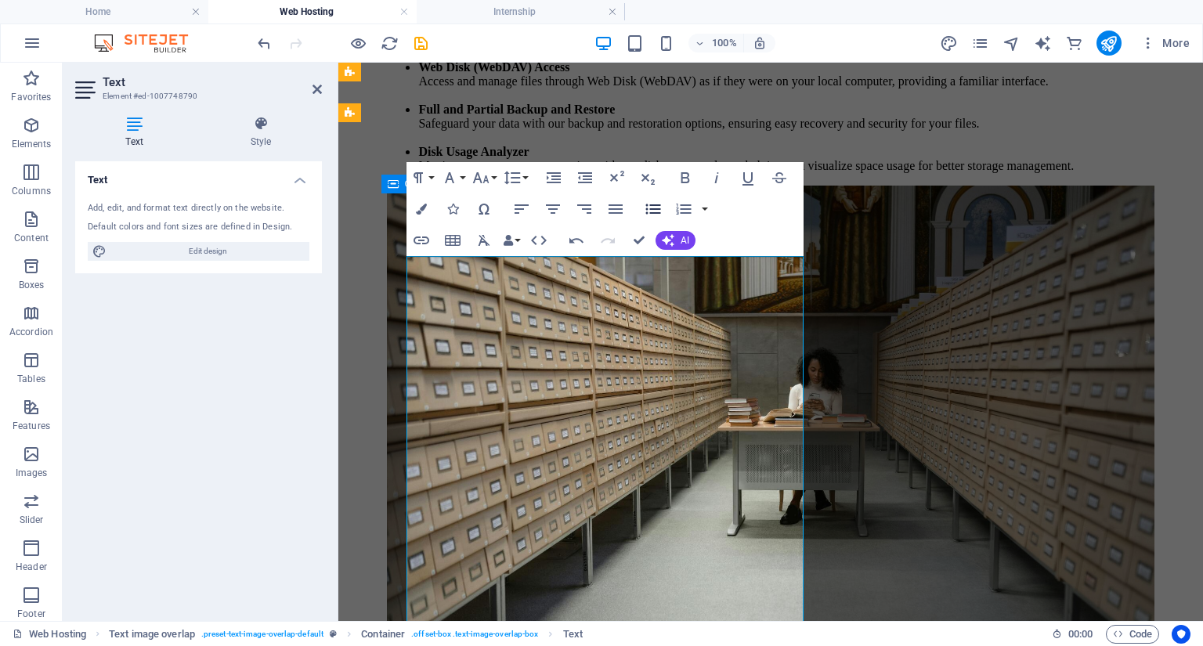
click at [662, 211] on button "Unordered List" at bounding box center [653, 208] width 30 height 31
click at [648, 215] on icon "button" at bounding box center [653, 209] width 19 height 19
click at [655, 213] on icon "button" at bounding box center [652, 209] width 15 height 10
click at [655, 209] on icon "button" at bounding box center [652, 209] width 15 height 10
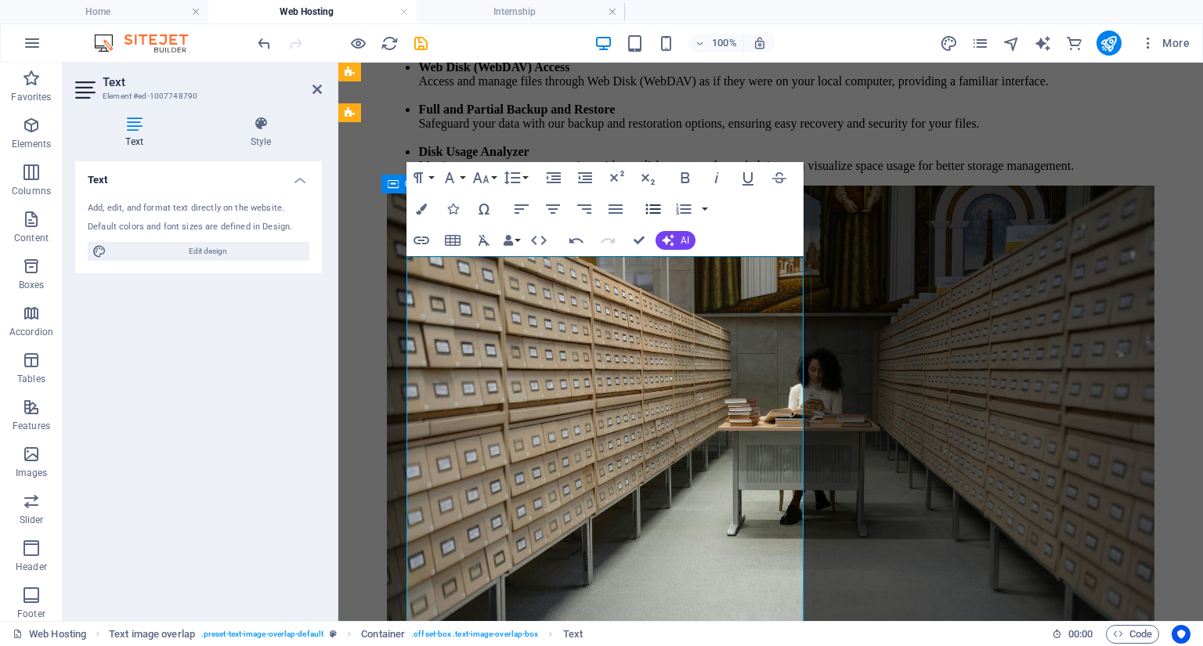
click at [655, 209] on icon "button" at bounding box center [652, 209] width 15 height 10
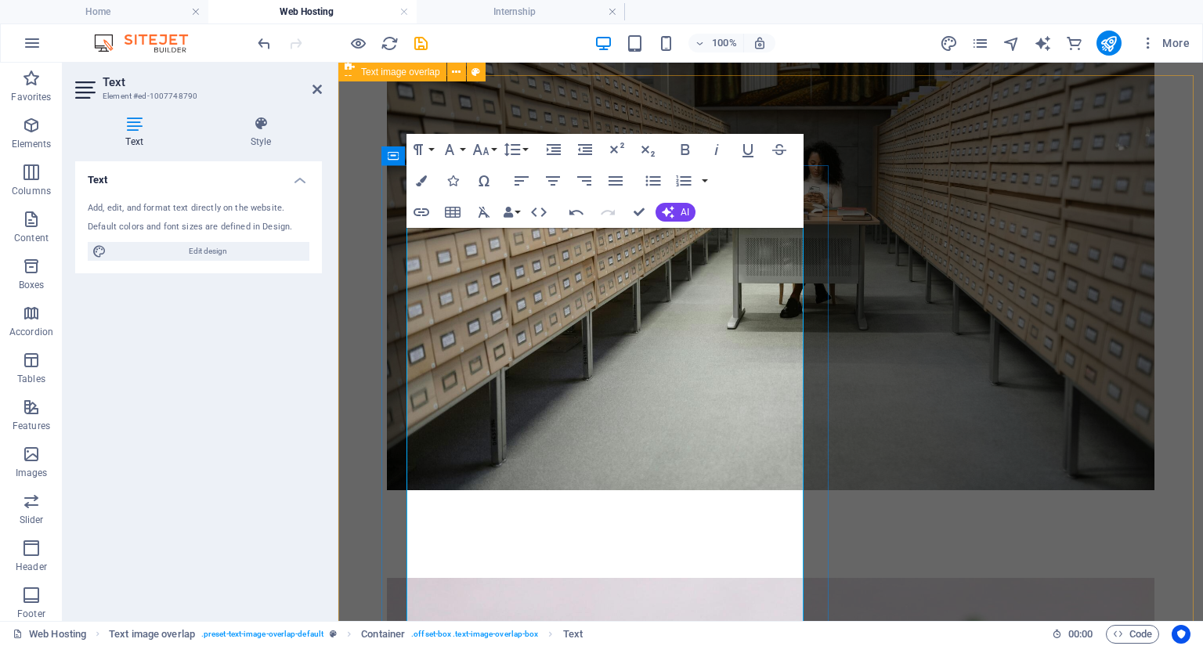
scroll to position [3677, 0]
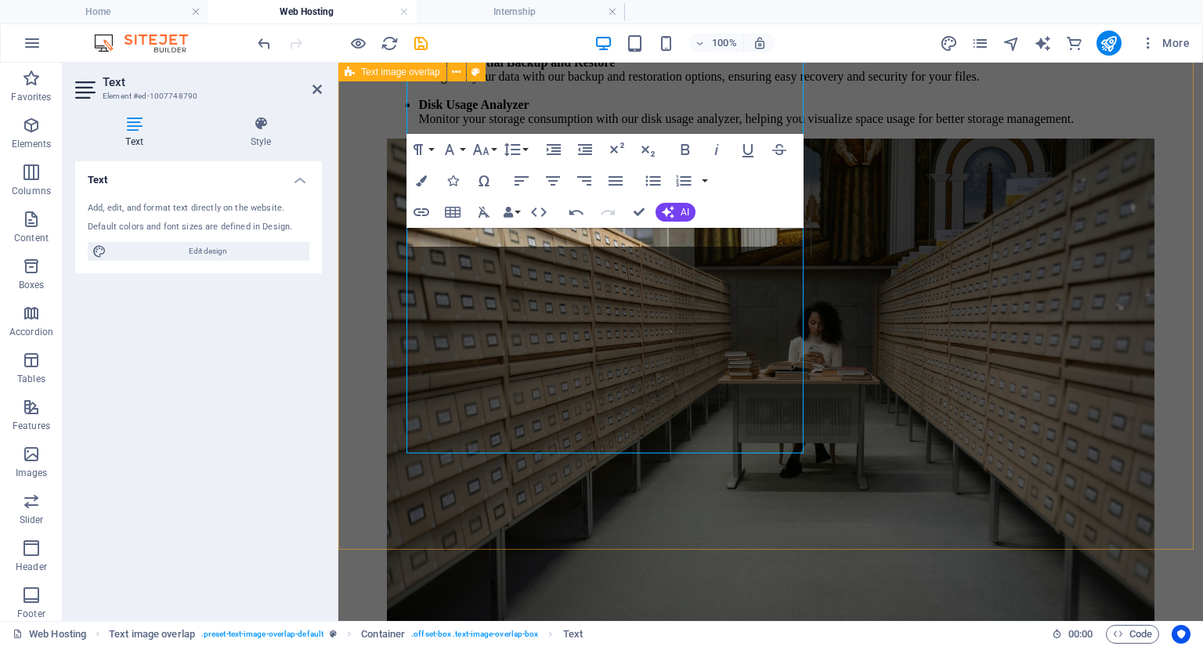
scroll to position [3864, 0]
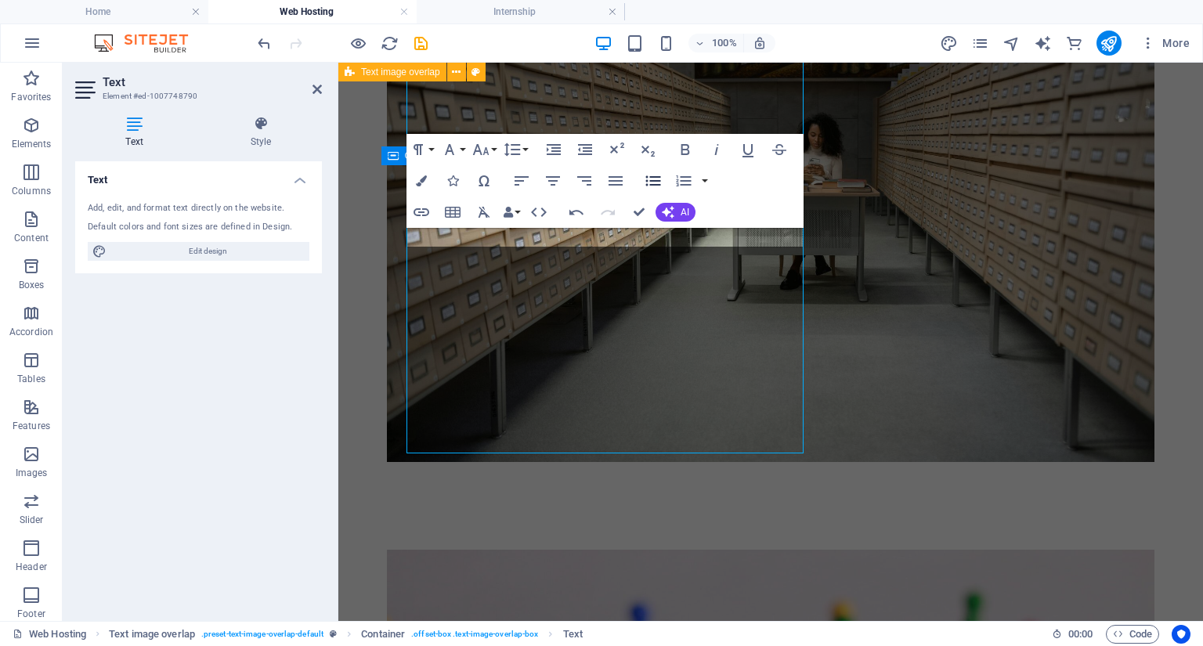
click at [645, 182] on icon "button" at bounding box center [653, 180] width 19 height 19
click at [653, 179] on icon "button" at bounding box center [653, 180] width 19 height 19
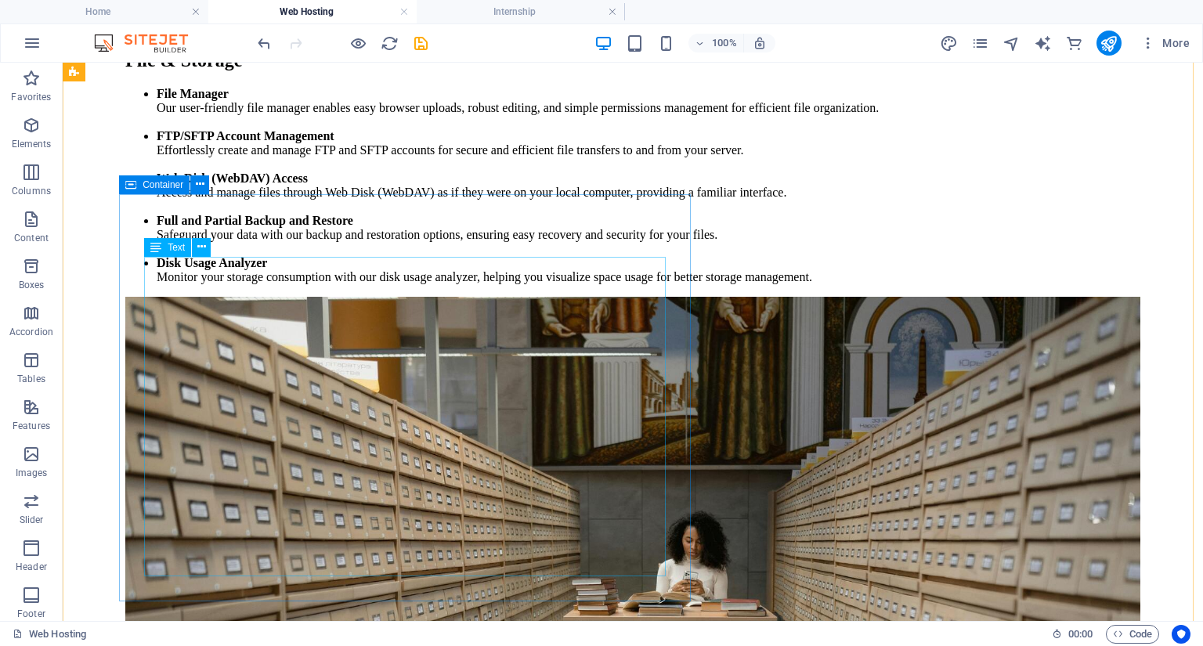
scroll to position [3815, 0]
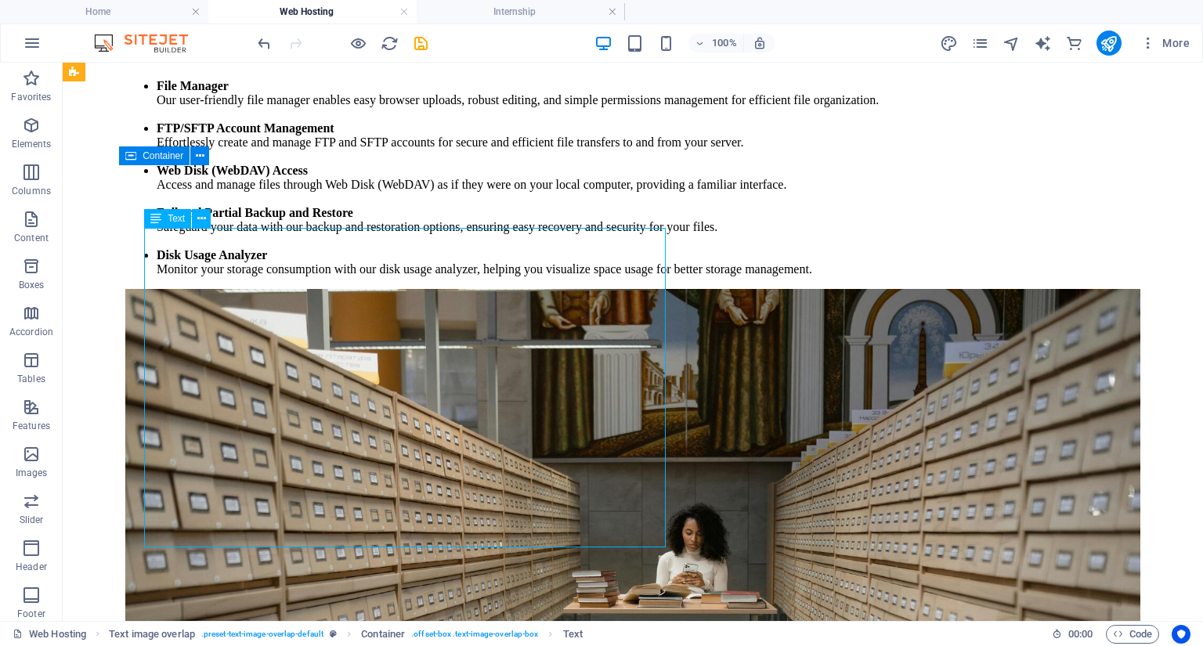
scroll to position [3667, 0]
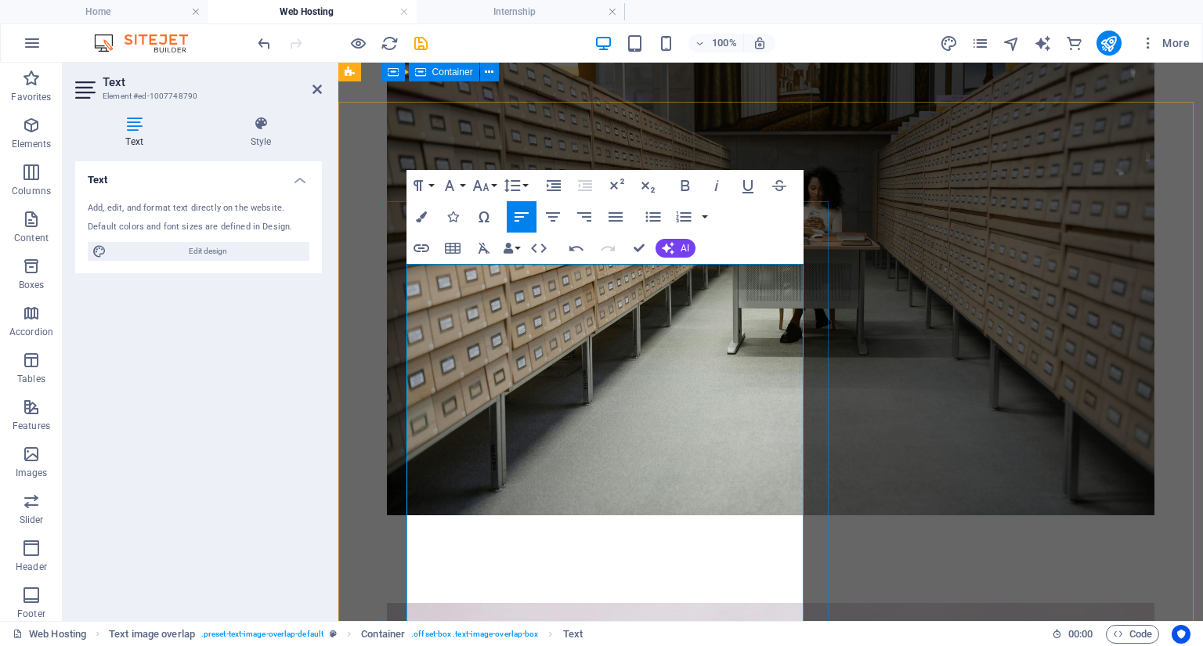
scroll to position [3623, 0]
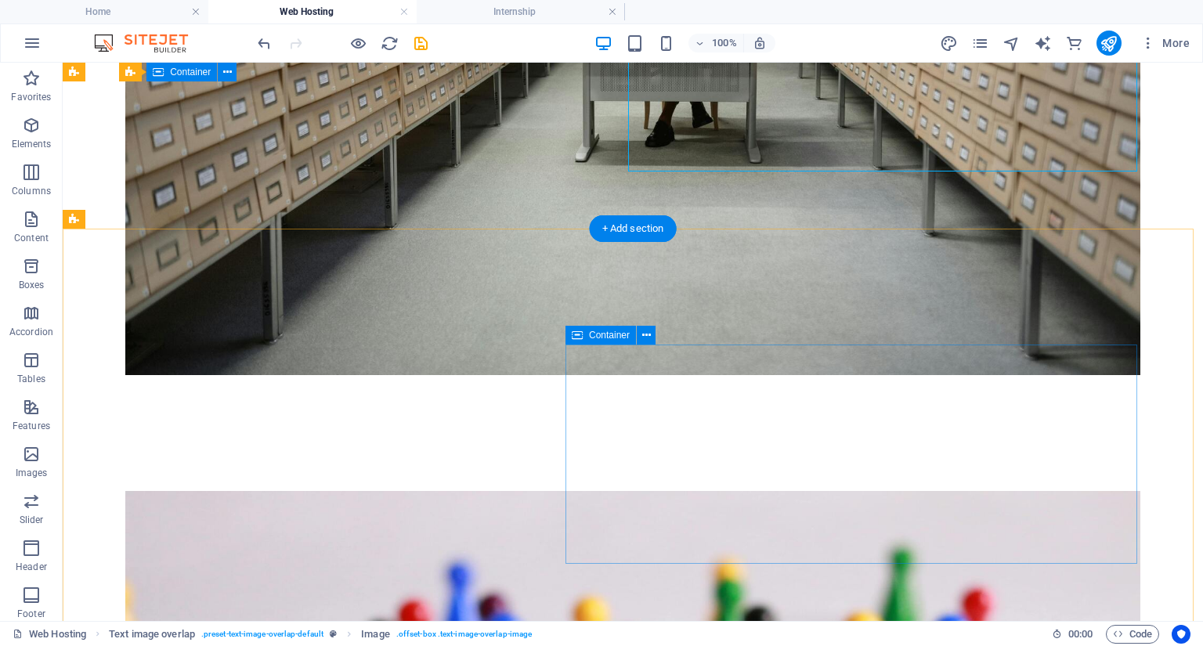
scroll to position [4456, 0]
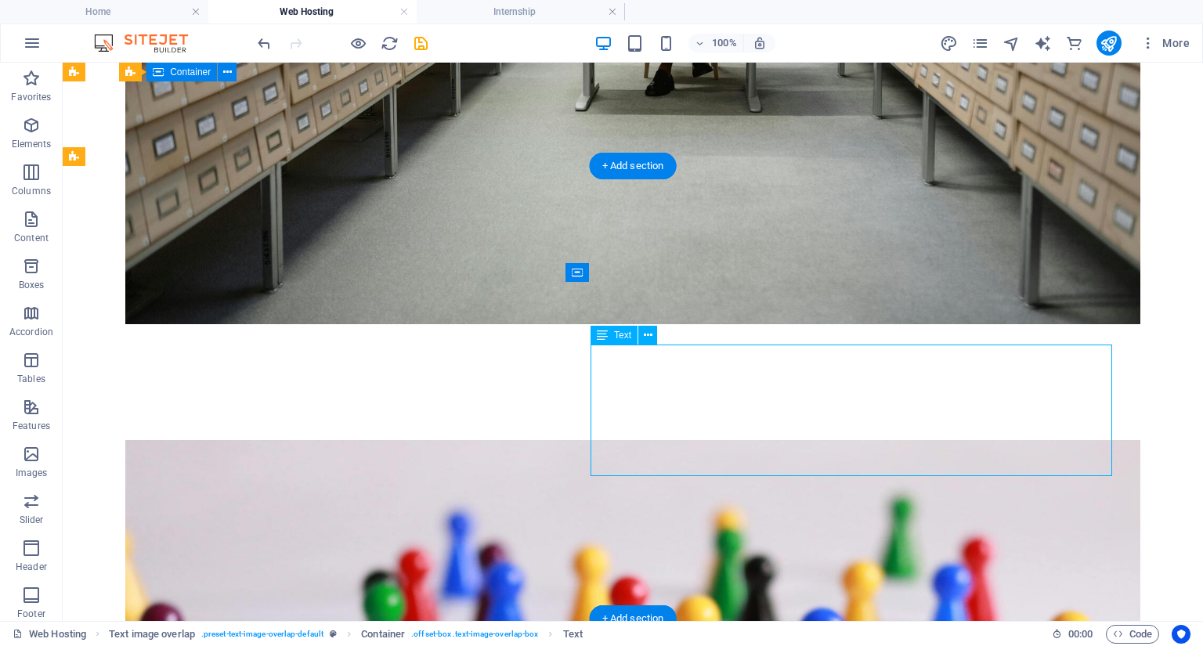
scroll to position [4448, 0]
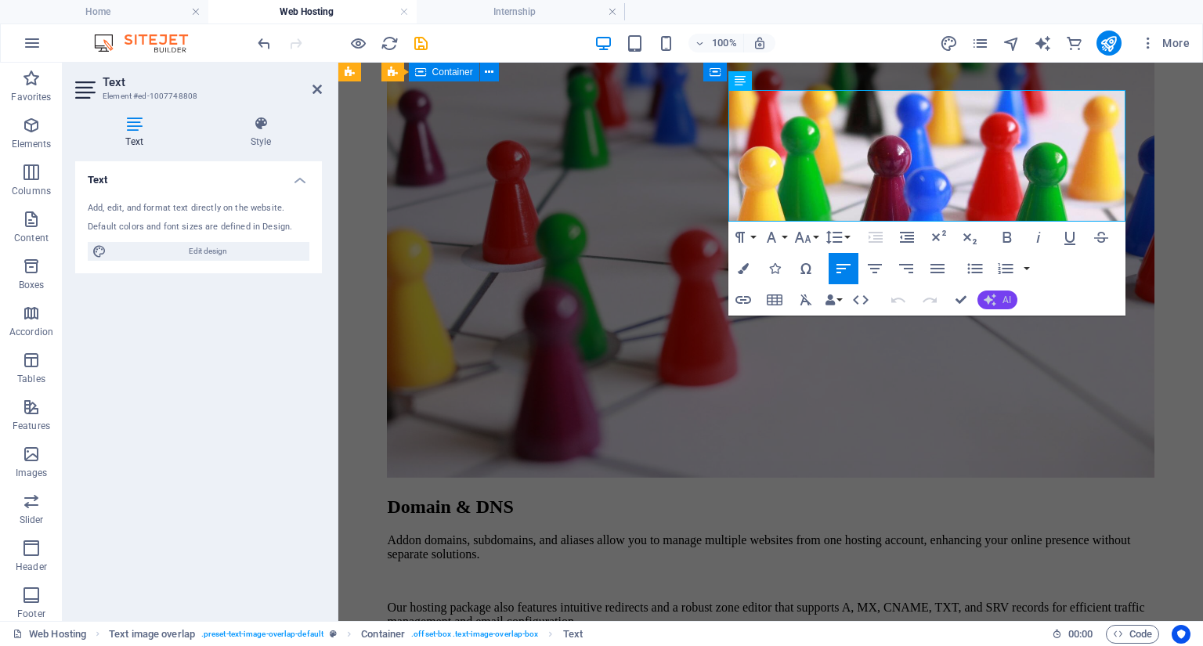
click at [993, 299] on icon "button" at bounding box center [990, 300] width 13 height 13
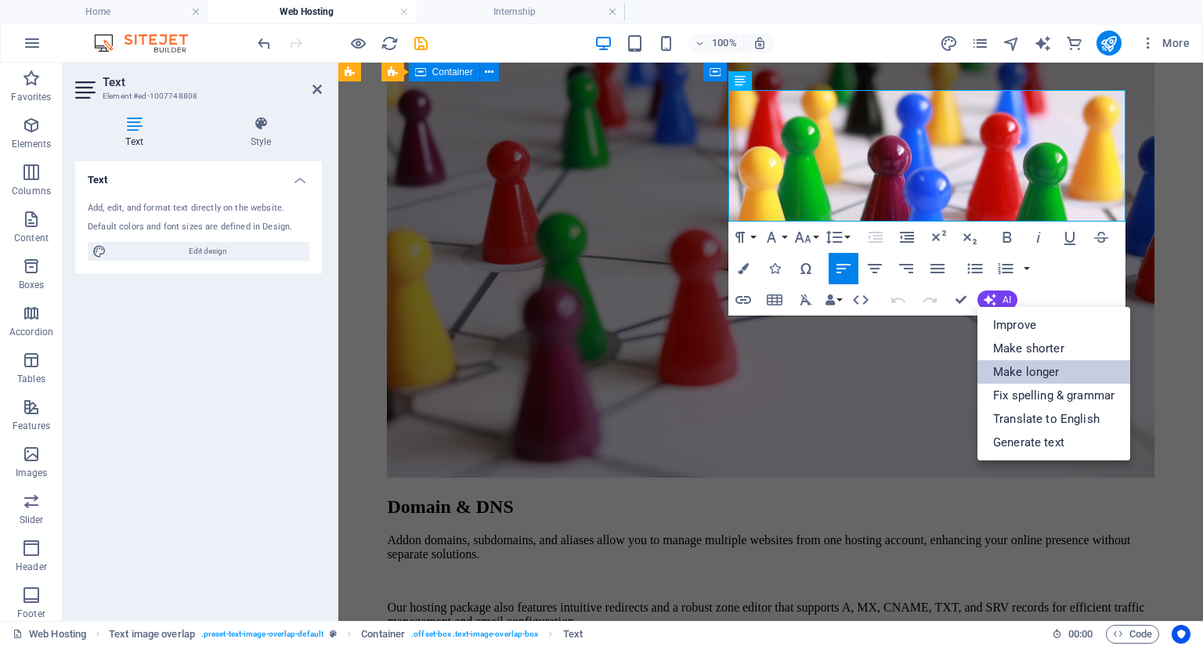
click at [1015, 376] on link "Make longer" at bounding box center [1053, 371] width 153 height 23
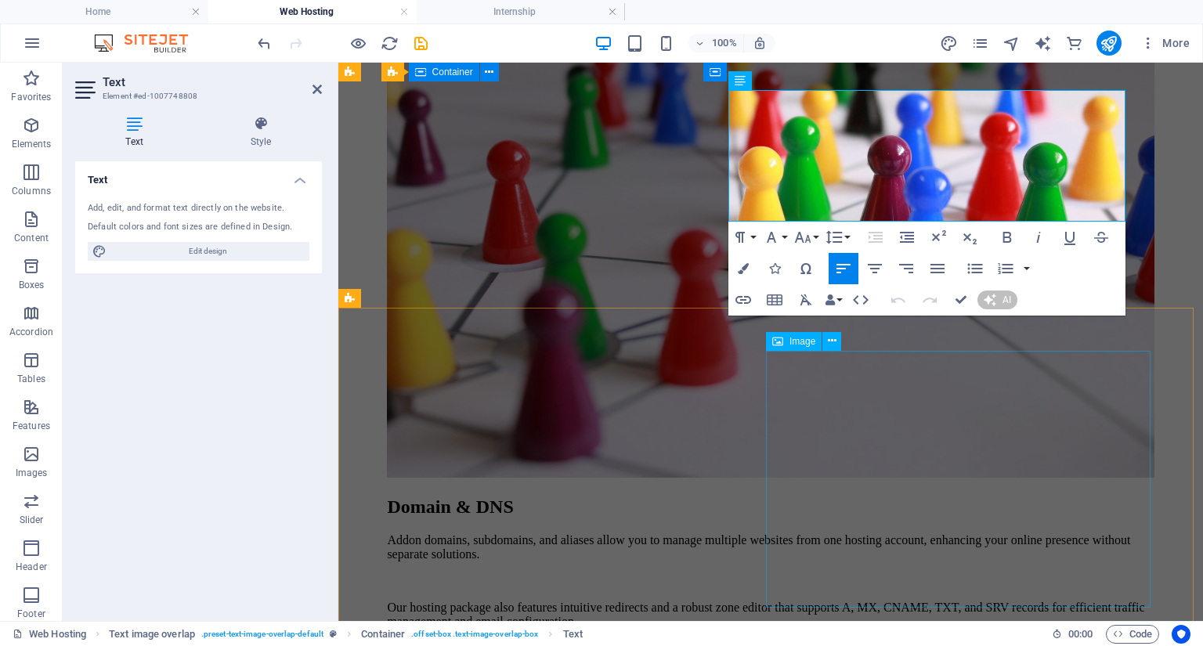
scroll to position [4430, 0]
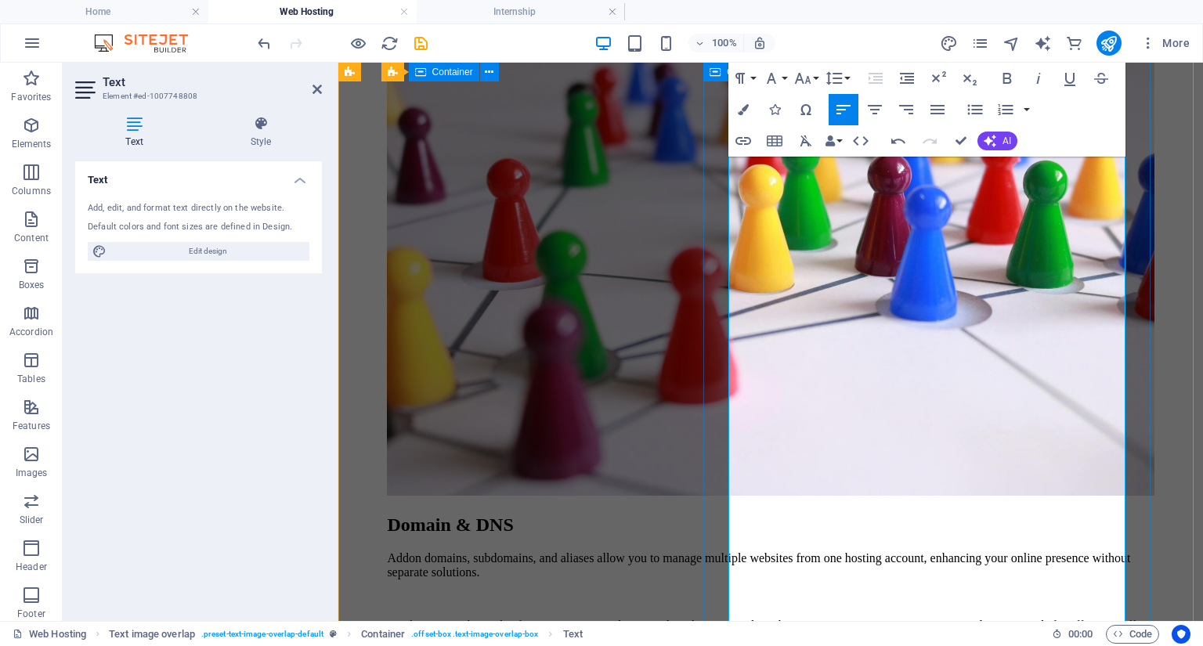
copy li "**LOR/IPS (DoloRSI, Ame'c Adipisc)** Elitse Doeiusm Tempo (INC) utl Etdolorem A…"
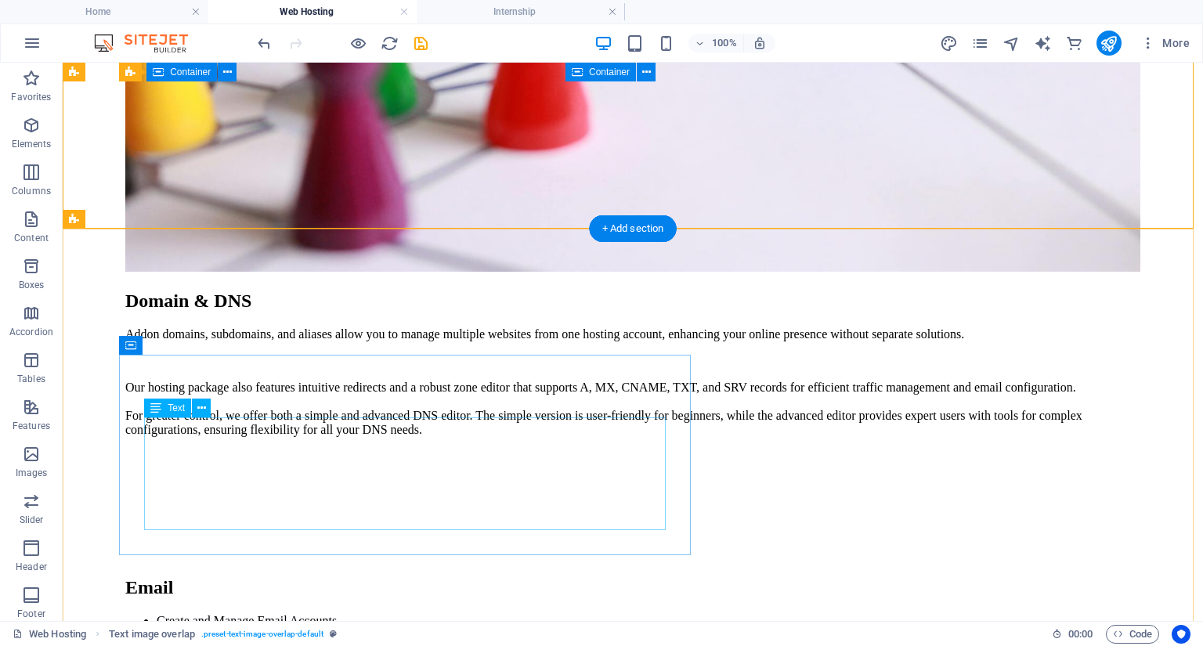
scroll to position [5413, 0]
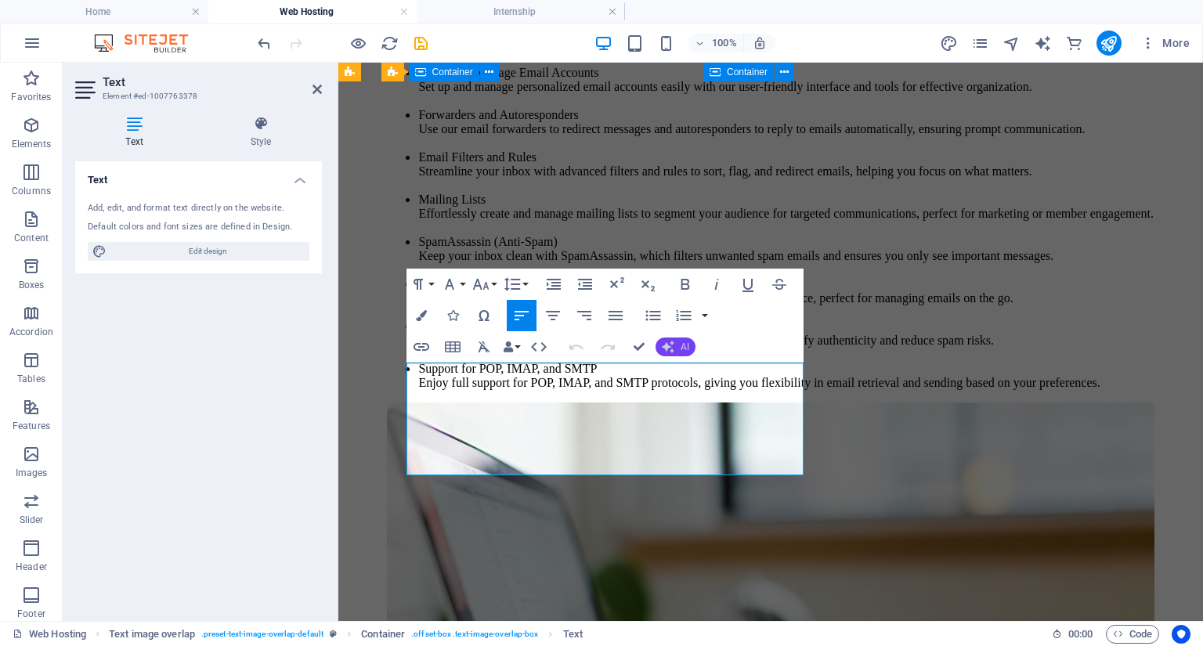
click at [682, 351] on span "AI" at bounding box center [684, 346] width 9 height 9
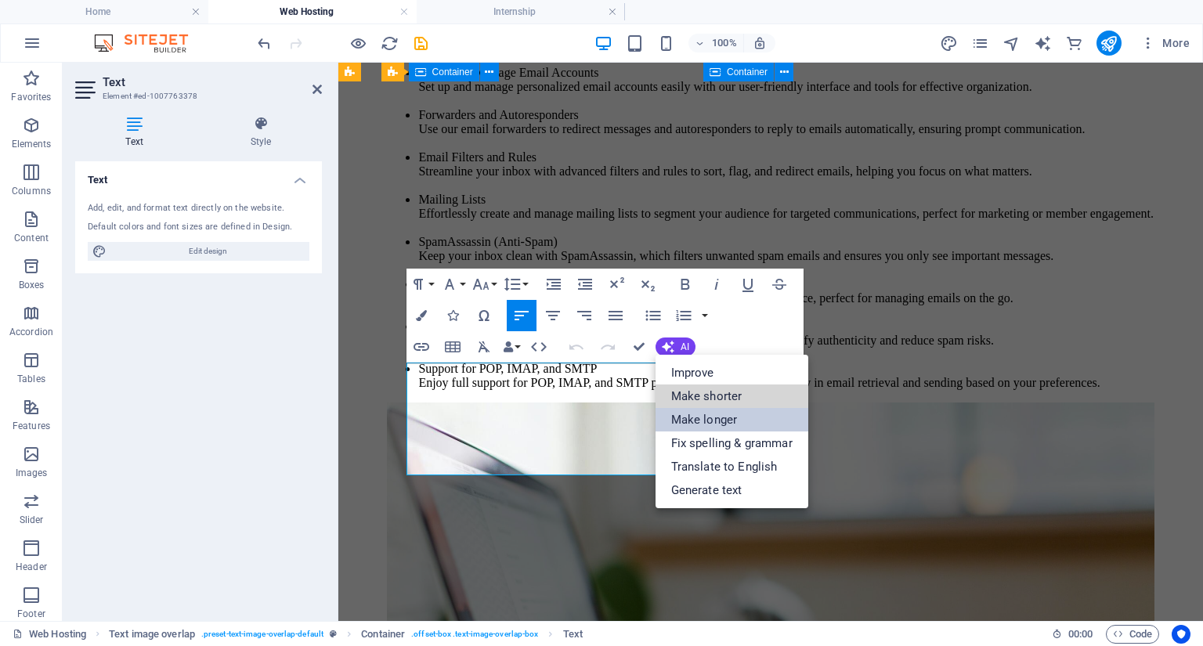
drag, startPoint x: 694, startPoint y: 392, endPoint x: 699, endPoint y: 416, distance: 24.7
click at [699, 416] on ul "Improve Make shorter Make longer Fix spelling & grammar Translate to English Ge…" at bounding box center [731, 431] width 153 height 153
click at [699, 416] on link "Make longer" at bounding box center [731, 419] width 153 height 23
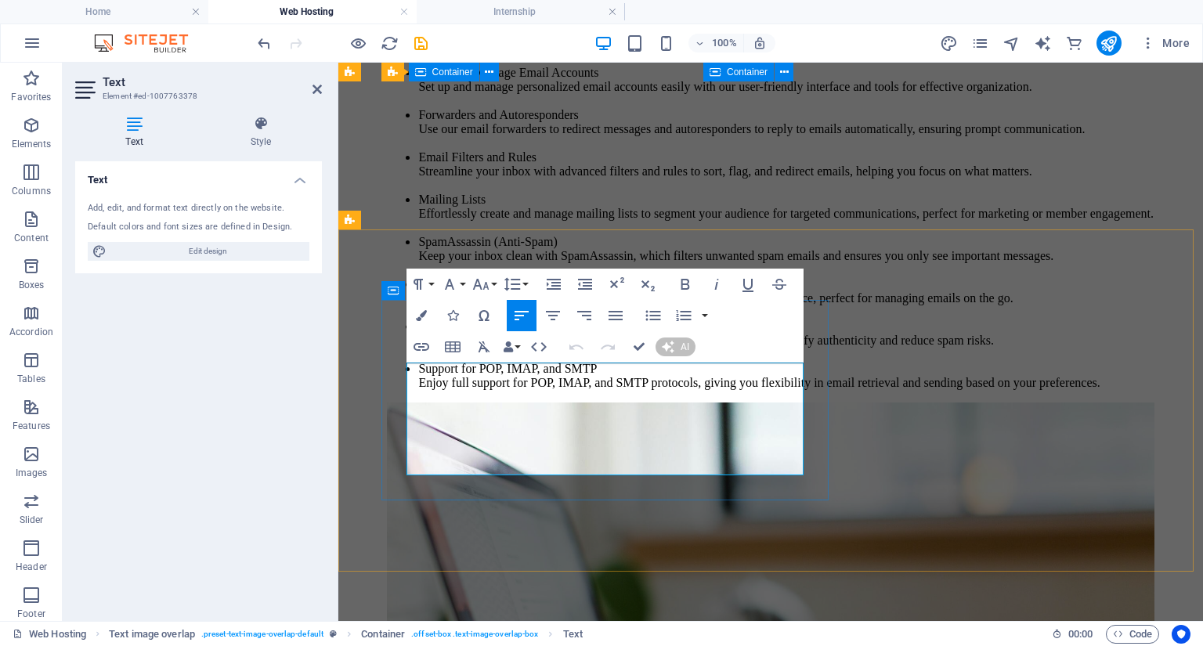
scroll to position [5175, 0]
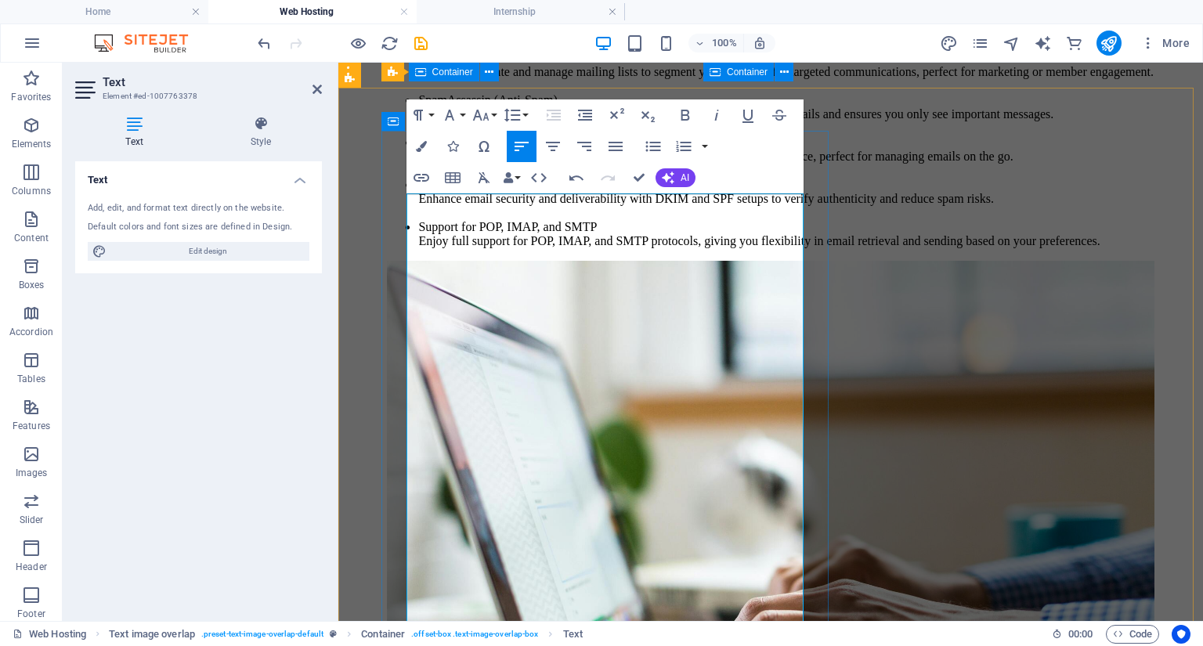
scroll to position [5363, 0]
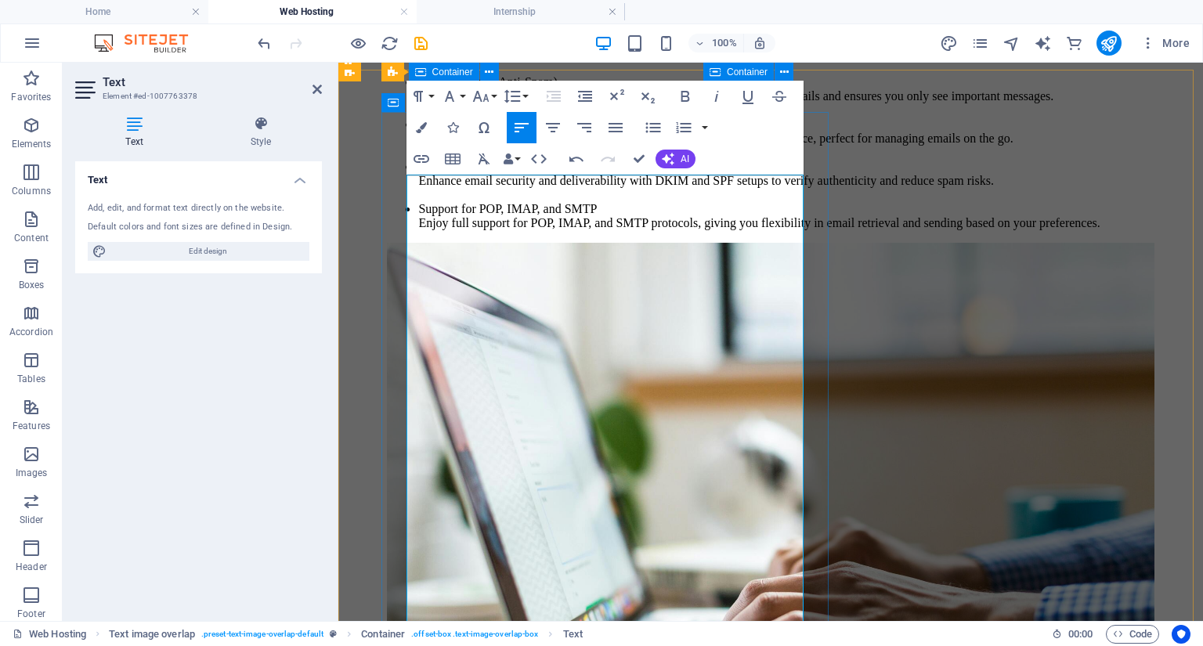
drag, startPoint x: 614, startPoint y: 354, endPoint x: 542, endPoint y: 351, distance: 72.1
drag, startPoint x: 701, startPoint y: 407, endPoint x: 609, endPoint y: 408, distance: 91.6
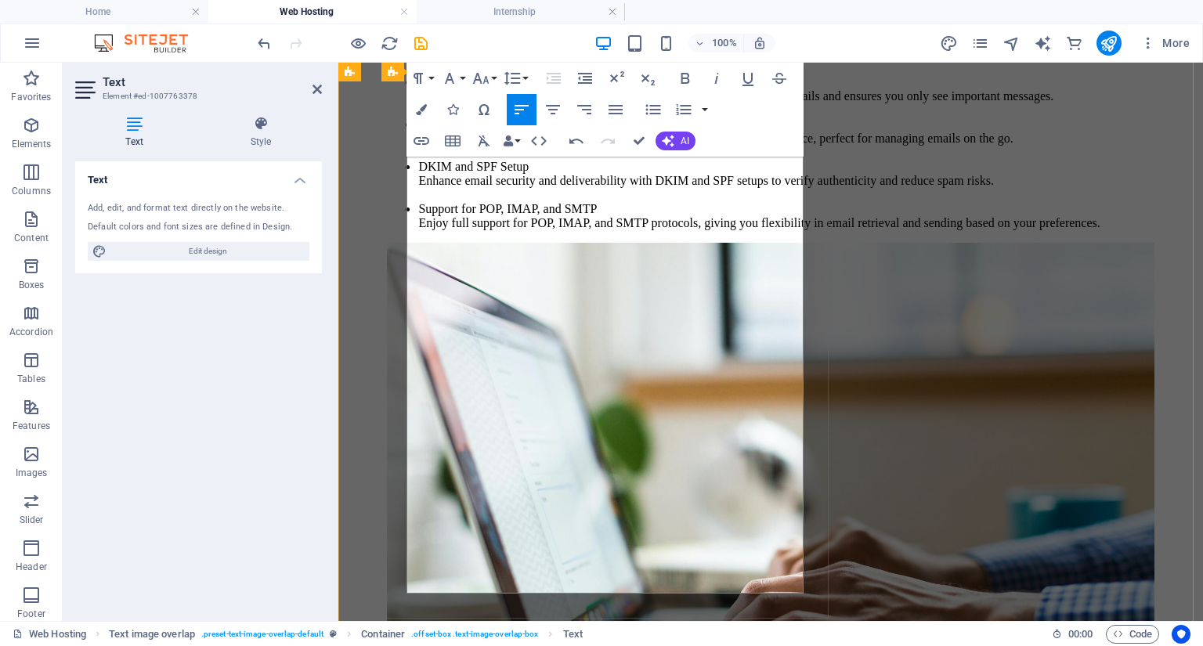
scroll to position [5551, 0]
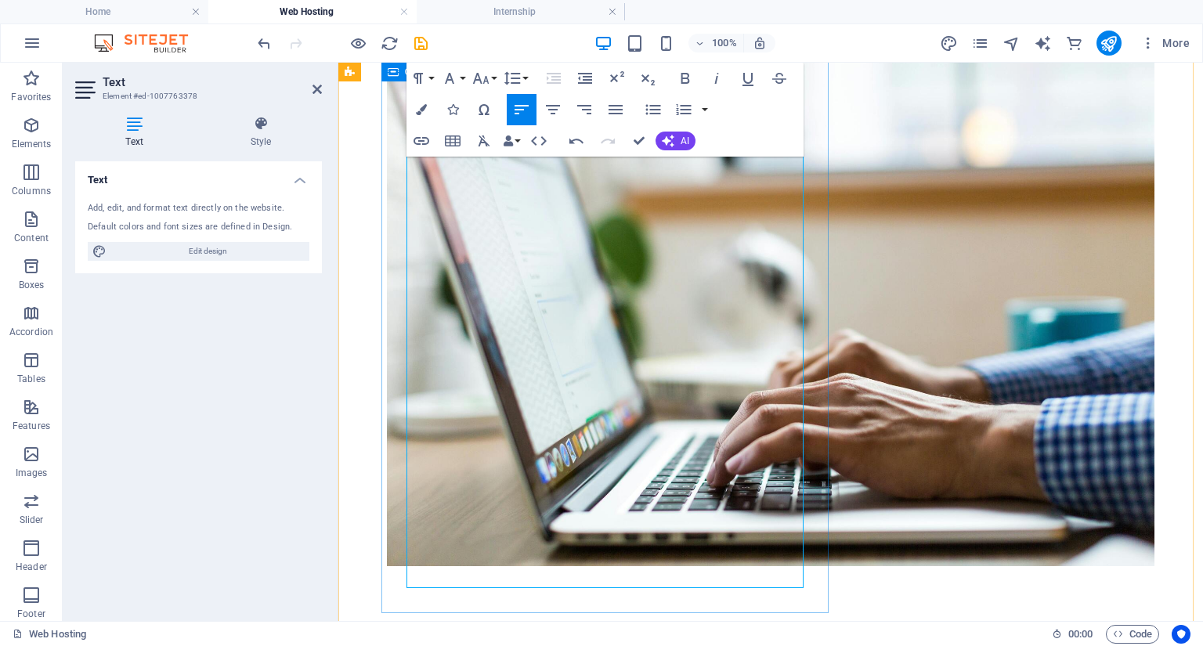
drag, startPoint x: 432, startPoint y: 314, endPoint x: 670, endPoint y: 429, distance: 263.7
drag, startPoint x: 662, startPoint y: 436, endPoint x: 402, endPoint y: 310, distance: 289.6
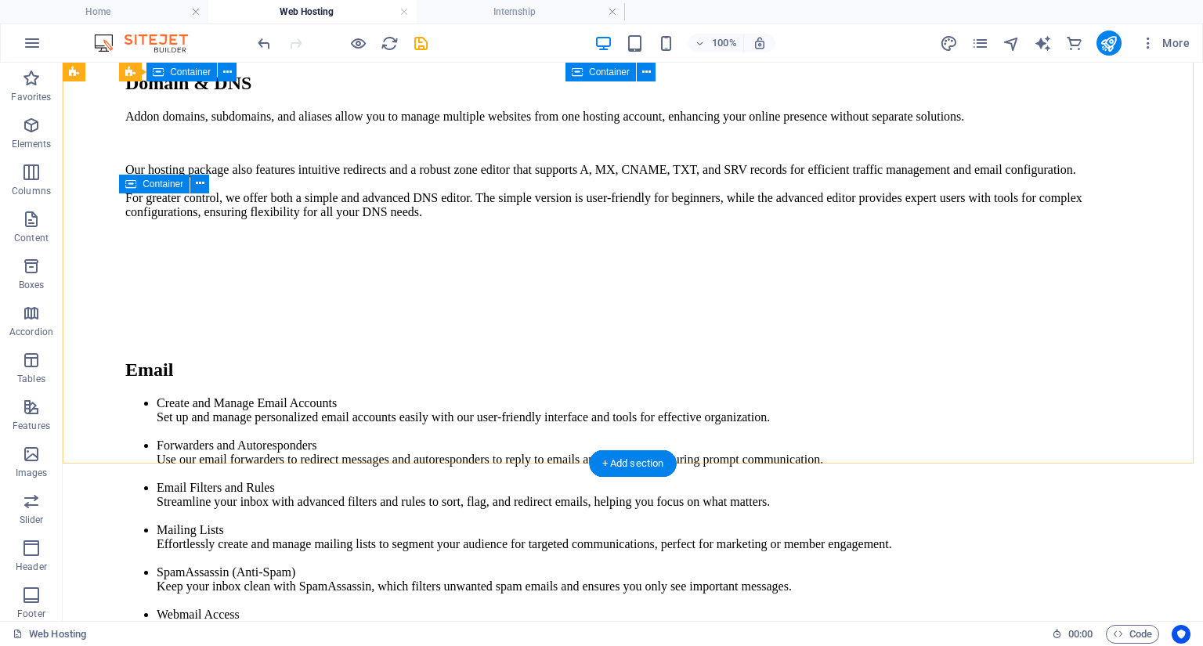
scroll to position [5381, 0]
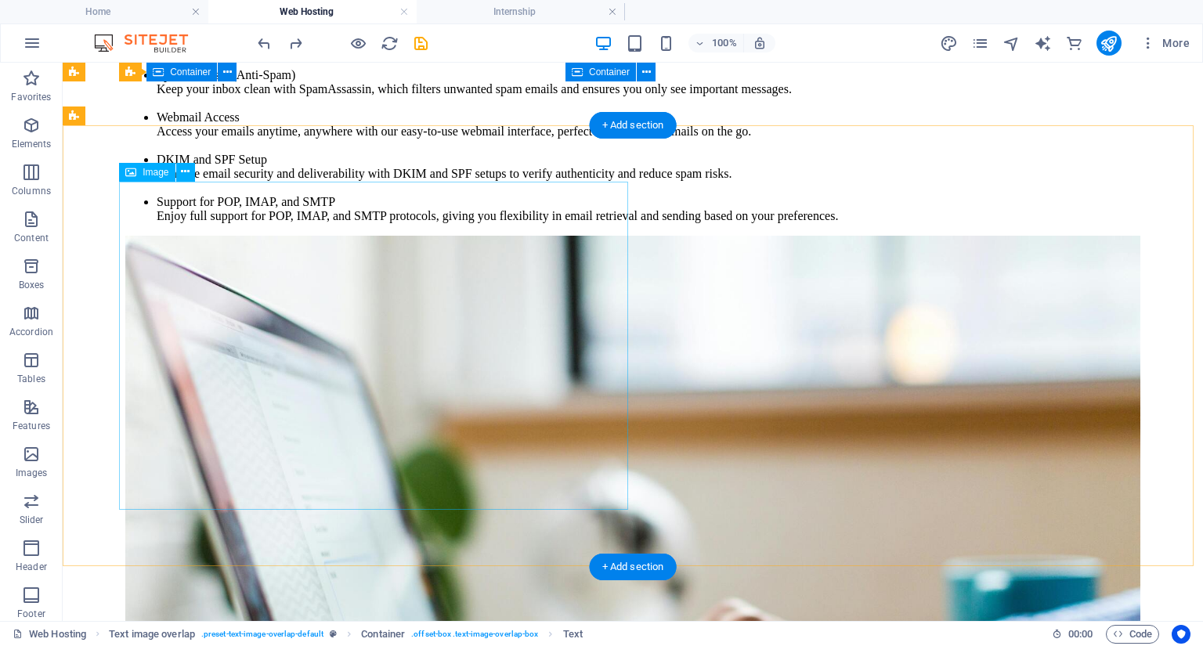
scroll to position [6008, 0]
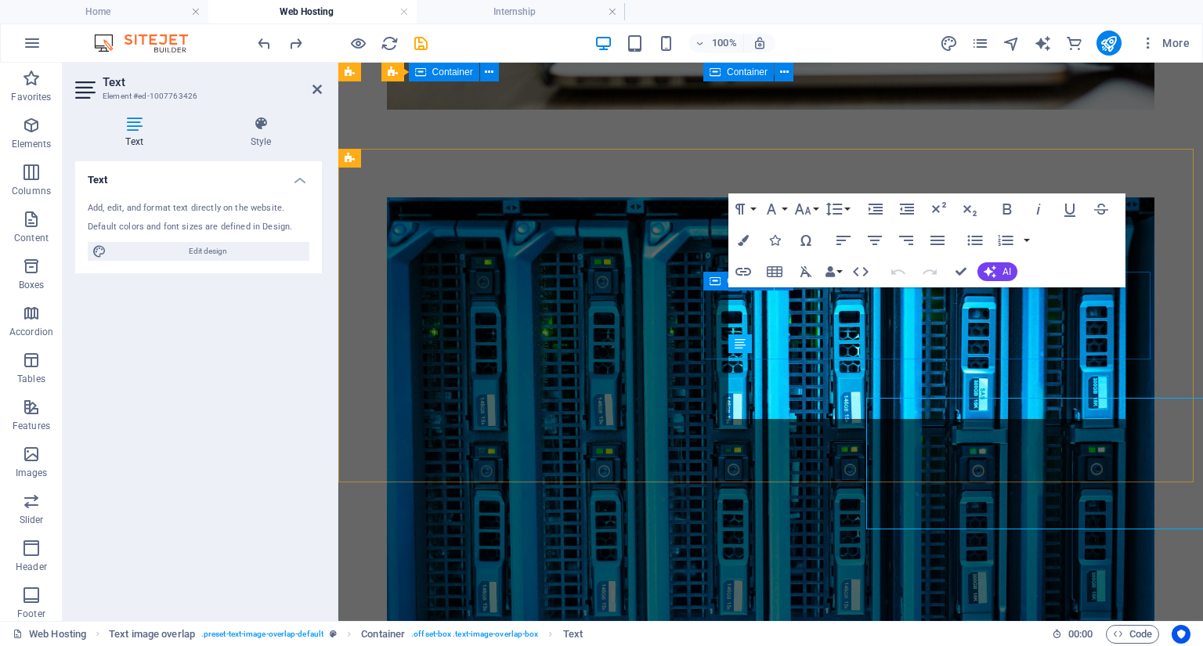
scroll to position [5908, 0]
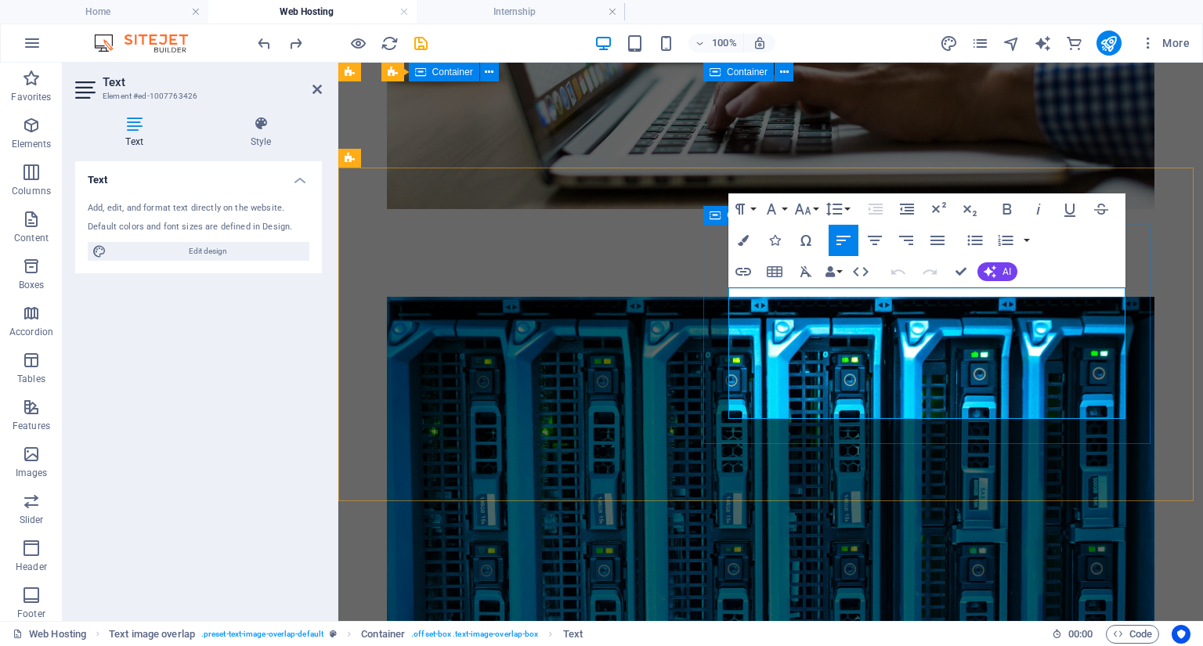
copy div "SSL/TLS (AutoSSL, Let’s Encrypt) Directory privacy (password protect) IP blocke…"
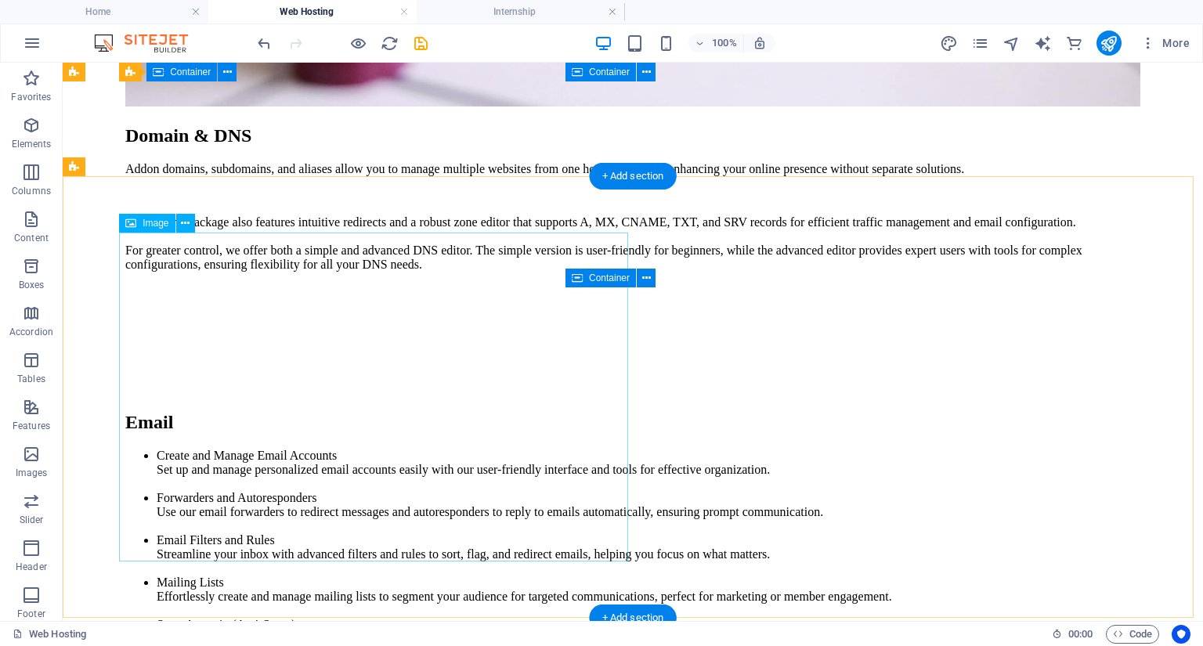
scroll to position [5956, 0]
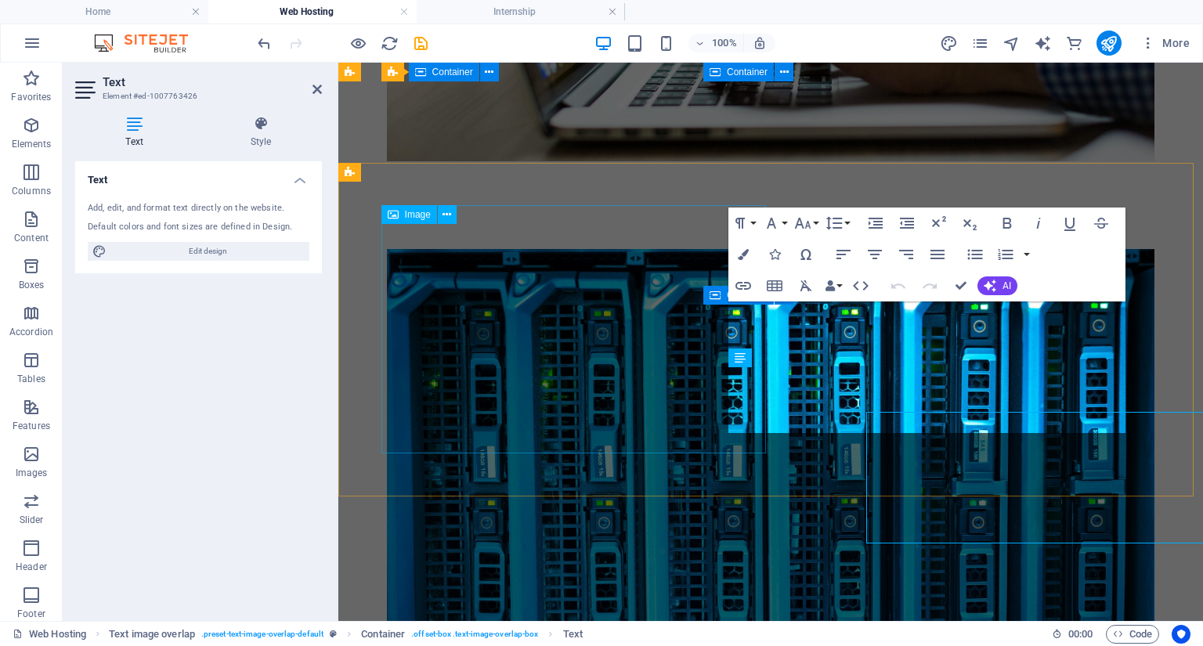
scroll to position [5895, 0]
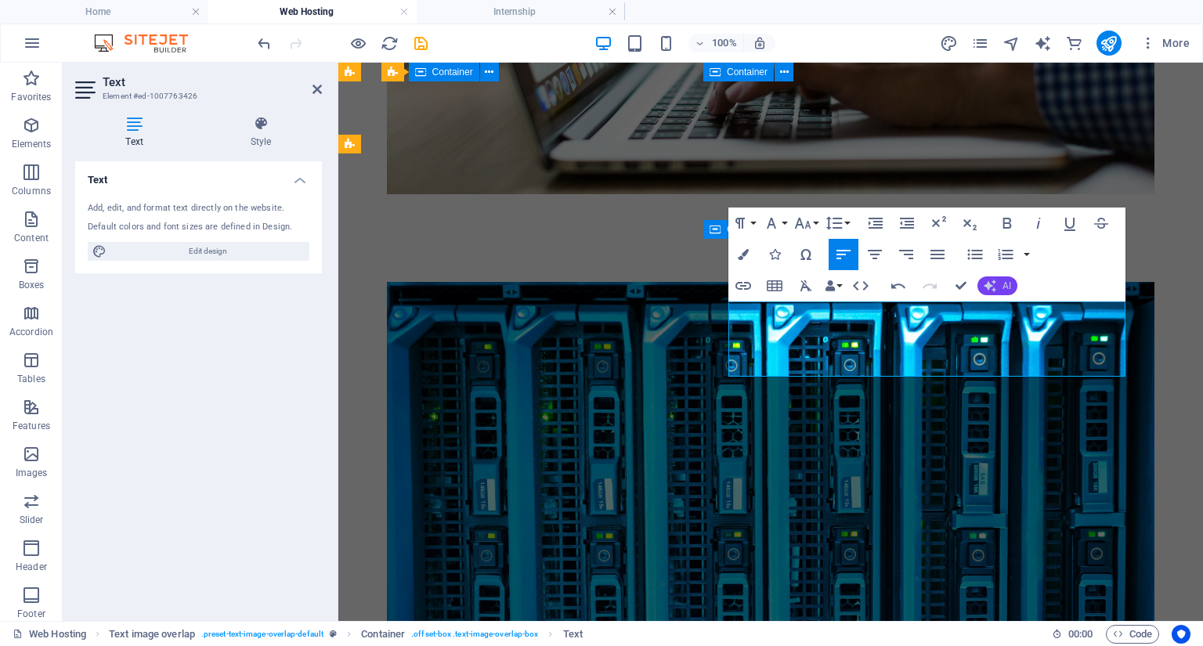
click at [987, 288] on icon "button" at bounding box center [990, 286] width 13 height 13
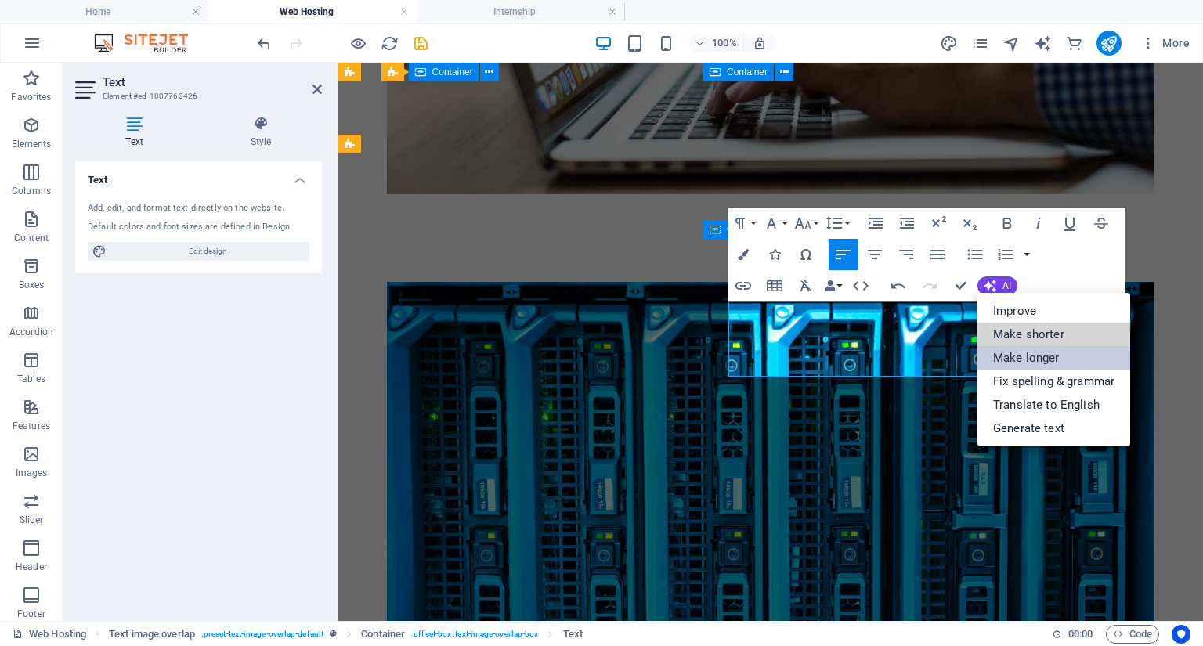
drag, startPoint x: 1007, startPoint y: 343, endPoint x: 1013, endPoint y: 362, distance: 19.6
click at [1013, 362] on ul "Improve Make shorter Make longer Fix spelling & grammar Translate to English Ge…" at bounding box center [1053, 369] width 153 height 153
click at [1013, 362] on link "Make longer" at bounding box center [1053, 357] width 153 height 23
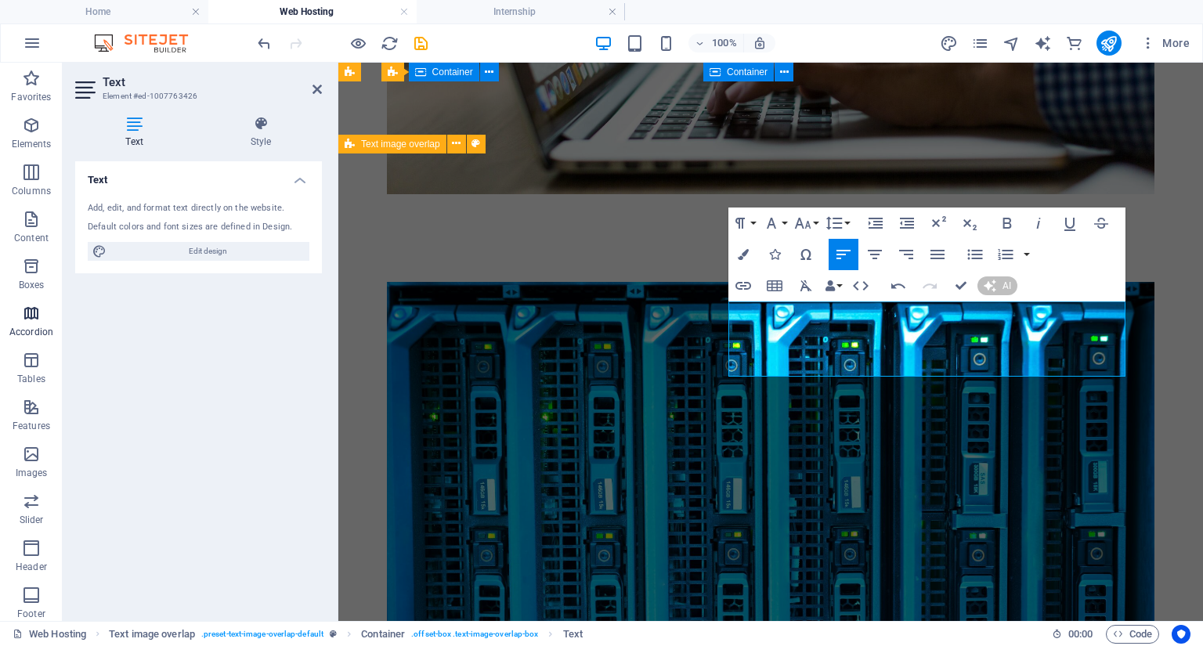
scroll to position [5880, 0]
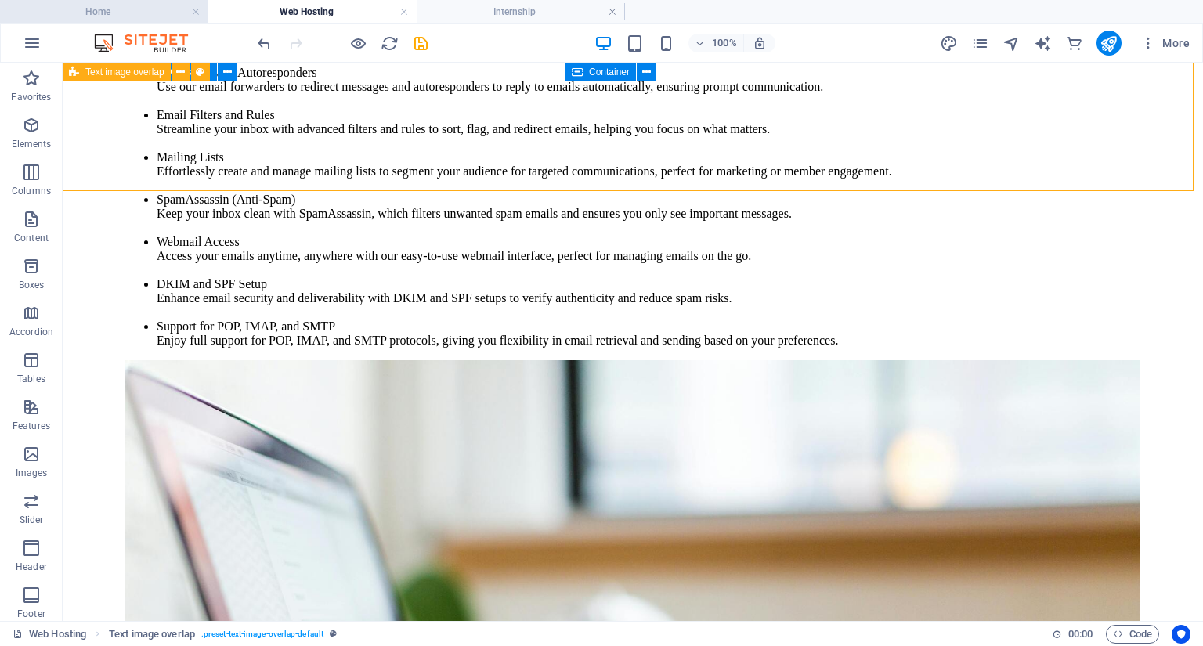
scroll to position [5942, 0]
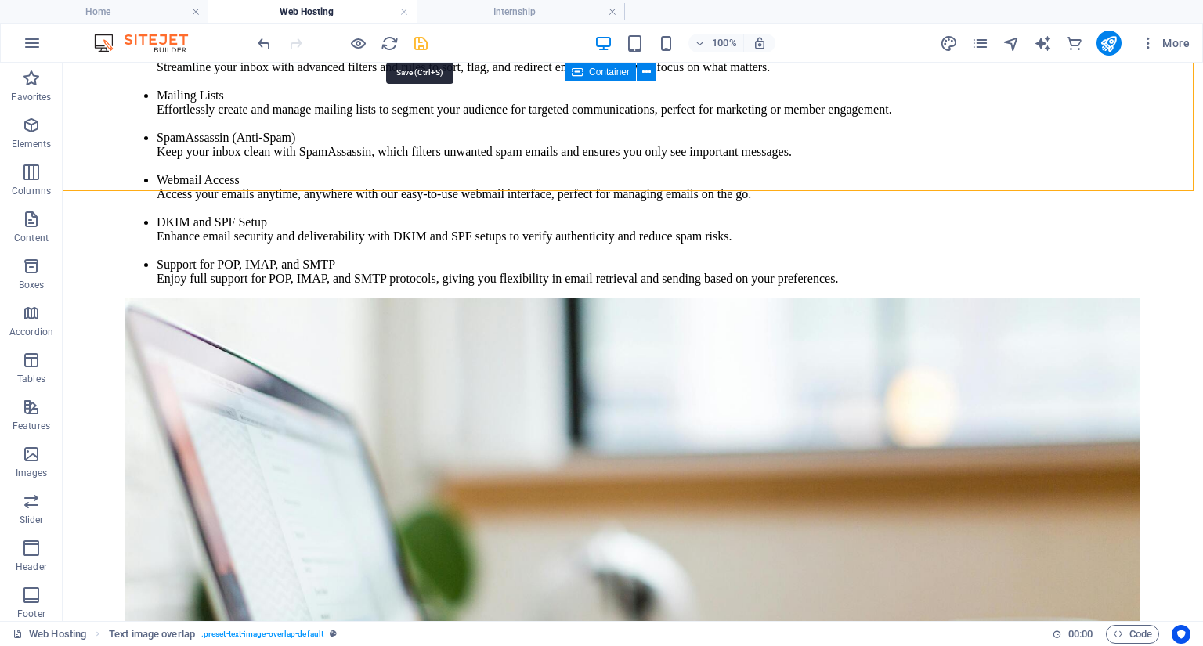
click at [427, 37] on icon "save" at bounding box center [421, 43] width 18 height 18
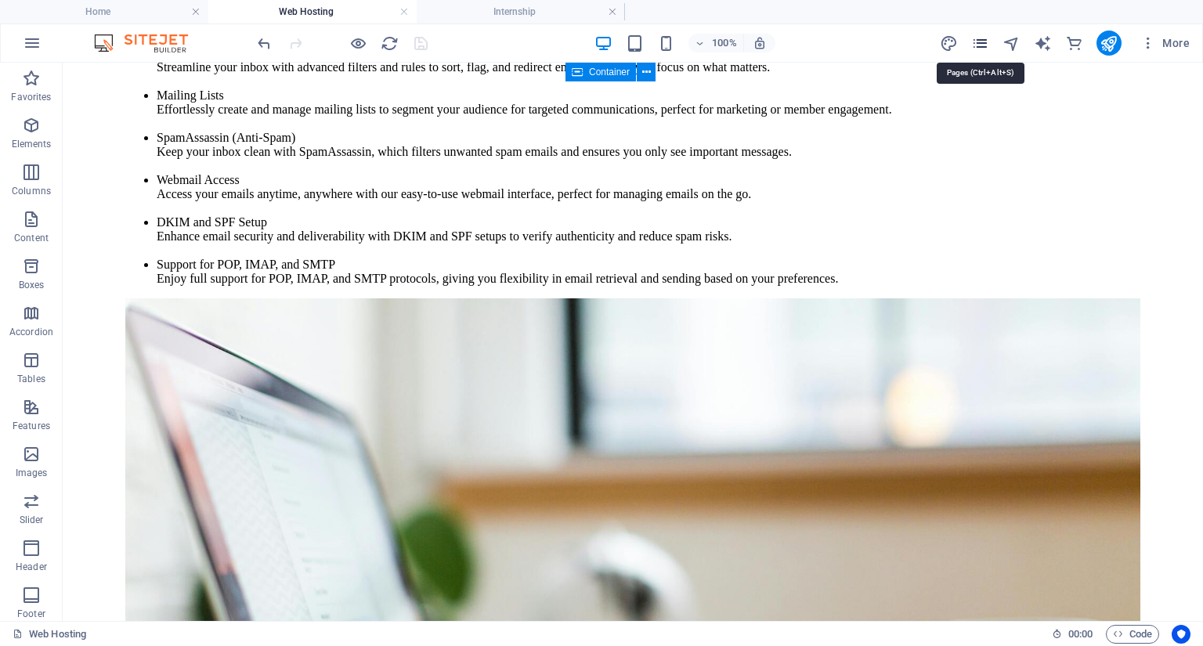
click at [985, 45] on icon "pages" at bounding box center [980, 43] width 18 height 18
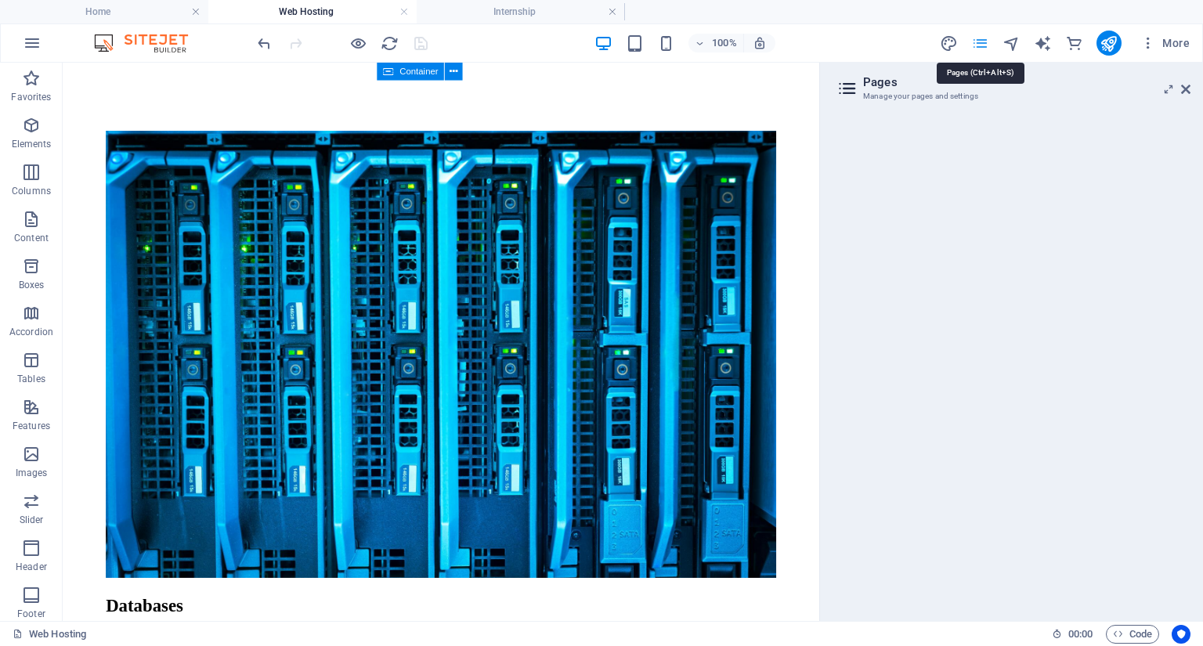
scroll to position [6051, 0]
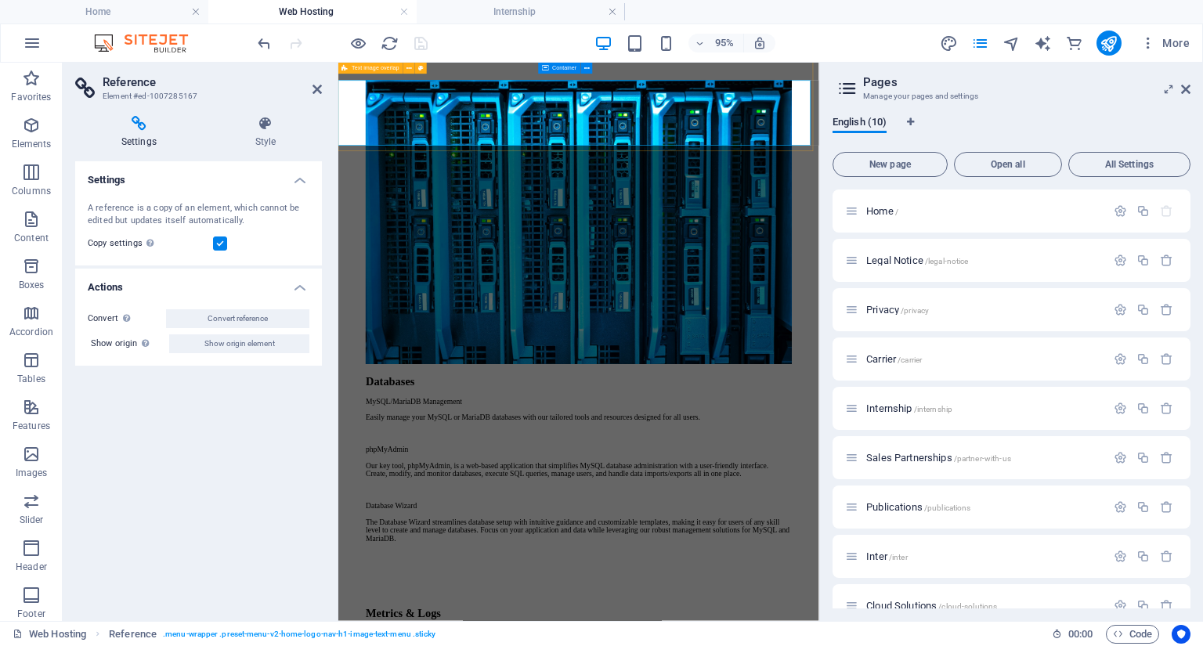
scroll to position [6020, 0]
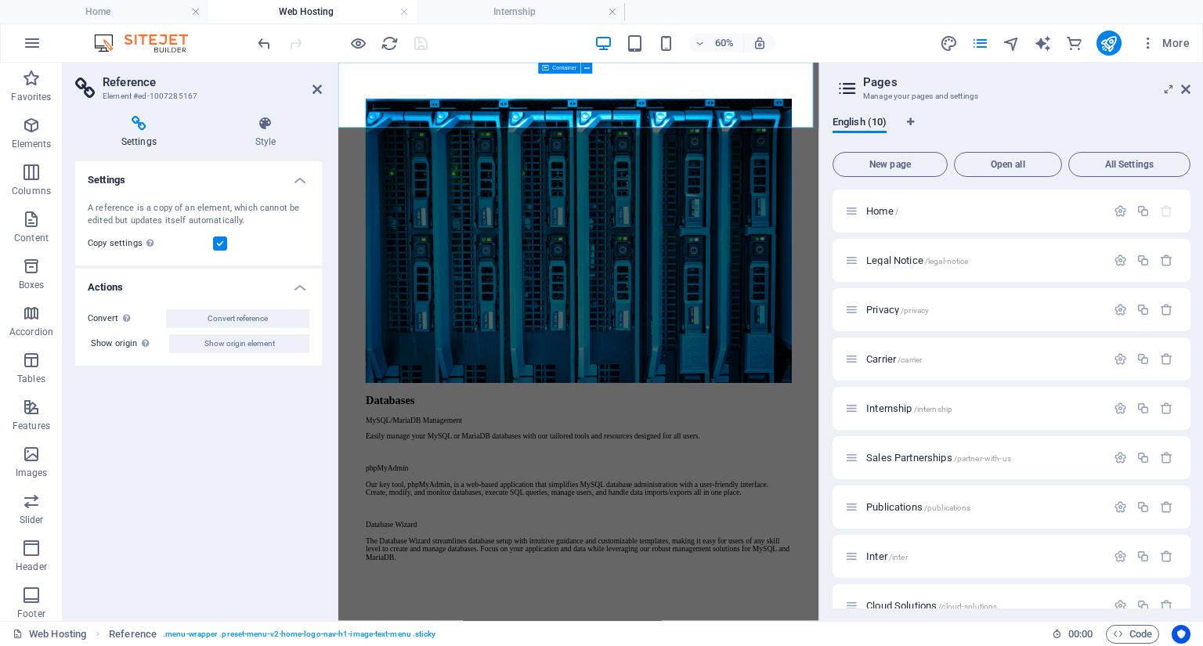
click at [1186, 91] on icon at bounding box center [1185, 89] width 9 height 13
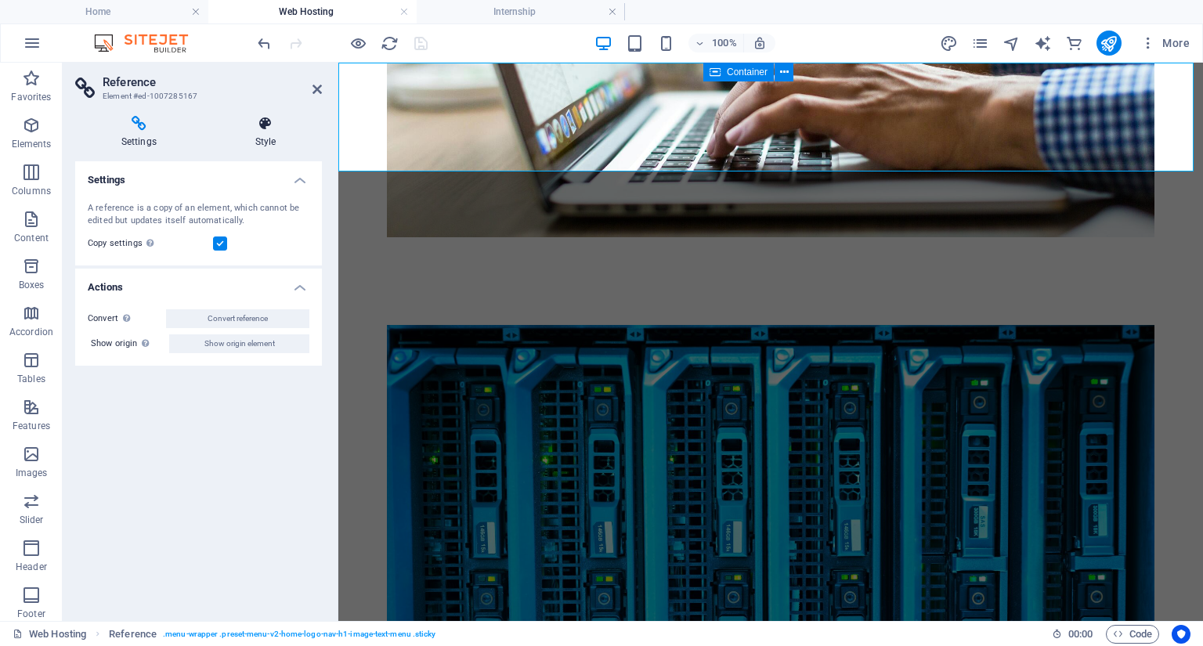
click at [275, 139] on h4 "Style" at bounding box center [265, 132] width 113 height 33
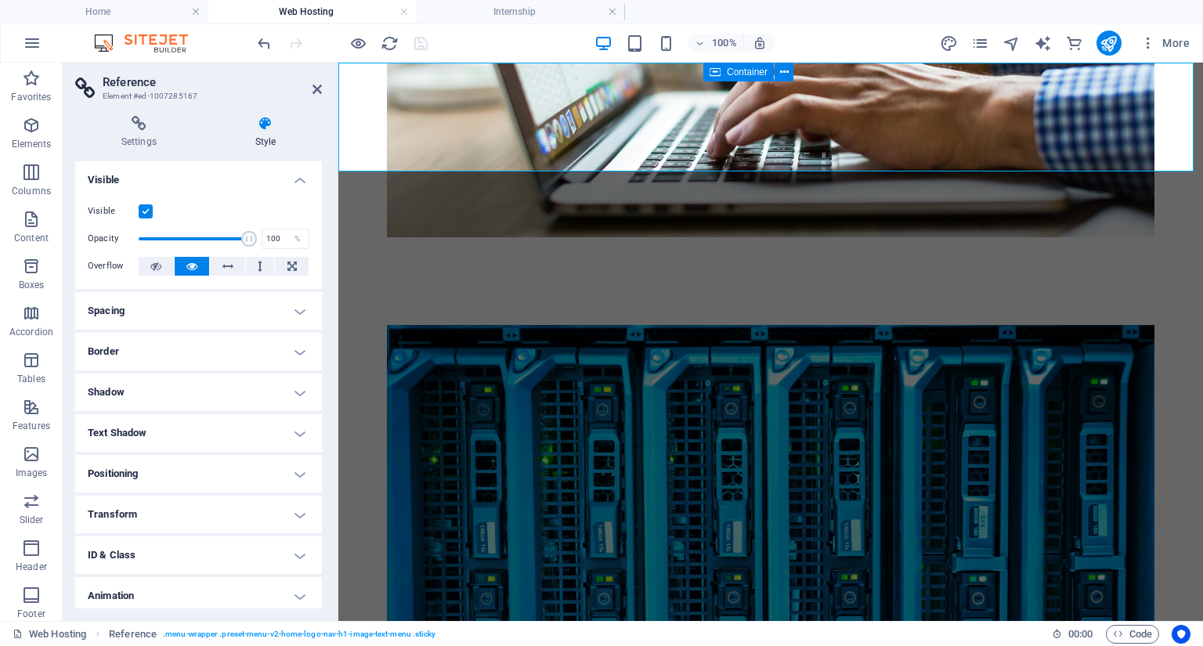
click at [139, 115] on div "Settings Style Settings A reference is a copy of an element, which cannot be ed…" at bounding box center [199, 362] width 272 height 518
click at [138, 129] on icon at bounding box center [139, 124] width 128 height 16
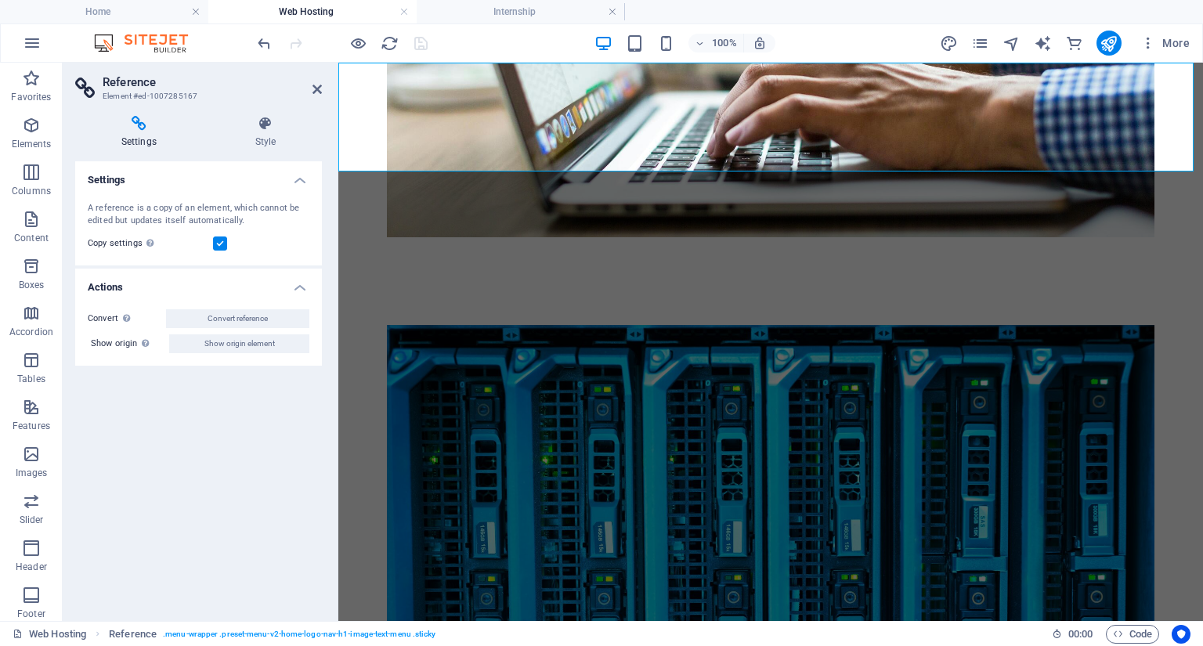
click at [1173, 45] on span "More" at bounding box center [1164, 43] width 49 height 16
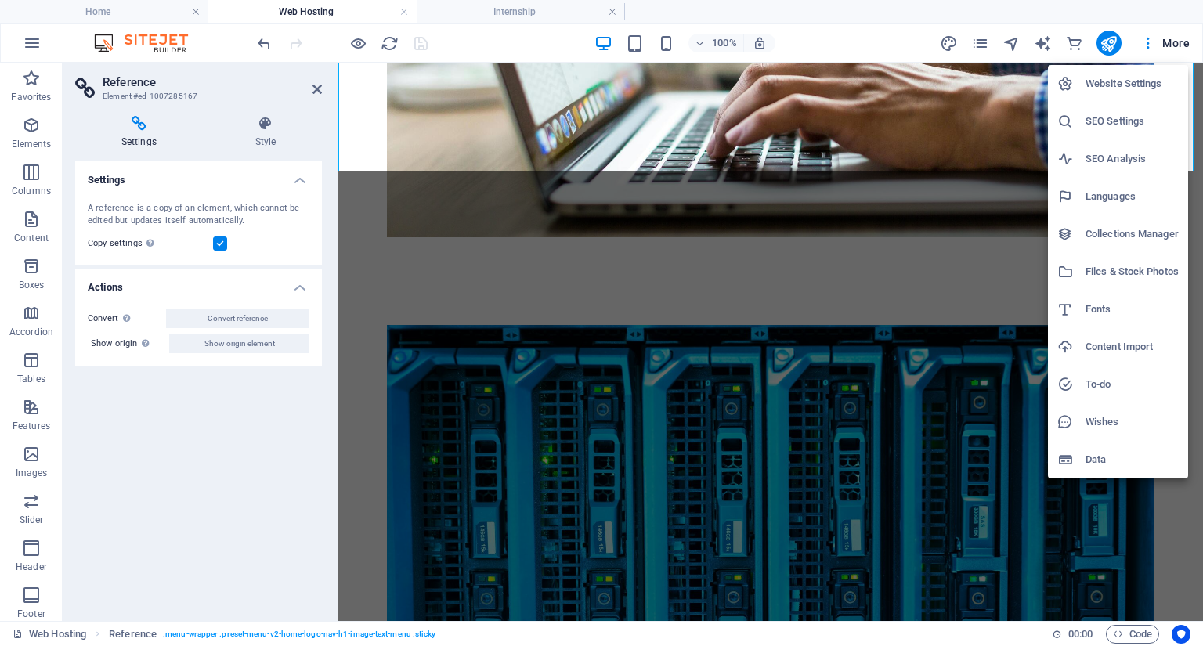
click at [143, 101] on div at bounding box center [601, 323] width 1203 height 646
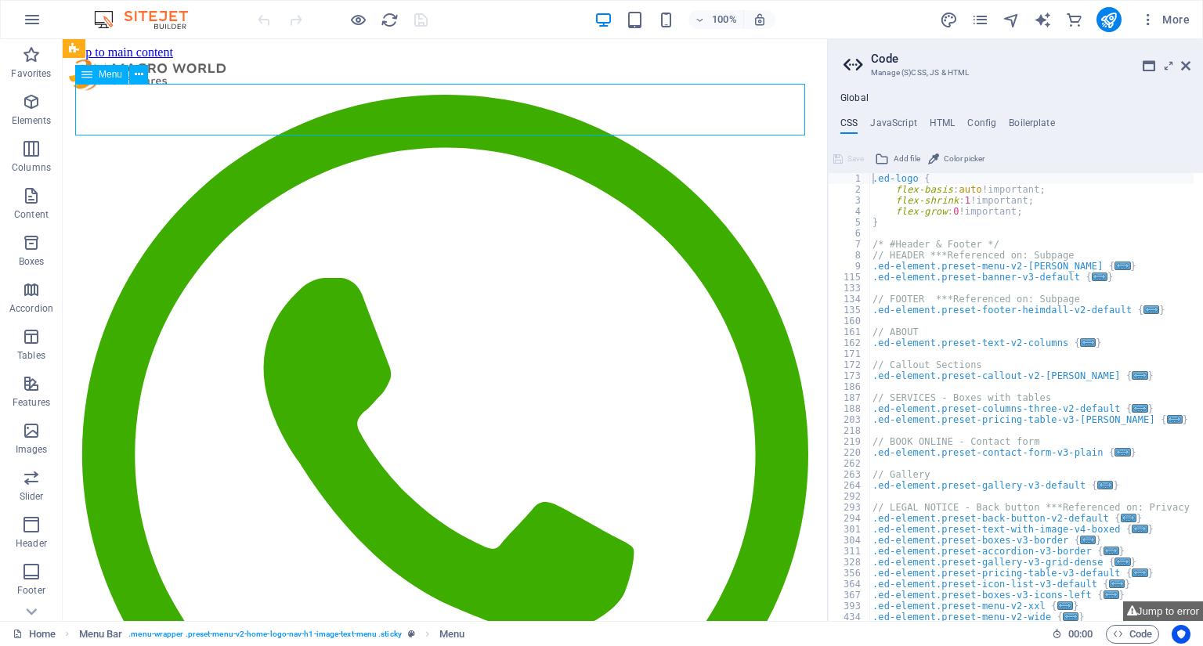
drag, startPoint x: 319, startPoint y: 106, endPoint x: 1222, endPoint y: 108, distance: 902.1
select select "8"
select select
select select "default"
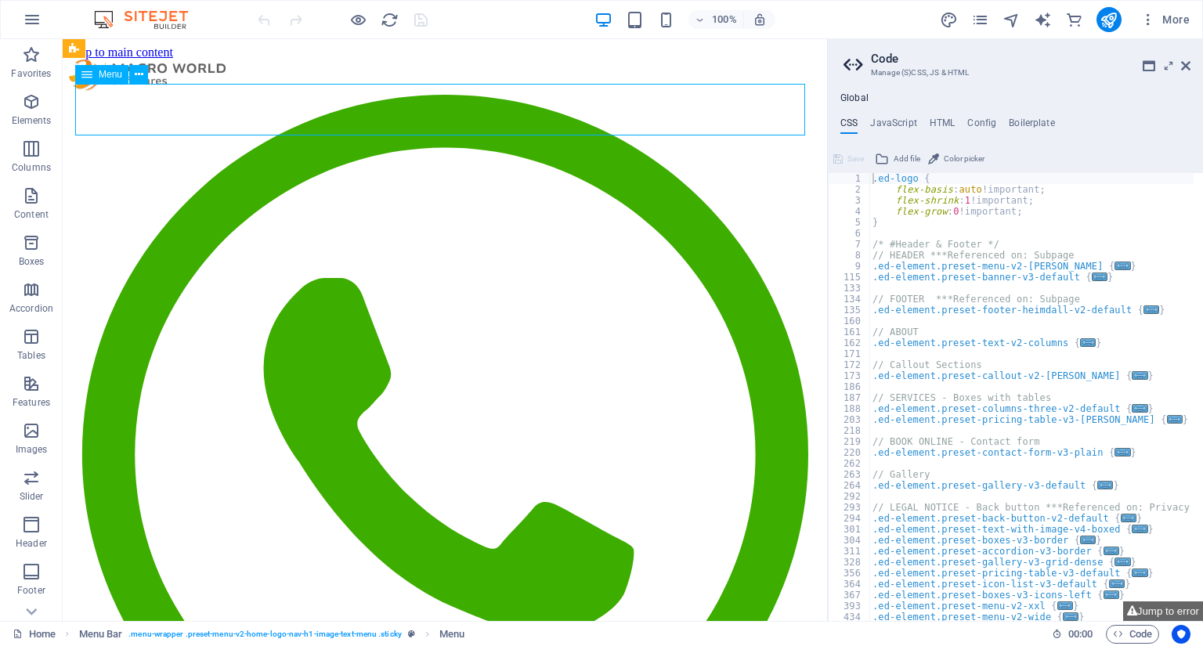
select select "5"
select select
select select "3"
select select
select select "4"
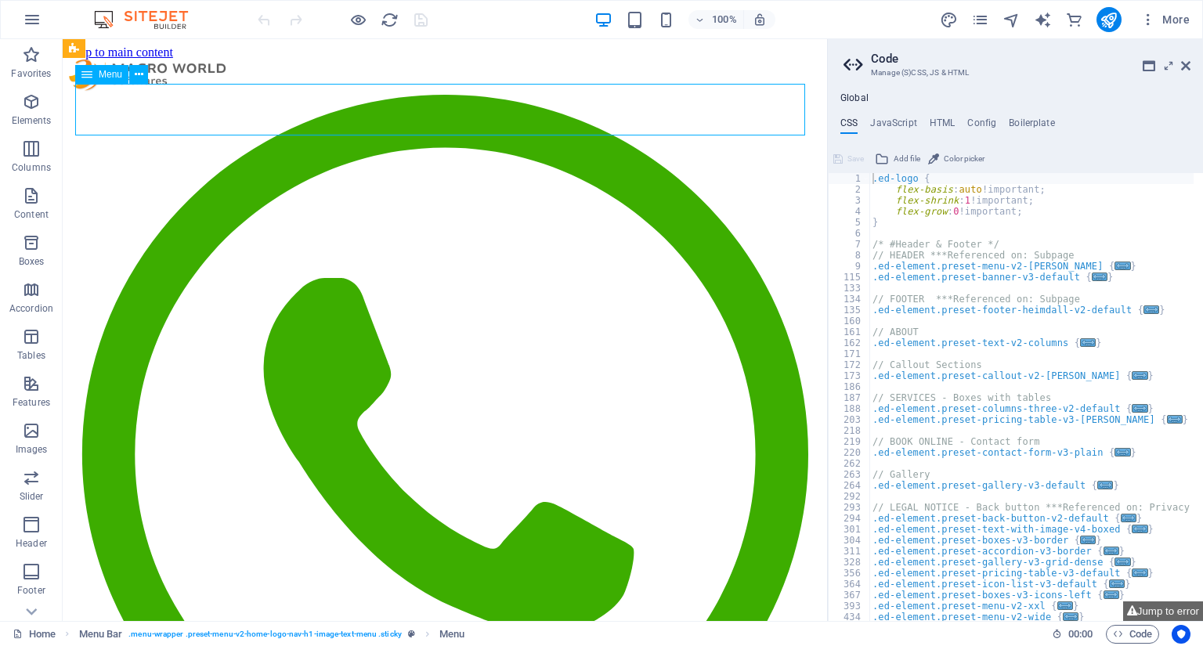
select select
select select "default"
select select "6"
select select
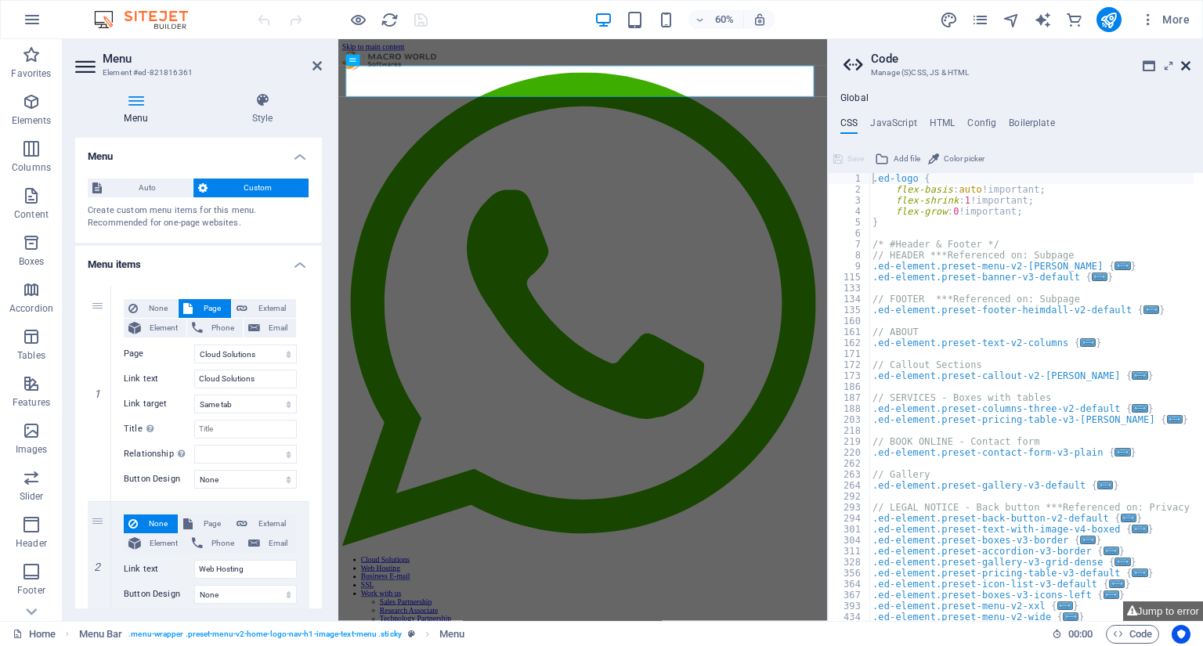
click at [1186, 67] on icon at bounding box center [1185, 66] width 9 height 13
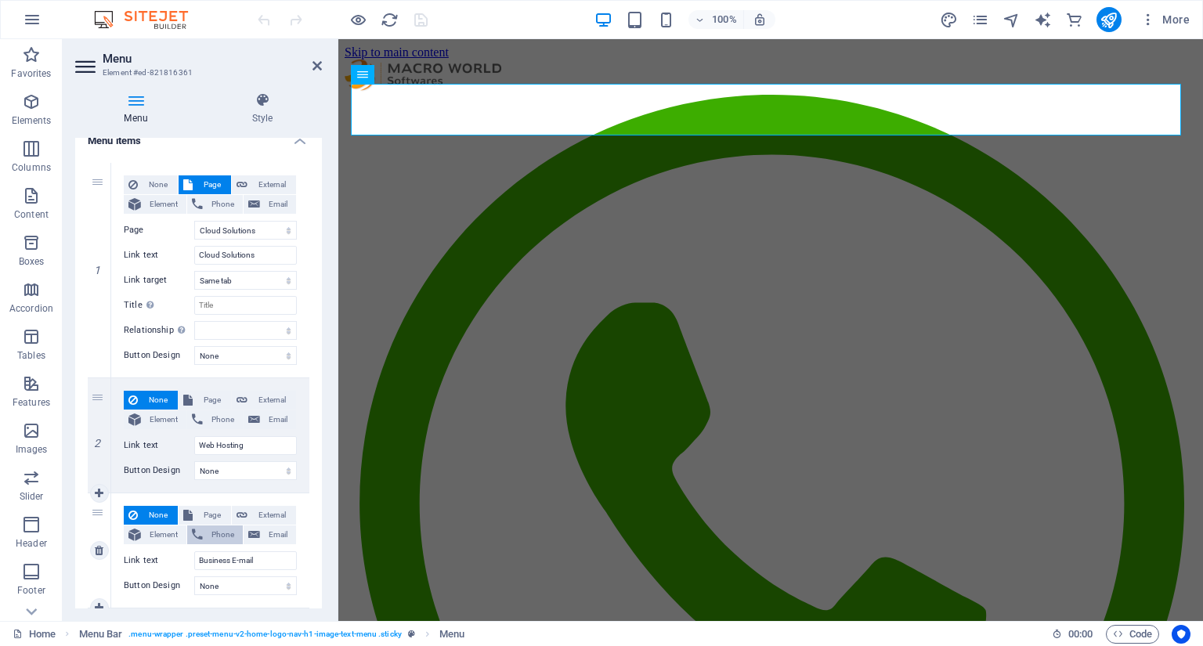
scroll to position [125, 0]
click at [216, 399] on span "Page" at bounding box center [211, 398] width 29 height 19
select select
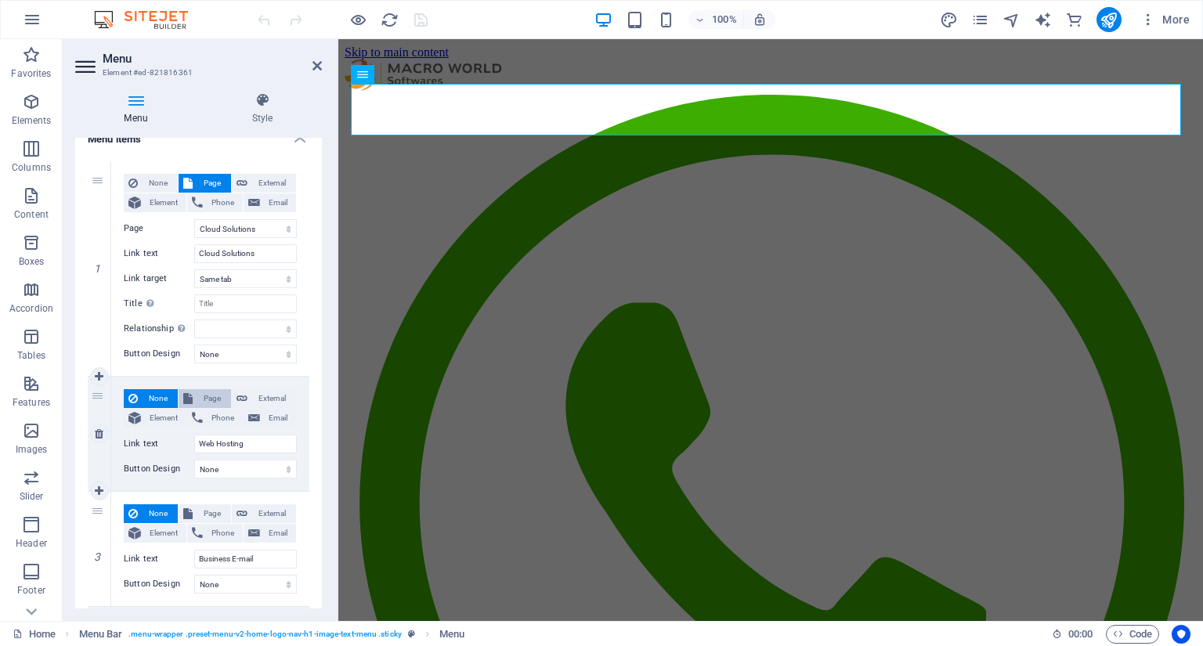
select select
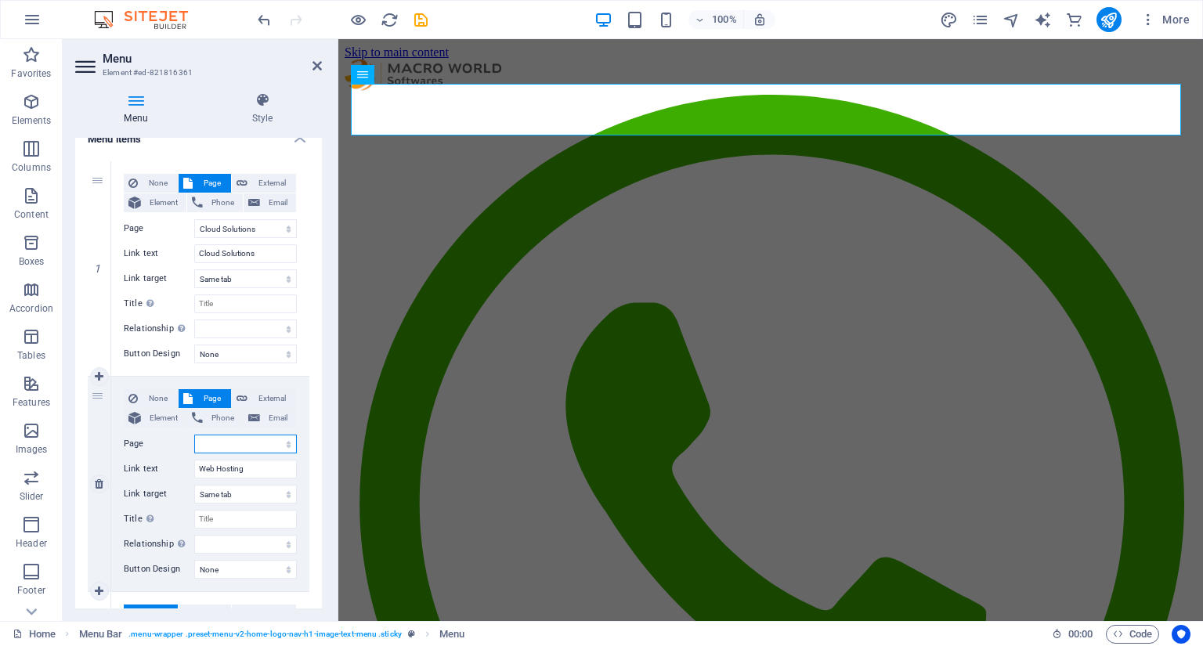
click at [287, 443] on select "Home Legal Notice Privacy Carrier Internship Sales Partnerships Publications In…" at bounding box center [245, 444] width 103 height 19
select select "9"
click at [194, 435] on select "Home Legal Notice Privacy Carrier Internship Sales Partnerships Publications In…" at bounding box center [245, 444] width 103 height 19
select select
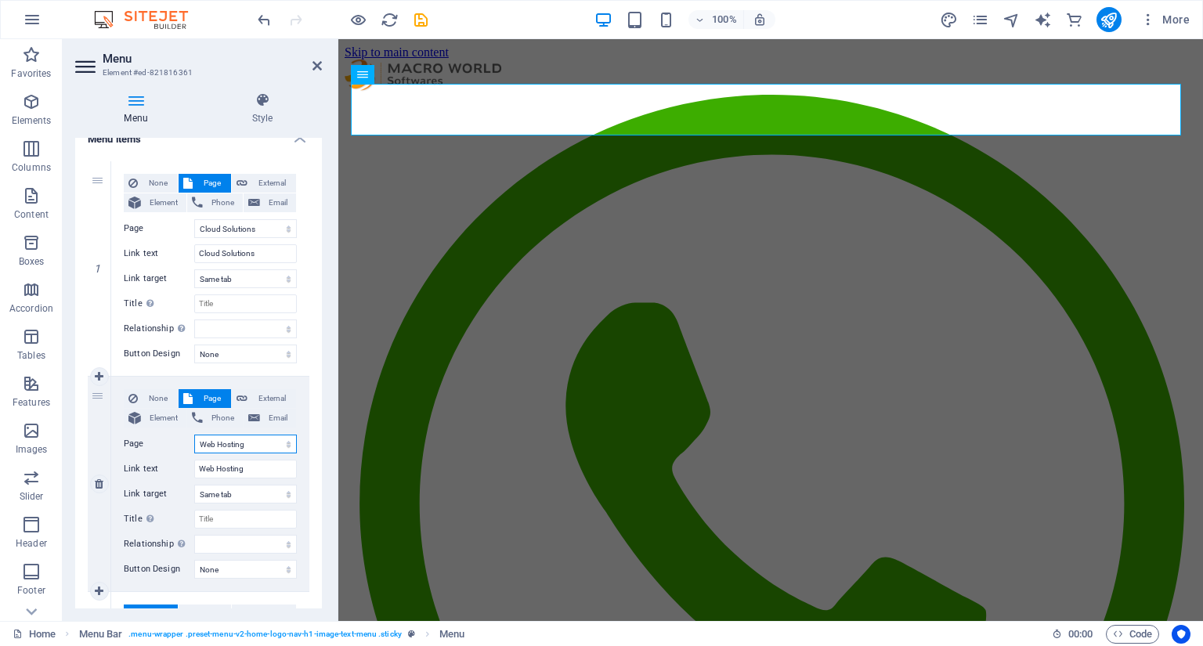
select select
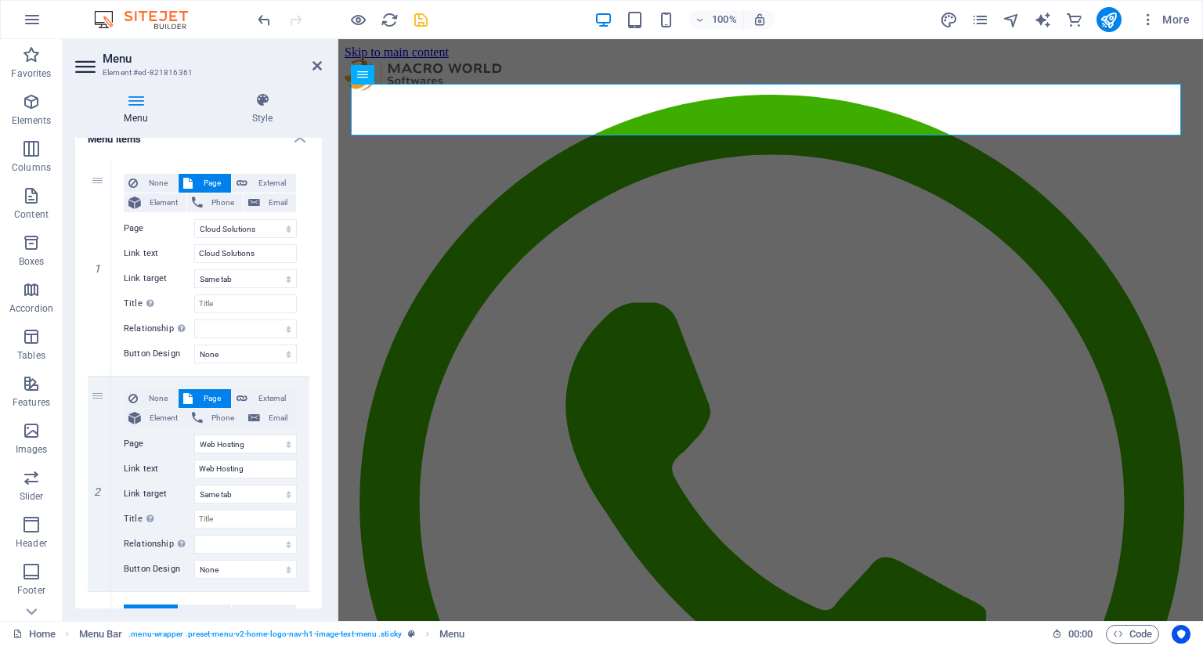
click at [419, 16] on icon "save" at bounding box center [421, 20] width 18 height 18
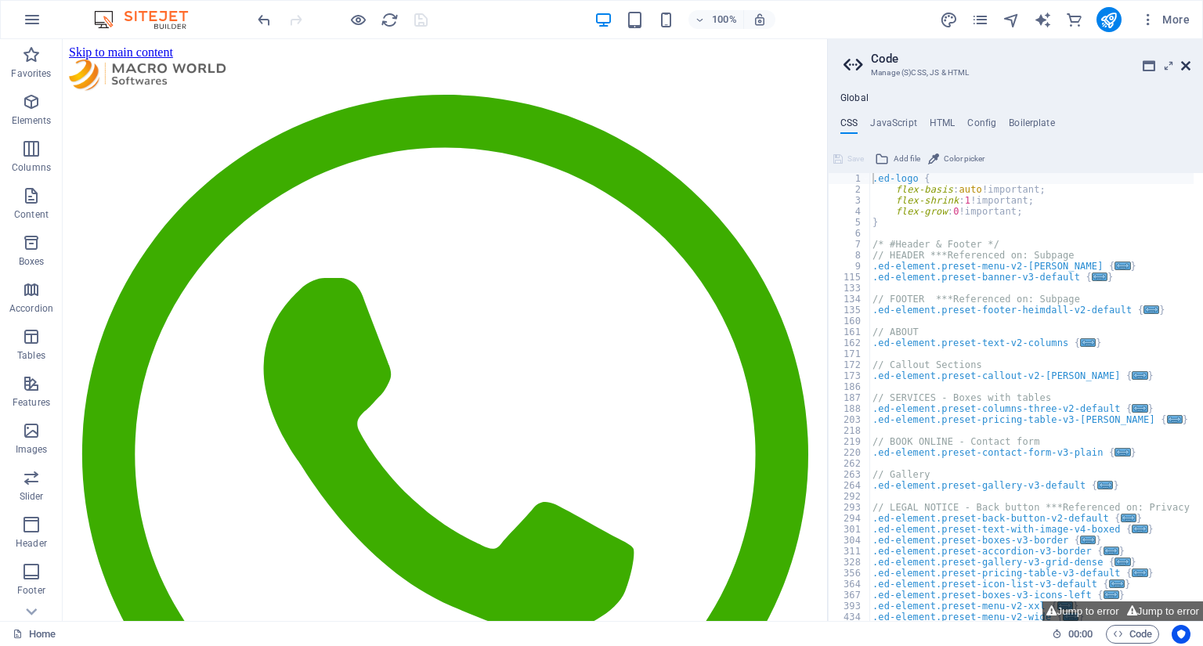
click at [1187, 60] on icon at bounding box center [1185, 66] width 9 height 13
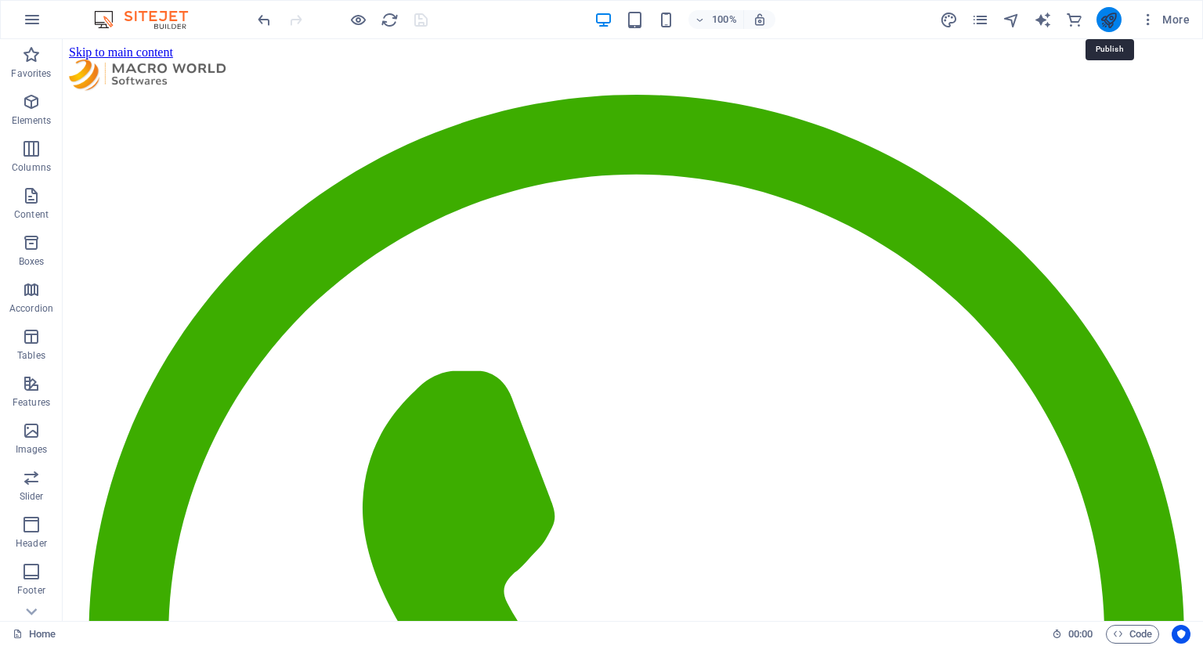
click at [1113, 16] on icon "publish" at bounding box center [1108, 20] width 18 height 18
